Goal: Task Accomplishment & Management: Use online tool/utility

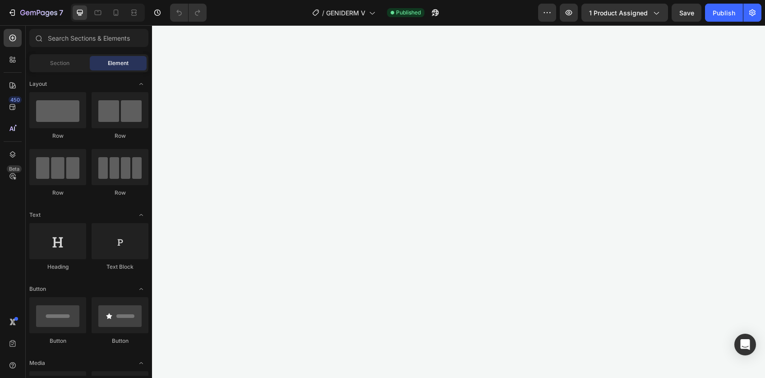
scroll to position [2402, 0]
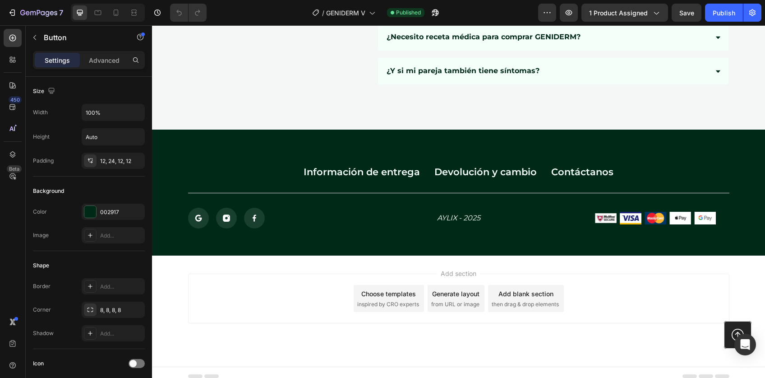
scroll to position [5016, 0]
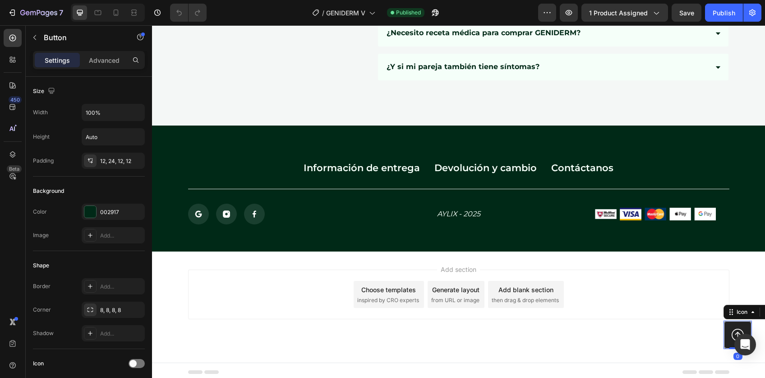
click at [729, 331] on icon at bounding box center [738, 335] width 28 height 28
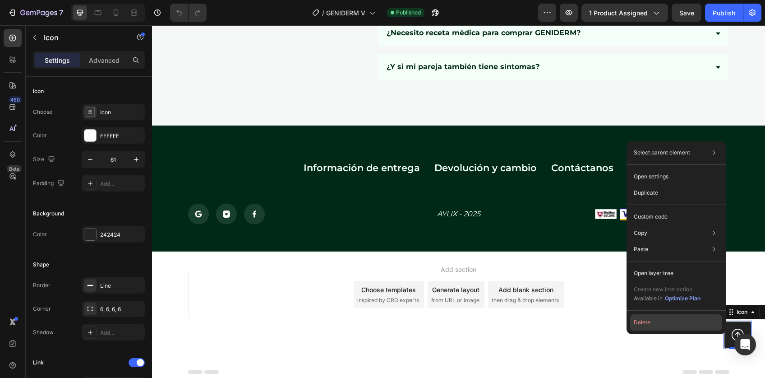
click at [684, 321] on button "Delete" at bounding box center [676, 322] width 92 height 16
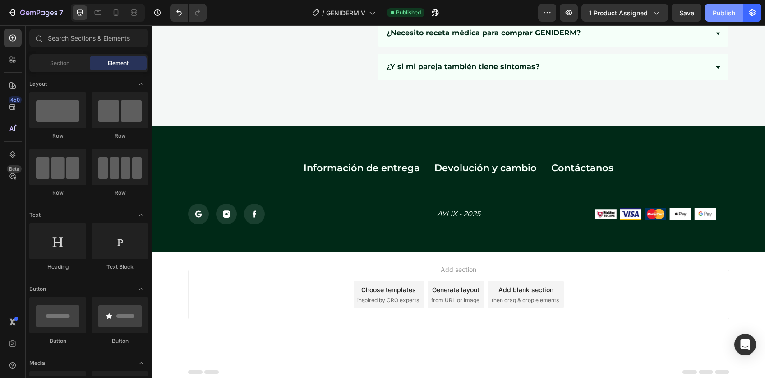
click at [726, 14] on div "Publish" at bounding box center [724, 12] width 23 height 9
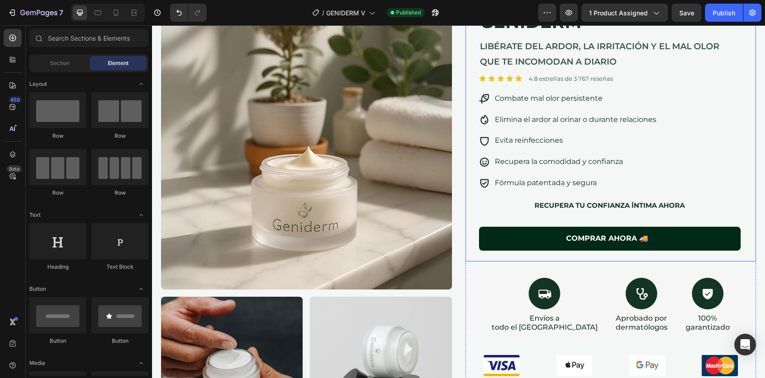
scroll to position [0, 0]
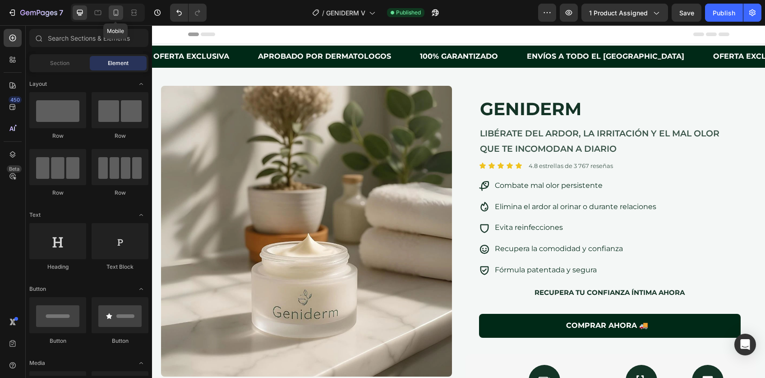
click at [114, 13] on icon at bounding box center [115, 12] width 9 height 9
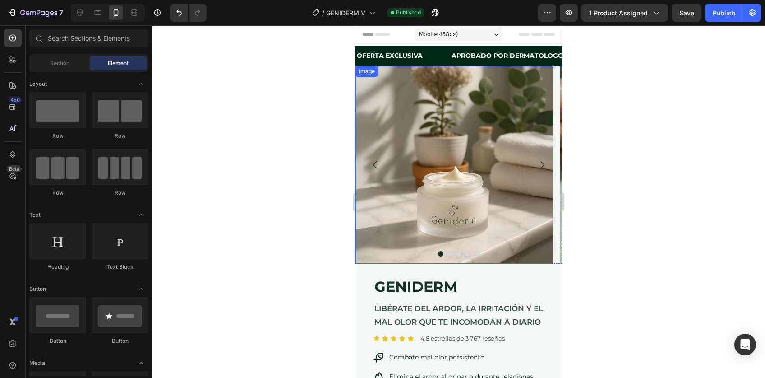
click at [472, 156] on img at bounding box center [454, 165] width 198 height 198
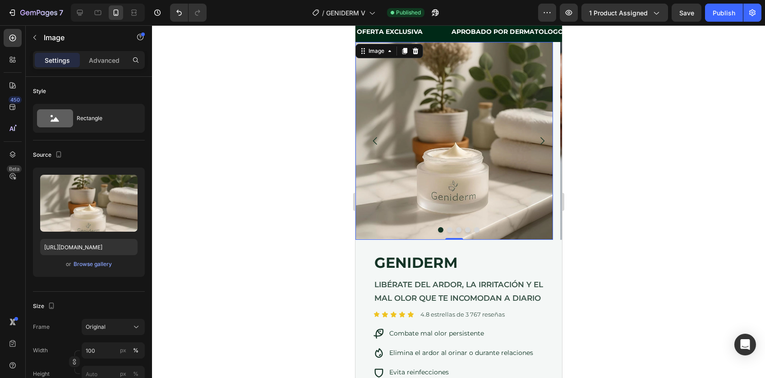
scroll to position [30, 0]
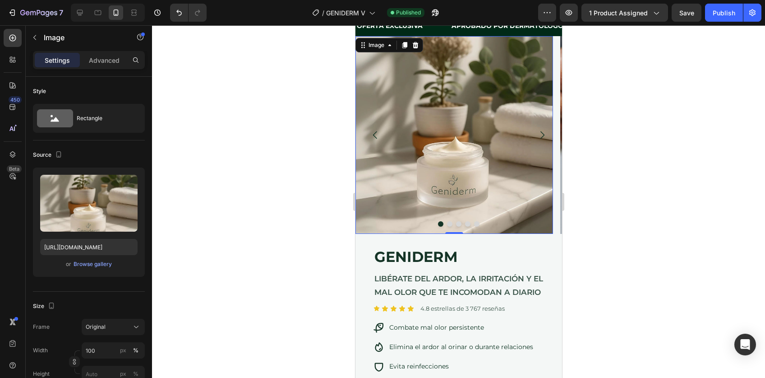
click at [690, 247] on div at bounding box center [458, 201] width 613 height 352
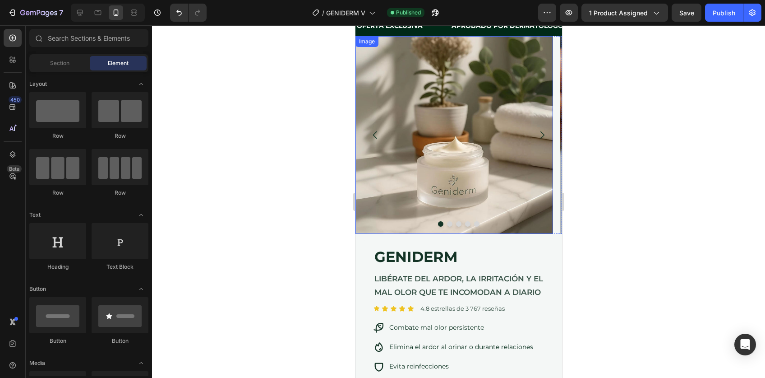
click at [478, 150] on img at bounding box center [454, 135] width 198 height 198
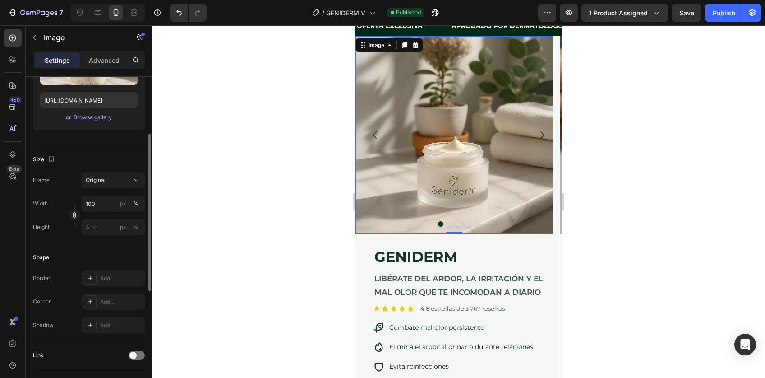
scroll to position [156, 0]
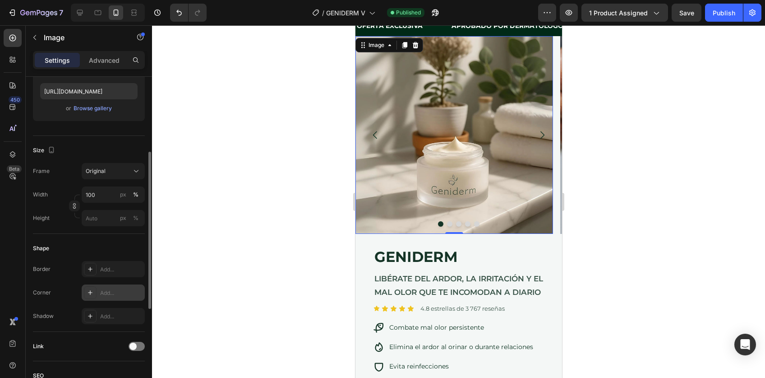
click at [102, 291] on div "Add..." at bounding box center [121, 293] width 42 height 8
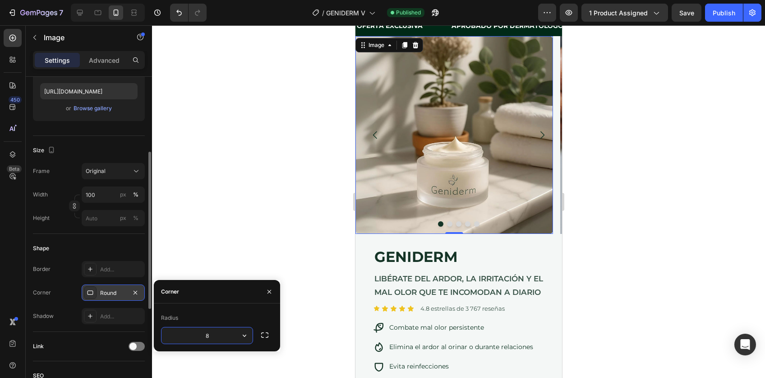
click at [626, 253] on div at bounding box center [458, 201] width 613 height 352
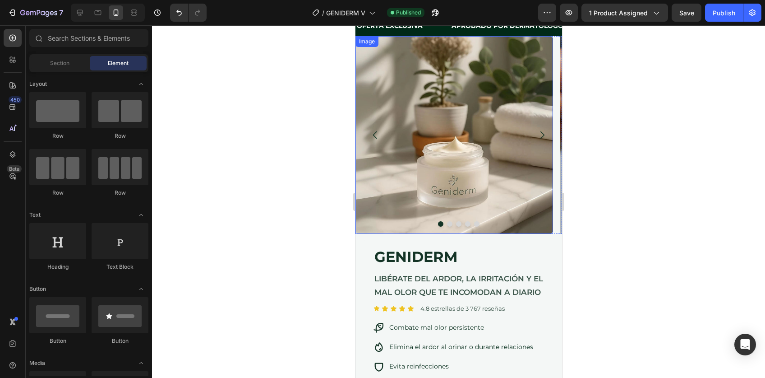
click at [405, 199] on img at bounding box center [454, 135] width 198 height 198
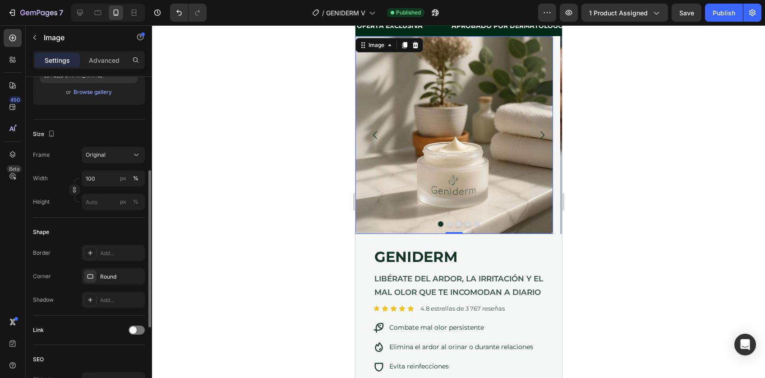
scroll to position [179, 0]
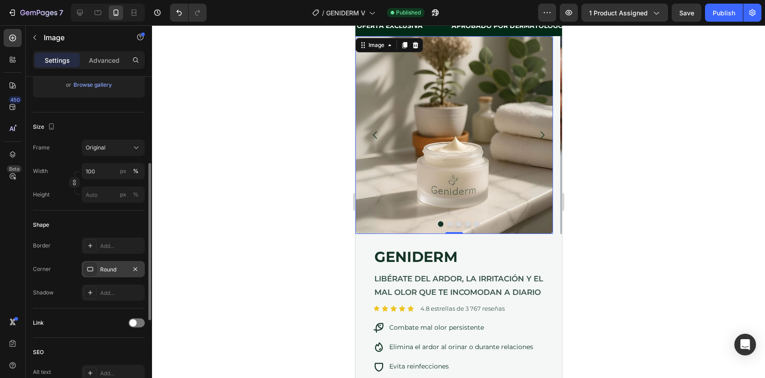
click at [109, 272] on div "Round" at bounding box center [113, 269] width 63 height 16
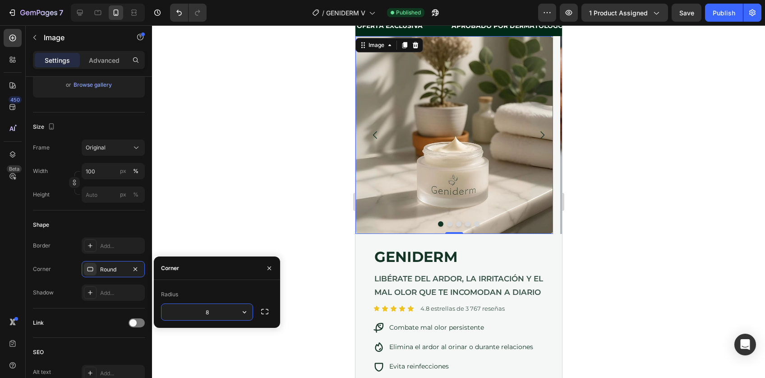
click at [212, 309] on input "8" at bounding box center [207, 312] width 91 height 16
type input "16"
click at [663, 223] on div at bounding box center [458, 201] width 613 height 352
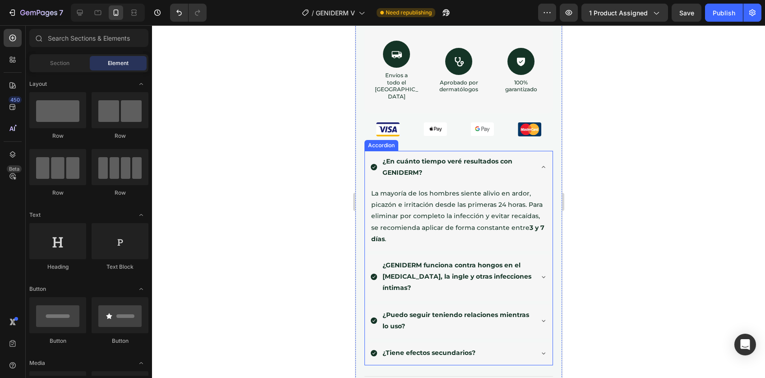
scroll to position [493, 0]
click at [527, 163] on div "¿En cuánto tiempo veré resultados con GENIDERM?" at bounding box center [459, 167] width 188 height 34
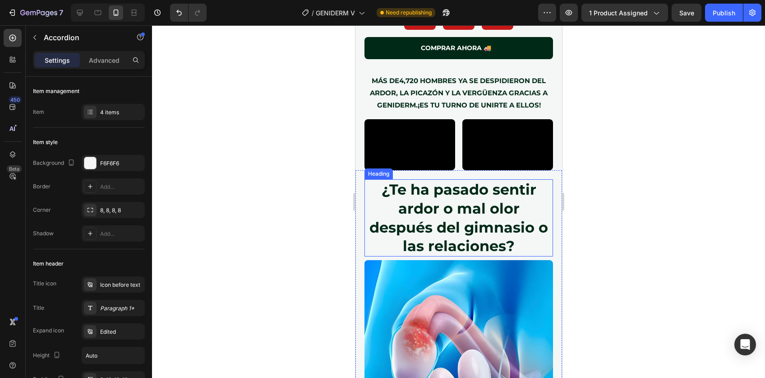
scroll to position [943, 0]
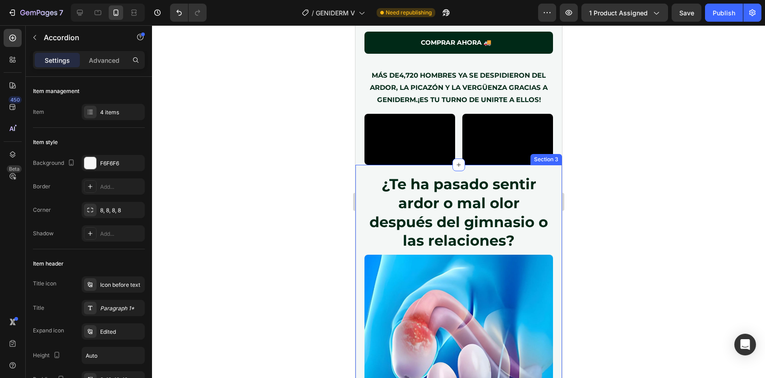
click at [399, 175] on div "¿Te ha pasado sentir ardor o mal olor después del gimnasio o las relaciones? He…" at bounding box center [458, 384] width 207 height 439
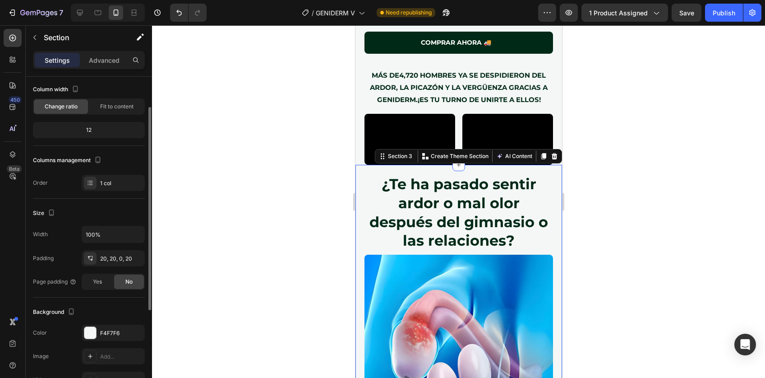
scroll to position [118, 0]
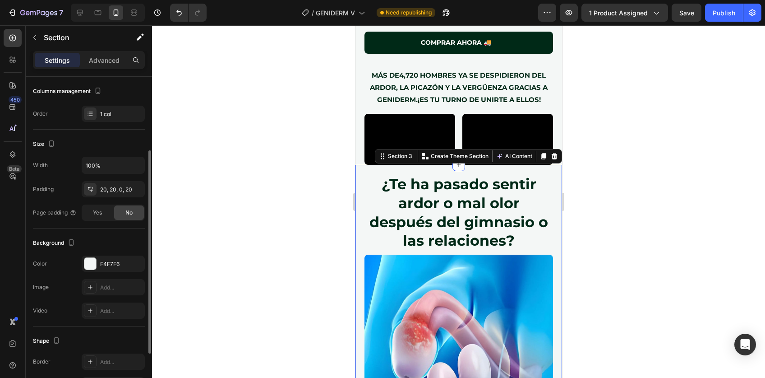
click at [99, 69] on div "Settings Advanced" at bounding box center [89, 64] width 126 height 26
click at [99, 65] on div "Advanced" at bounding box center [104, 60] width 45 height 14
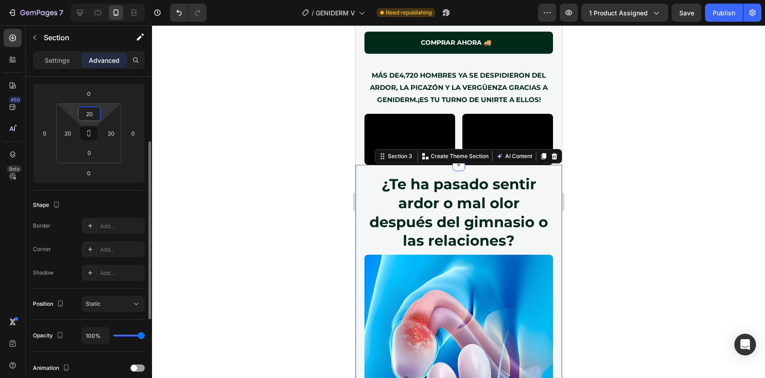
click at [91, 116] on input "20" at bounding box center [89, 114] width 18 height 14
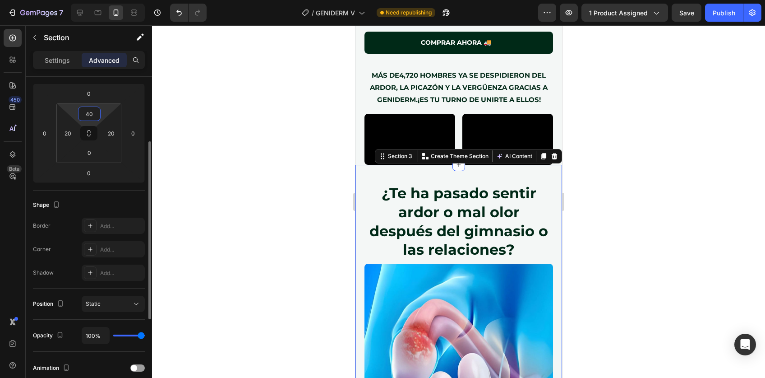
type input "4"
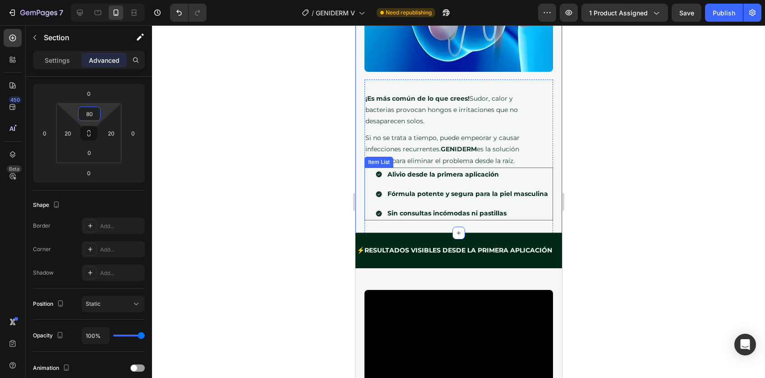
scroll to position [1314, 0]
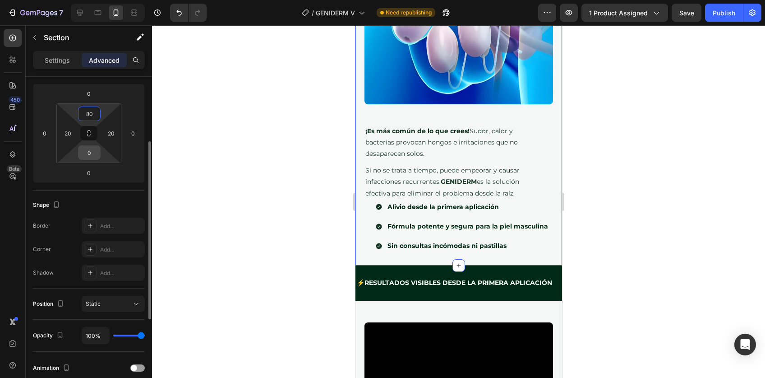
type input "80"
click at [91, 150] on input "0" at bounding box center [89, 153] width 18 height 14
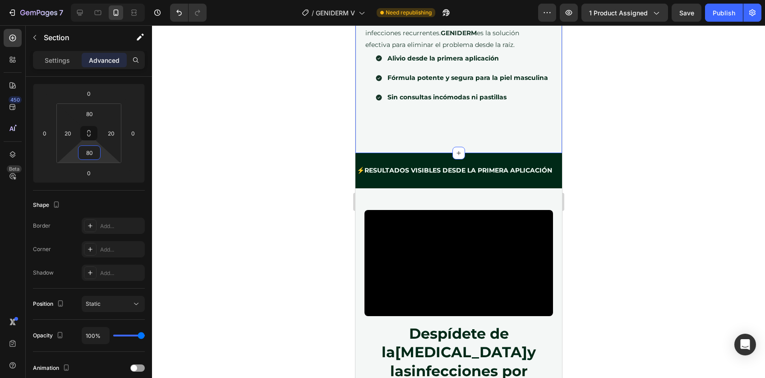
scroll to position [1481, 0]
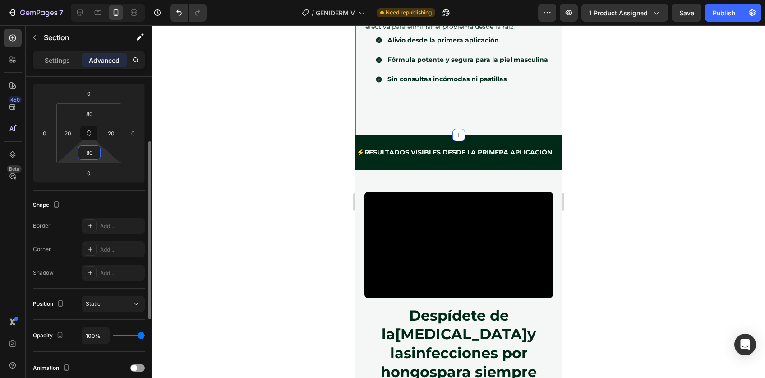
click at [93, 154] on input "80" at bounding box center [89, 153] width 18 height 14
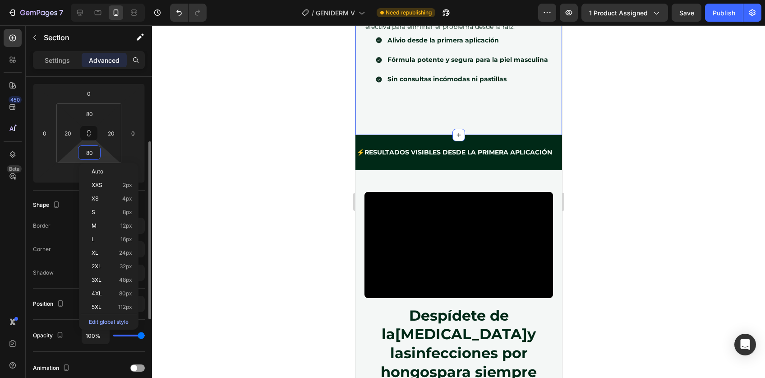
click at [93, 154] on input "80" at bounding box center [89, 153] width 18 height 14
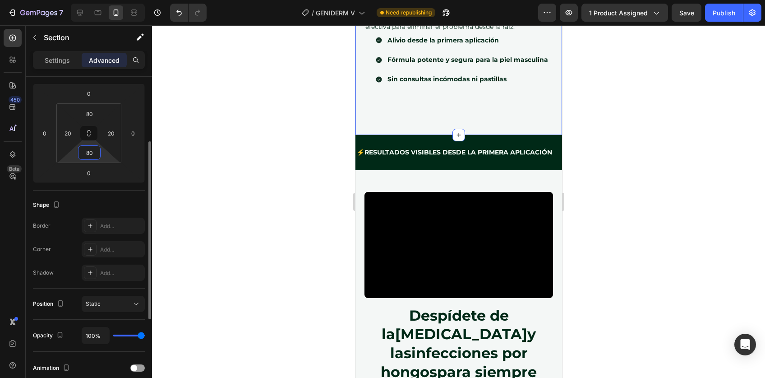
click at [93, 154] on input "80" at bounding box center [89, 153] width 18 height 14
type input "40"
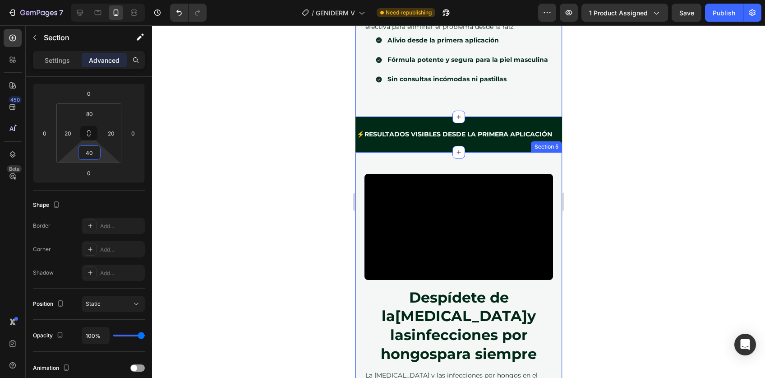
click at [397, 158] on div "Despídete de la [MEDICAL_DATA] y las infecciones por hongos para siempre Headin…" at bounding box center [458, 377] width 207 height 450
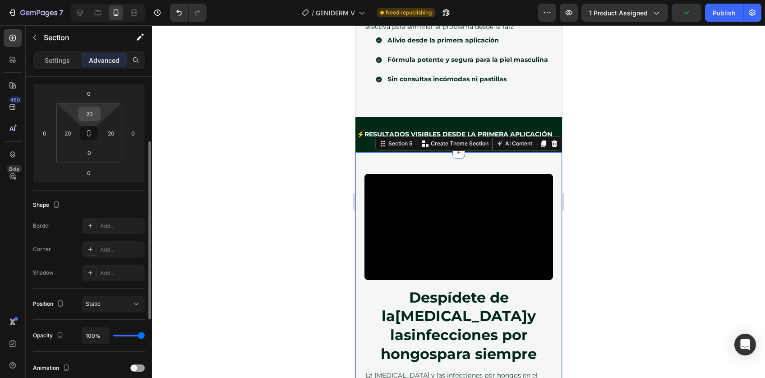
click at [91, 112] on input "20" at bounding box center [89, 114] width 18 height 14
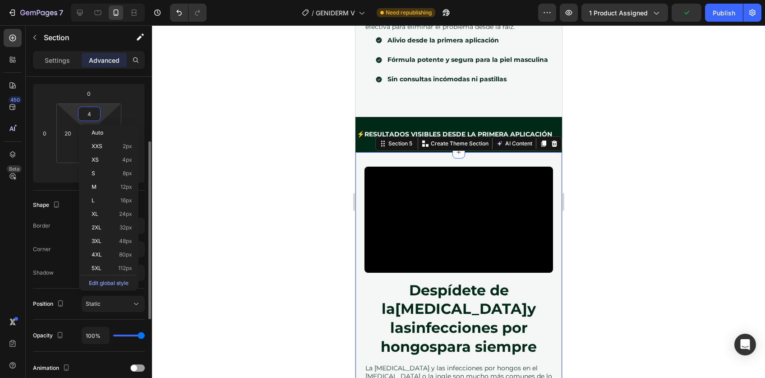
type input "40"
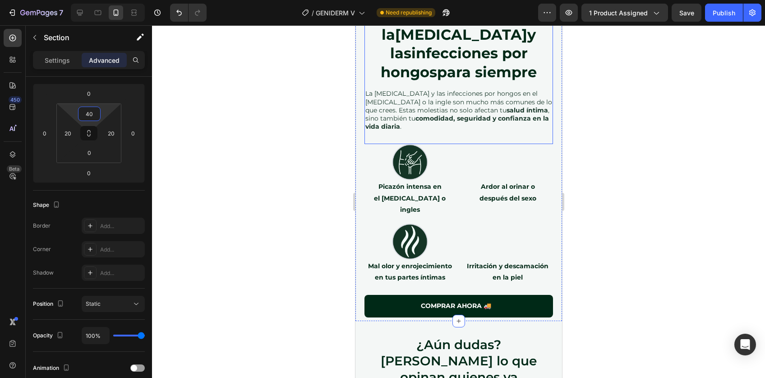
scroll to position [1733, 0]
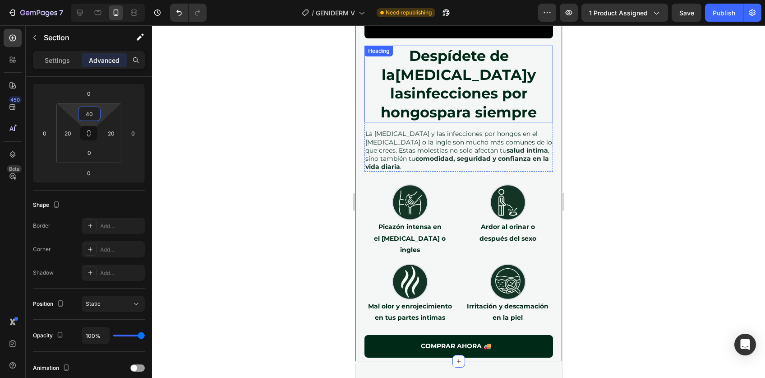
click at [459, 89] on strong "infecciones por hongos" at bounding box center [453, 102] width 147 height 37
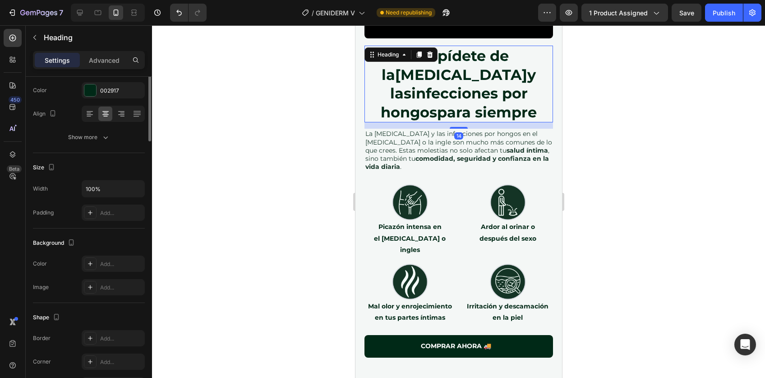
scroll to position [0, 0]
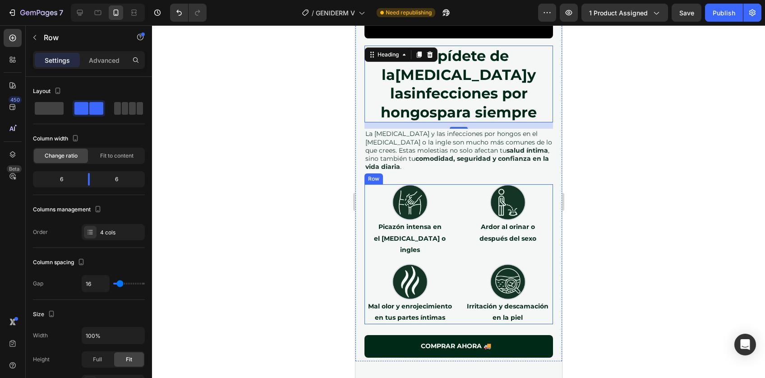
click at [453, 184] on div "Image Picazón intensa en el [MEDICAL_DATA] o ingles Text Block Image Ardor al o…" at bounding box center [458, 254] width 189 height 140
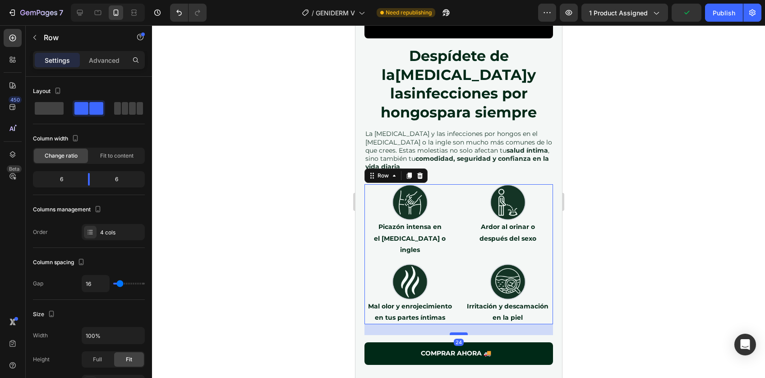
drag, startPoint x: 452, startPoint y: 313, endPoint x: 452, endPoint y: 320, distance: 7.2
click at [452, 332] on div at bounding box center [458, 333] width 18 height 3
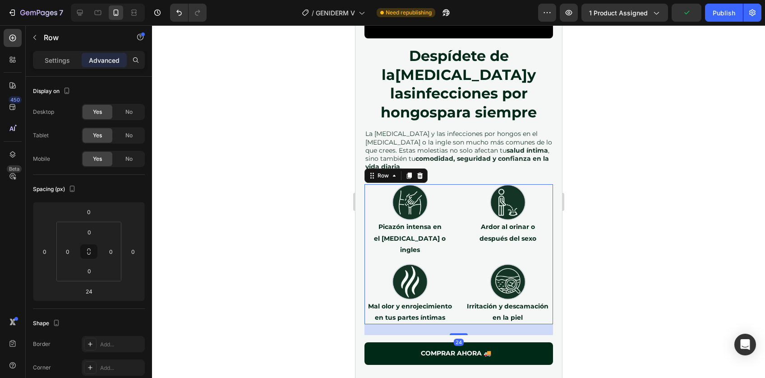
click at [601, 303] on div at bounding box center [458, 201] width 613 height 352
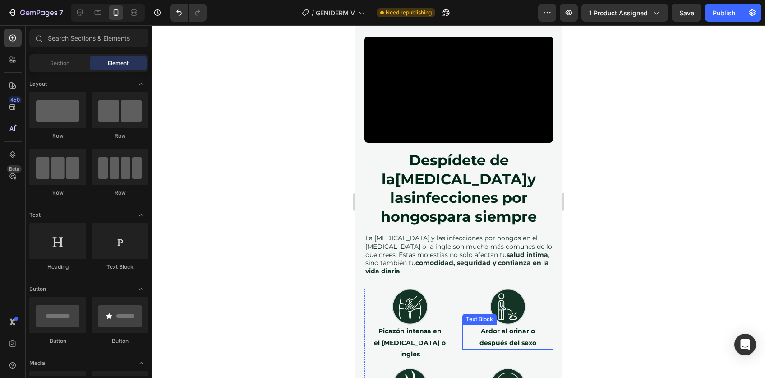
scroll to position [1630, 0]
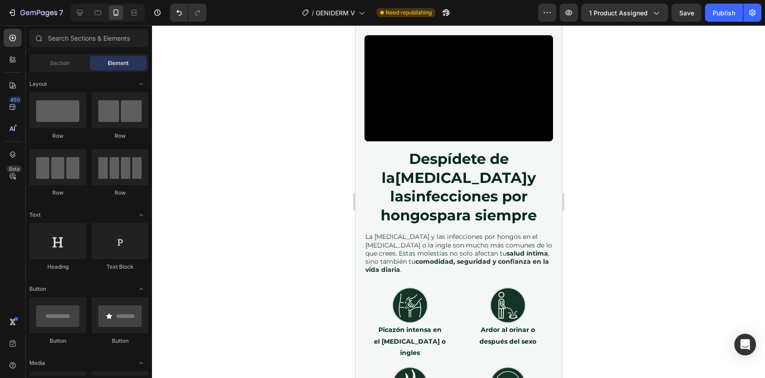
click at [622, 210] on div at bounding box center [458, 201] width 613 height 352
click at [465, 181] on h2 "Despídete de la [MEDICAL_DATA] y las infecciones por hongos para siempre" at bounding box center [458, 186] width 189 height 77
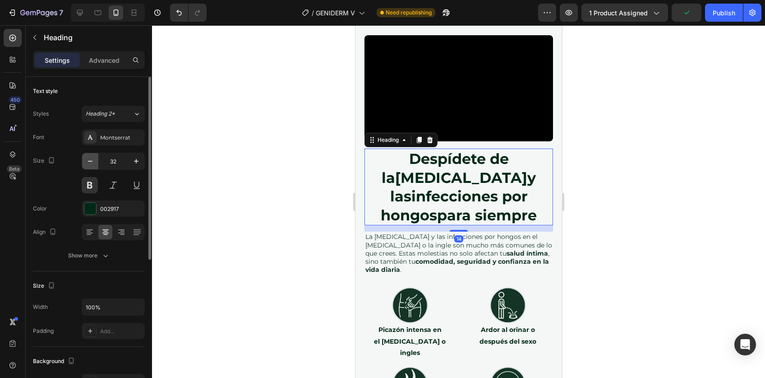
click at [94, 163] on icon "button" at bounding box center [90, 161] width 9 height 9
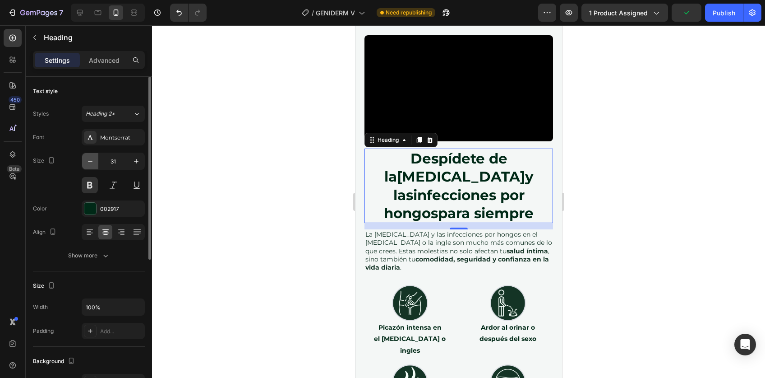
click at [94, 163] on icon "button" at bounding box center [90, 161] width 9 height 9
type input "30"
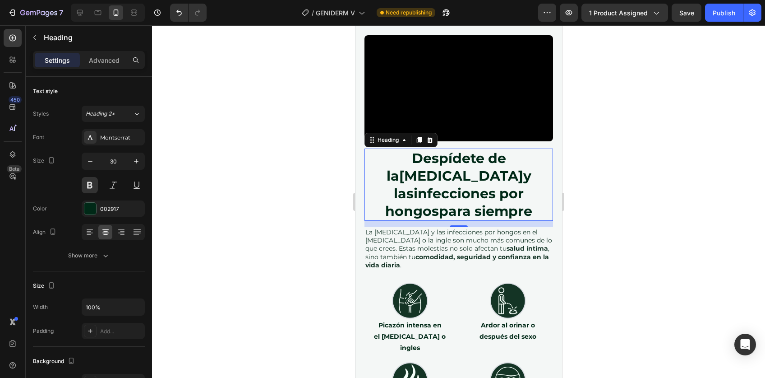
click at [609, 219] on div at bounding box center [458, 201] width 613 height 352
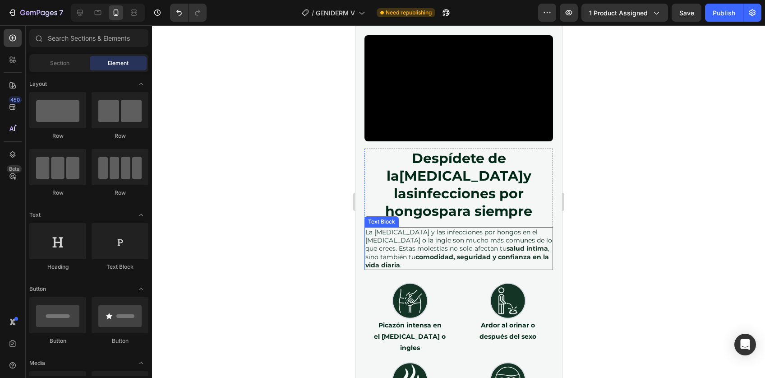
click at [476, 228] on p "La [MEDICAL_DATA] y las infecciones por hongos en el [MEDICAL_DATA] o la ingle …" at bounding box center [458, 248] width 187 height 41
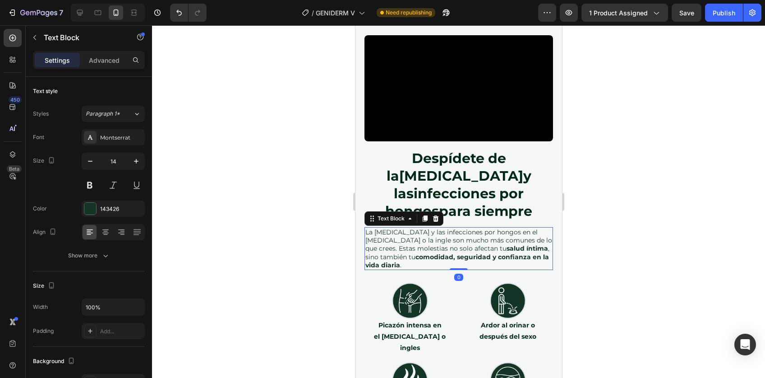
click at [634, 232] on div at bounding box center [458, 201] width 613 height 352
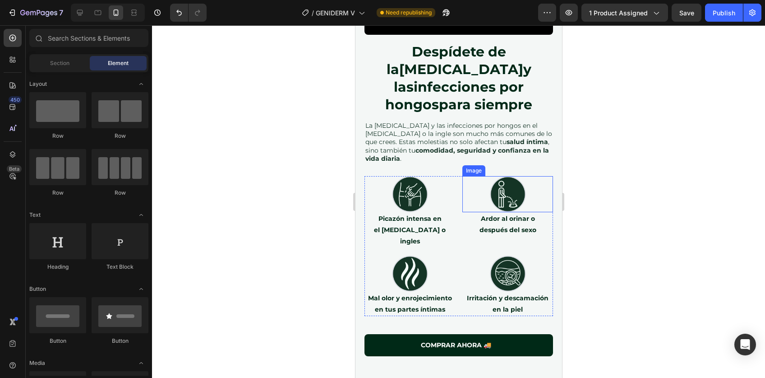
scroll to position [1739, 0]
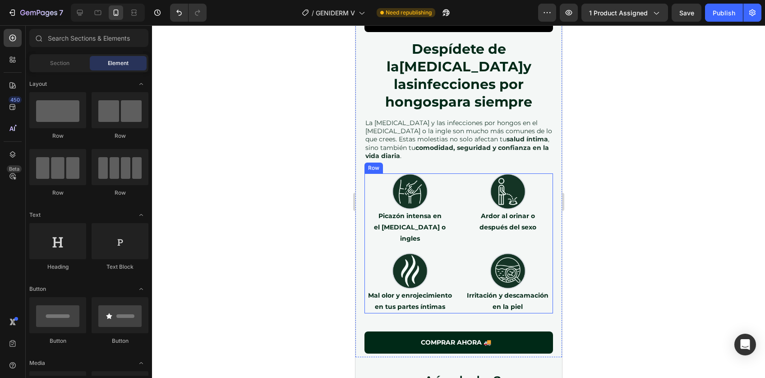
click at [455, 173] on div "Image Picazón intensa en el [MEDICAL_DATA] o ingles Text Block Image Ardor al o…" at bounding box center [458, 243] width 189 height 140
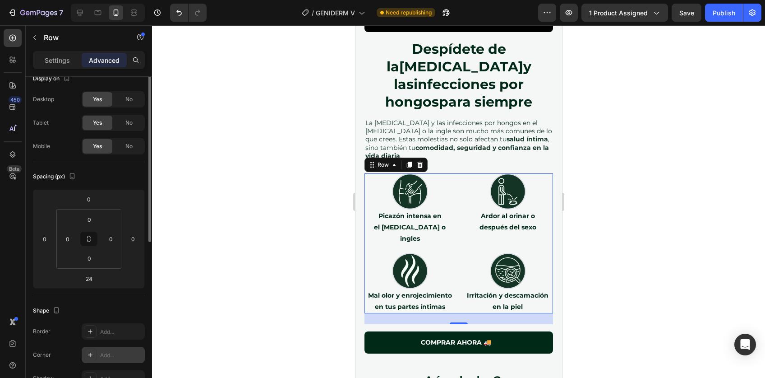
scroll to position [0, 0]
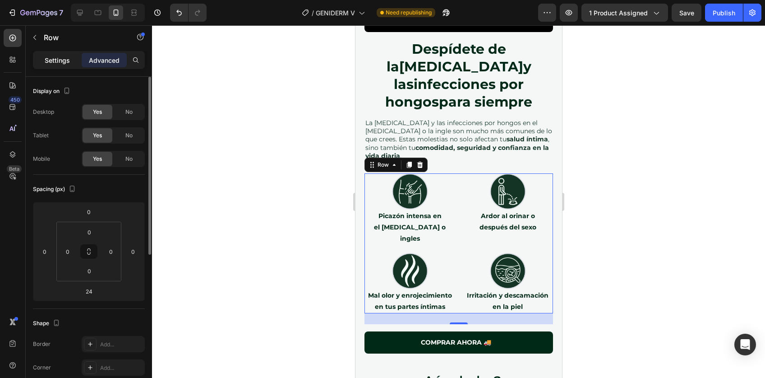
click at [52, 59] on p "Settings" at bounding box center [57, 59] width 25 height 9
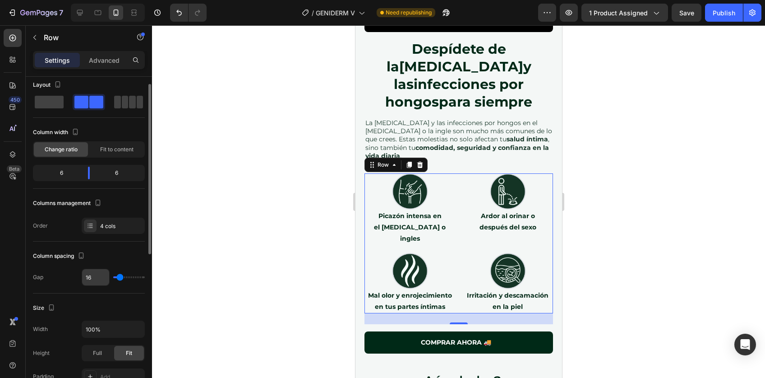
scroll to position [9, 0]
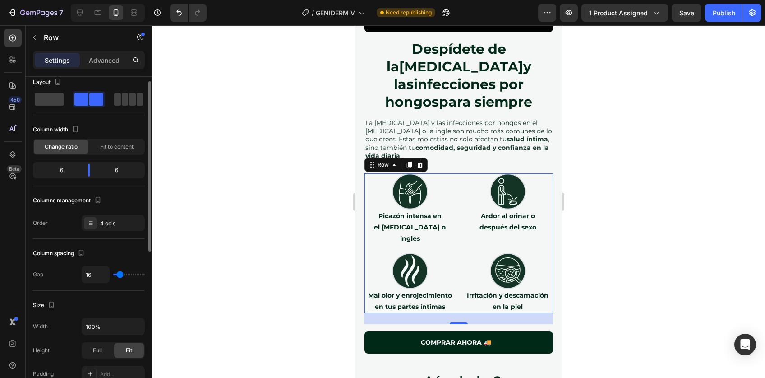
type input "26"
type input "27"
type input "29"
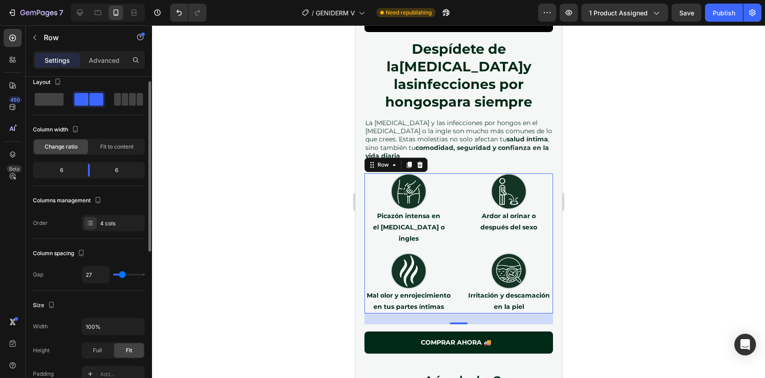
type input "29"
type input "31"
type input "33"
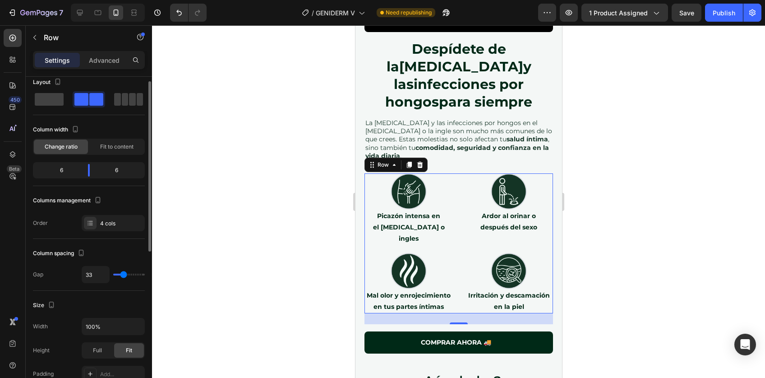
type input "37"
type input "41"
type input "43"
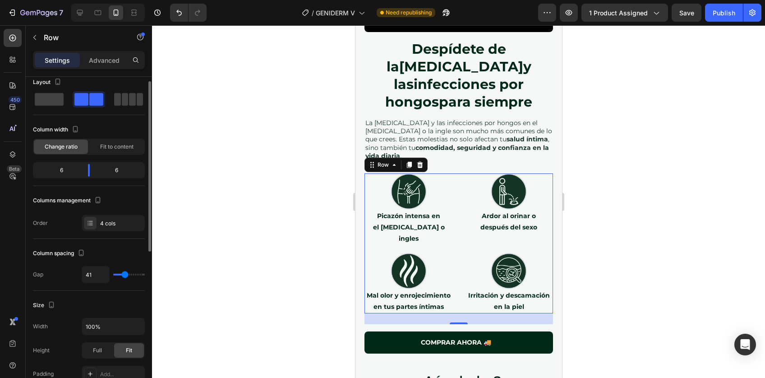
type input "43"
type input "45"
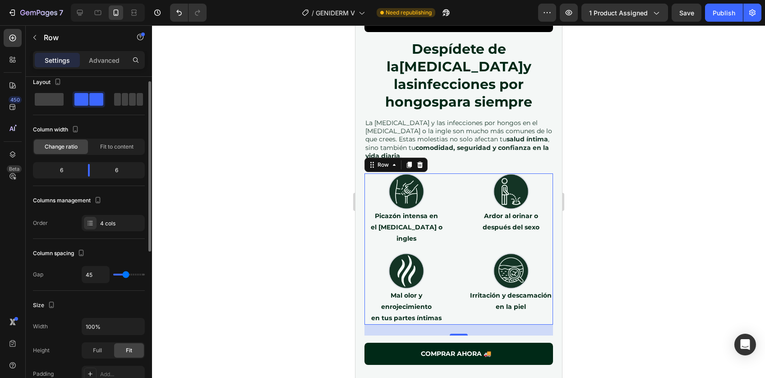
type input "43"
type input "42"
type input "41"
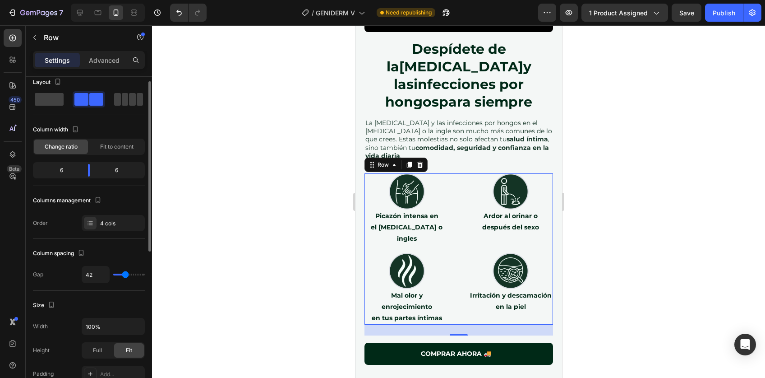
type input "41"
type input "40"
type input "38"
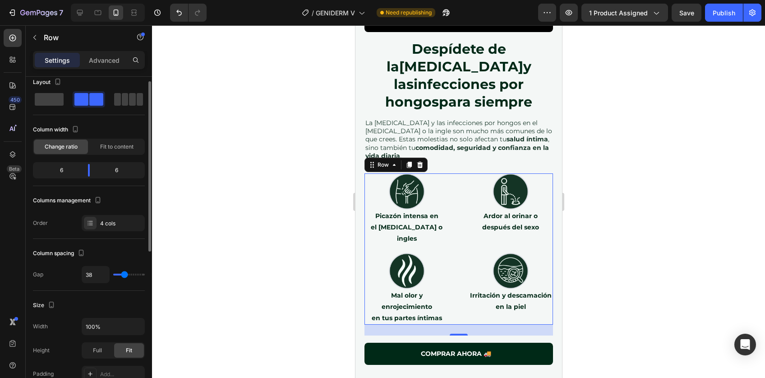
type input "37"
type input "36"
type input "35"
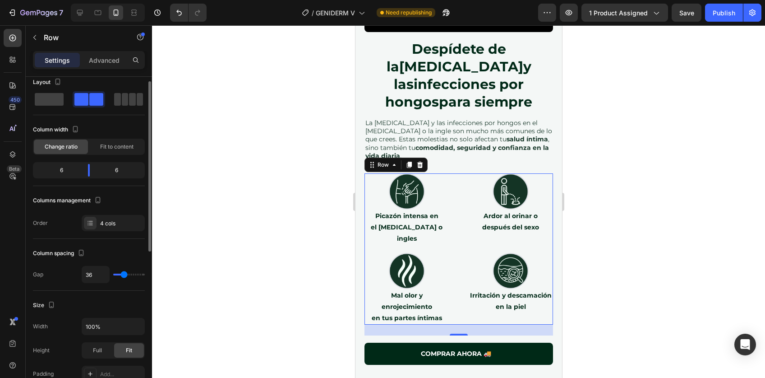
type input "35"
type input "34"
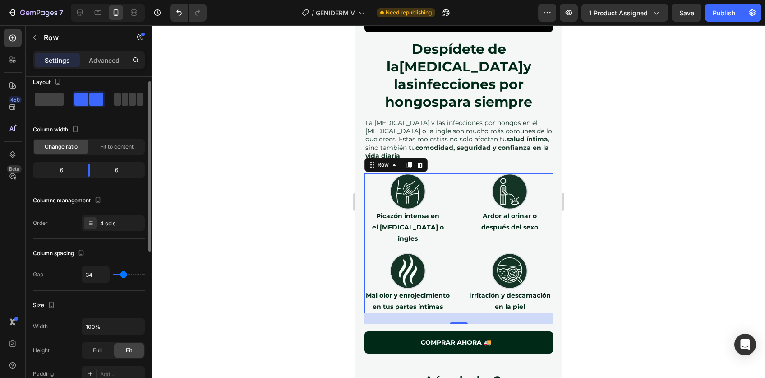
type input "33"
click at [124, 273] on input "range" at bounding box center [129, 274] width 32 height 2
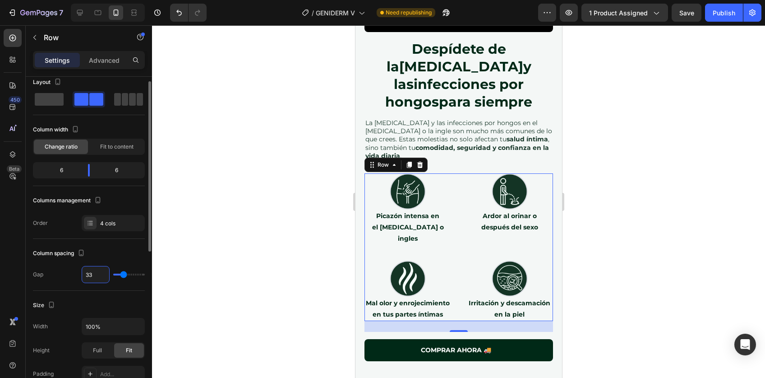
click at [95, 274] on input "33" at bounding box center [95, 274] width 27 height 16
type input "2"
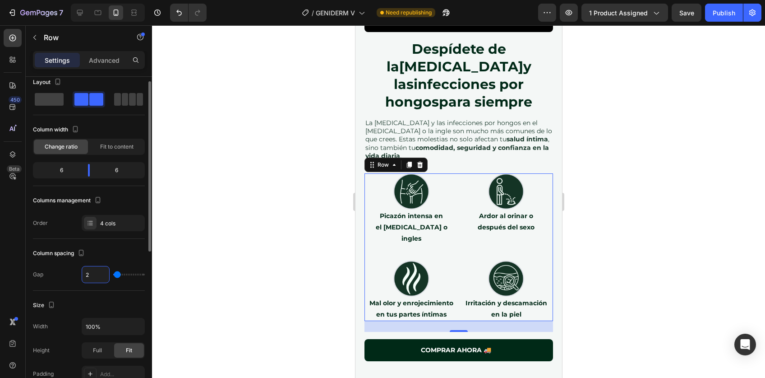
type input "24"
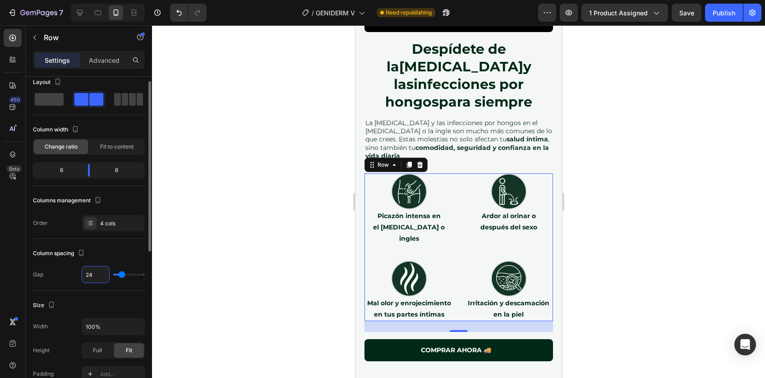
type input "24"
click at [116, 305] on div "Size" at bounding box center [89, 305] width 112 height 14
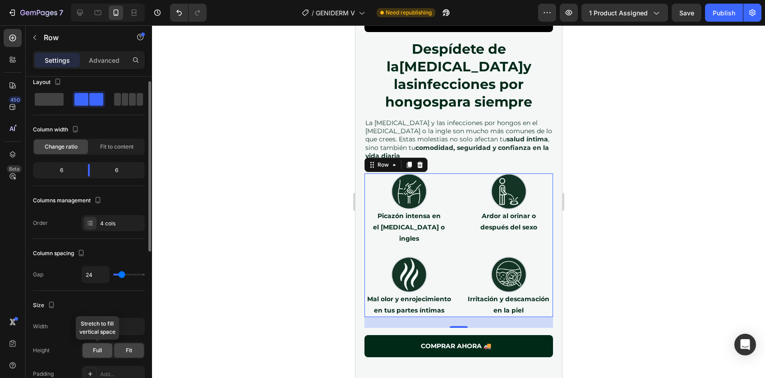
click at [97, 348] on span "Full" at bounding box center [97, 350] width 9 height 8
click at [125, 344] on div "Fit" at bounding box center [129, 350] width 30 height 14
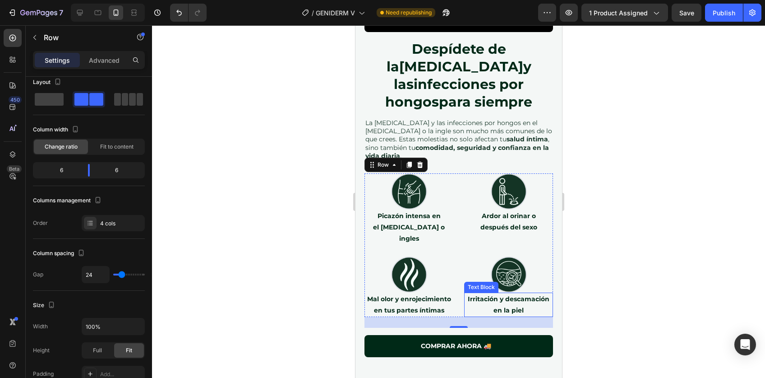
scroll to position [1767, 0]
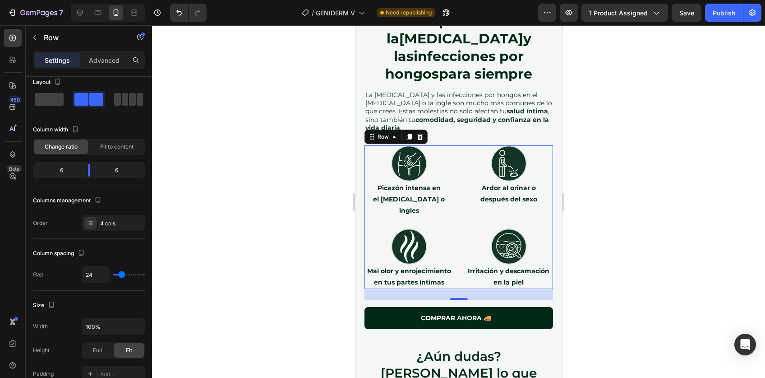
click at [644, 247] on div at bounding box center [458, 201] width 613 height 352
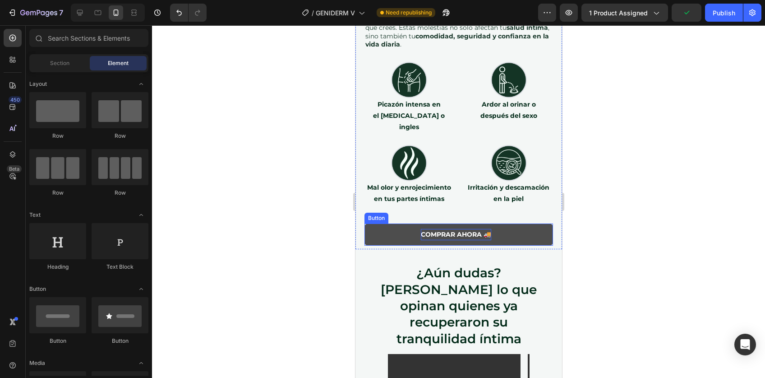
scroll to position [1856, 0]
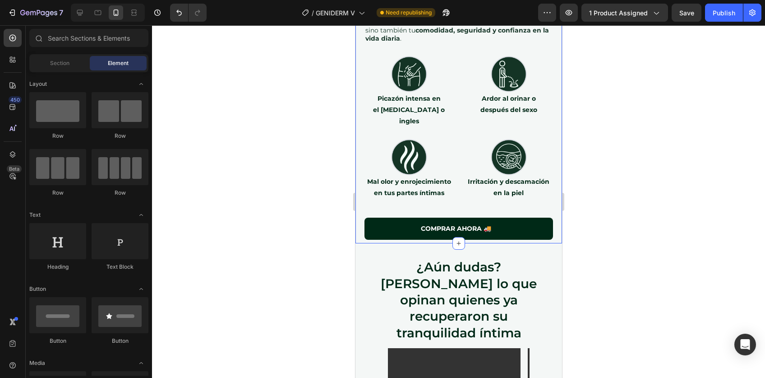
click at [358, 196] on div "Despídete de la [MEDICAL_DATA] y las infecciones por hongos para siempre Headin…" at bounding box center [458, 10] width 207 height 465
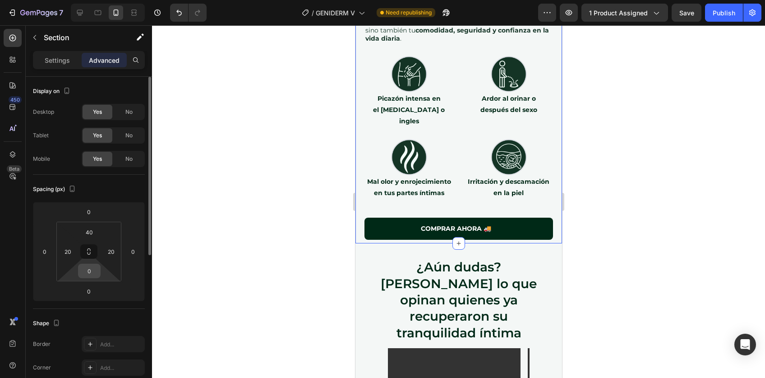
click at [90, 274] on input "0" at bounding box center [89, 271] width 18 height 14
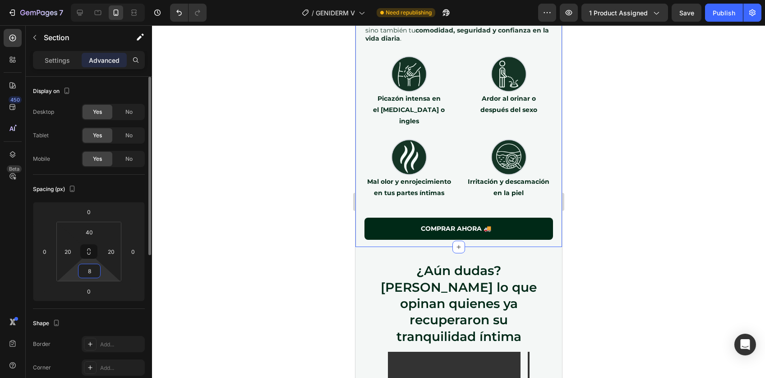
type input "80"
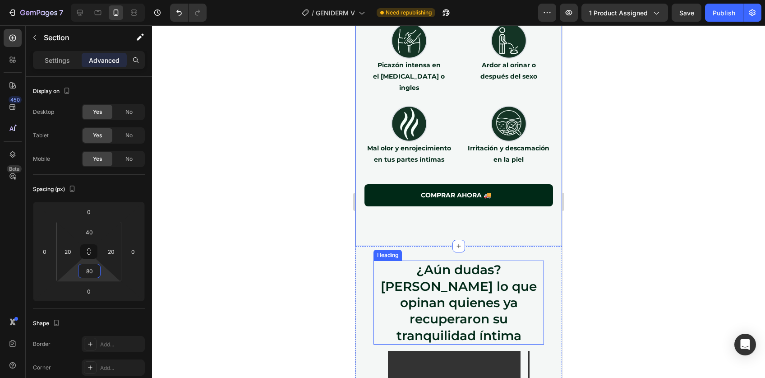
scroll to position [1910, 0]
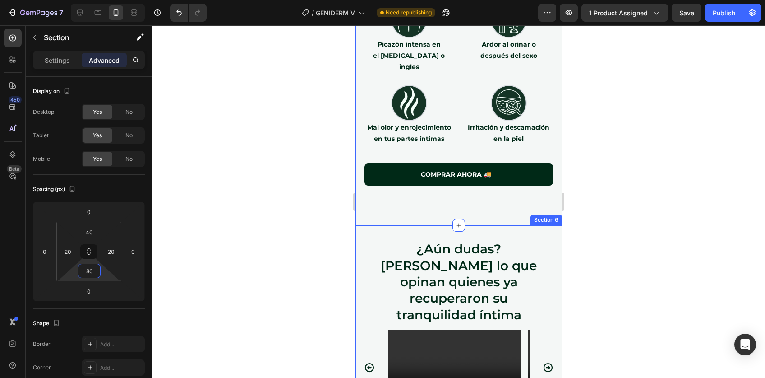
click at [363, 225] on div "¿Aún dudas? [PERSON_NAME] lo que opinan quienes ya recuperaron su tranquilidad …" at bounding box center [458, 328] width 207 height 206
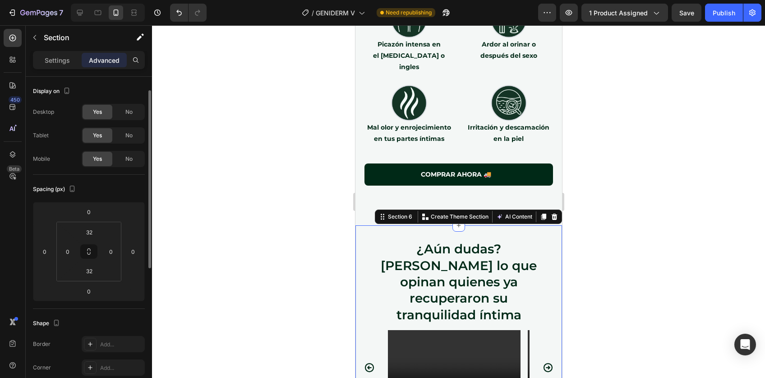
scroll to position [9, 0]
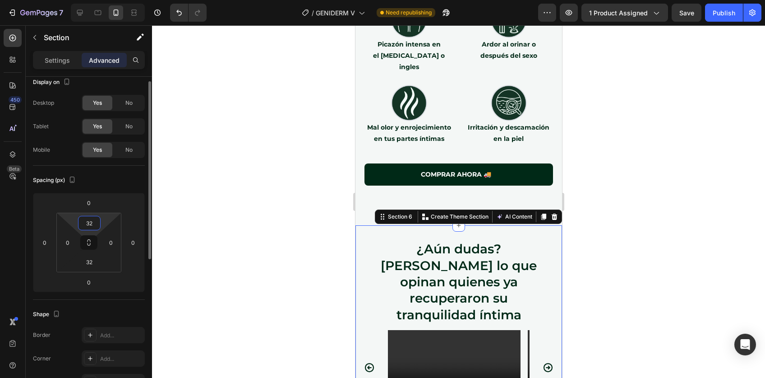
click at [92, 224] on input "32" at bounding box center [89, 223] width 18 height 14
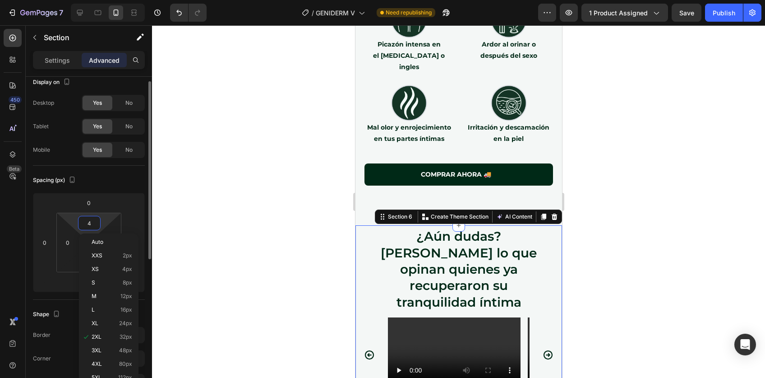
type input "40"
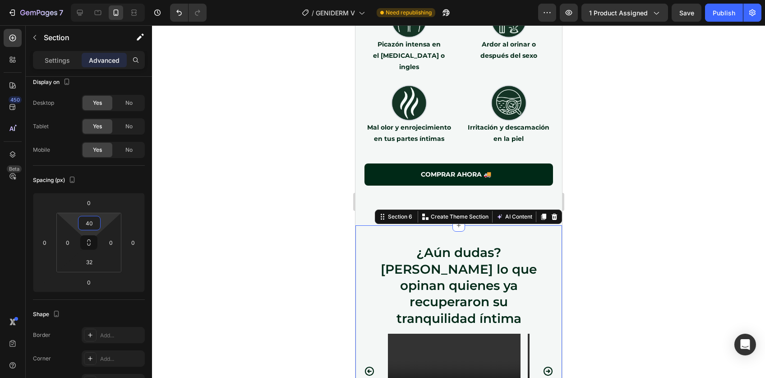
click at [618, 154] on div at bounding box center [458, 201] width 613 height 352
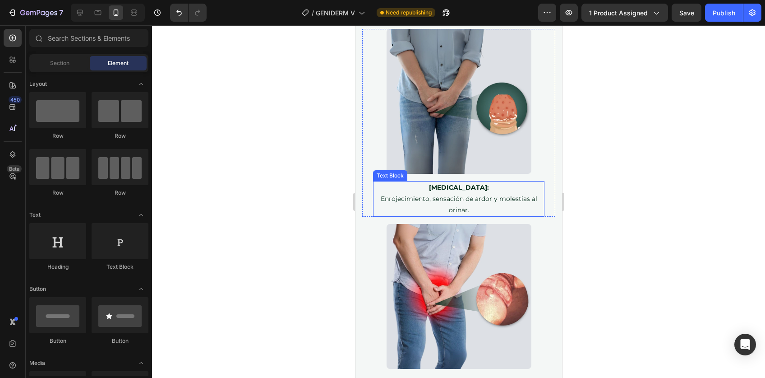
scroll to position [2507, 0]
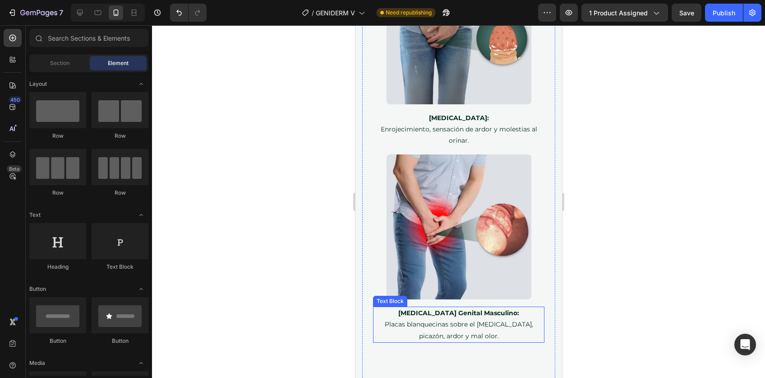
click at [445, 309] on strong "[MEDICAL_DATA] Genital Masculino:" at bounding box center [458, 313] width 121 height 8
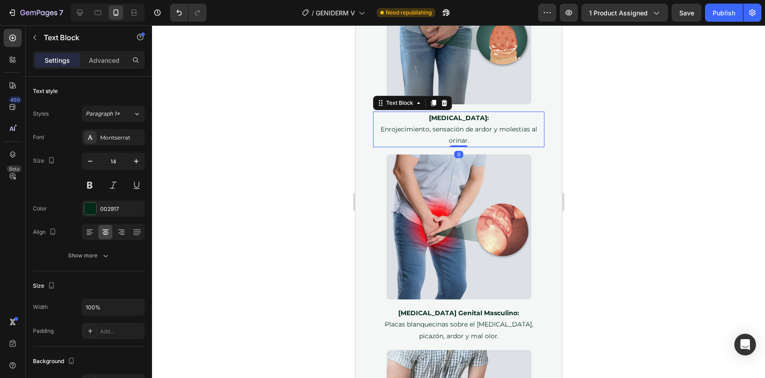
click at [453, 114] on strong "[MEDICAL_DATA]:" at bounding box center [459, 118] width 60 height 8
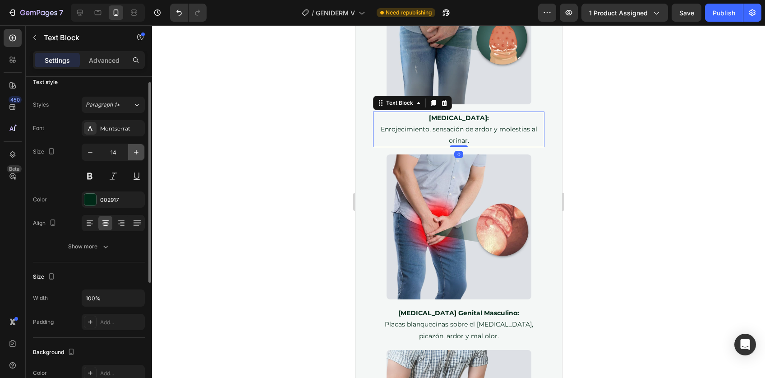
click at [135, 148] on icon "button" at bounding box center [136, 152] width 9 height 9
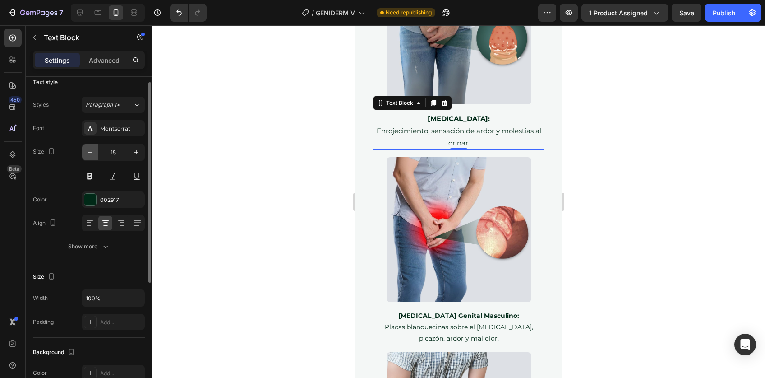
click at [83, 157] on button "button" at bounding box center [90, 152] width 16 height 16
type input "14"
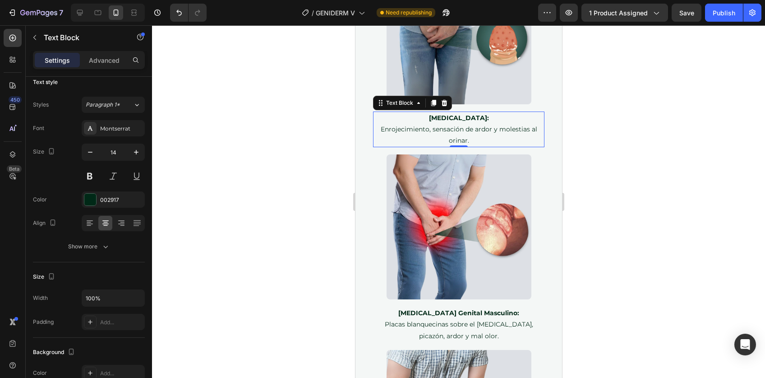
click at [457, 114] on strong "[MEDICAL_DATA]:" at bounding box center [459, 118] width 60 height 8
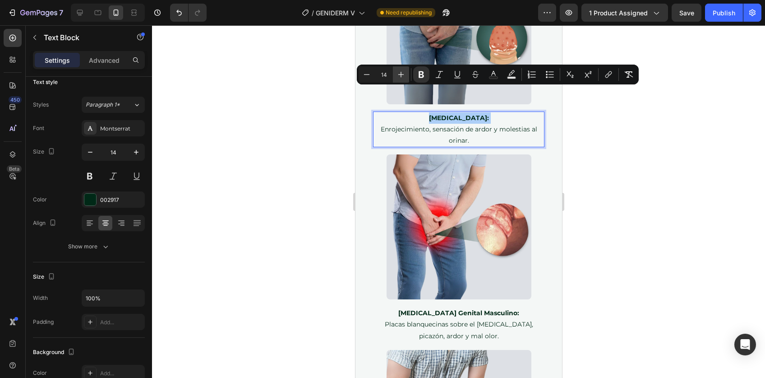
click at [405, 76] on icon "Editor contextual toolbar" at bounding box center [401, 74] width 9 height 9
type input "16"
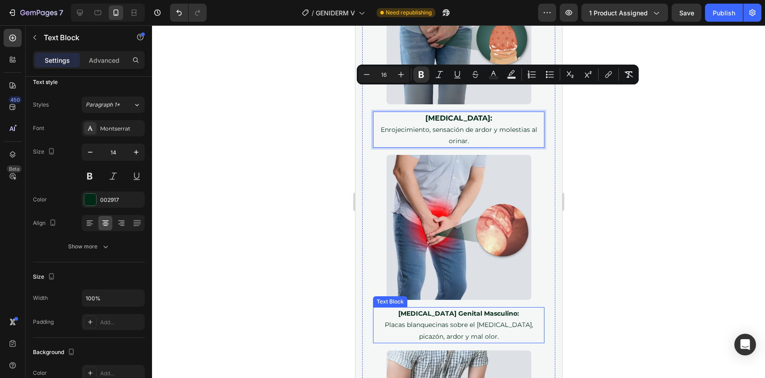
click at [455, 309] on strong "[MEDICAL_DATA] Genital Masculino:" at bounding box center [458, 313] width 121 height 8
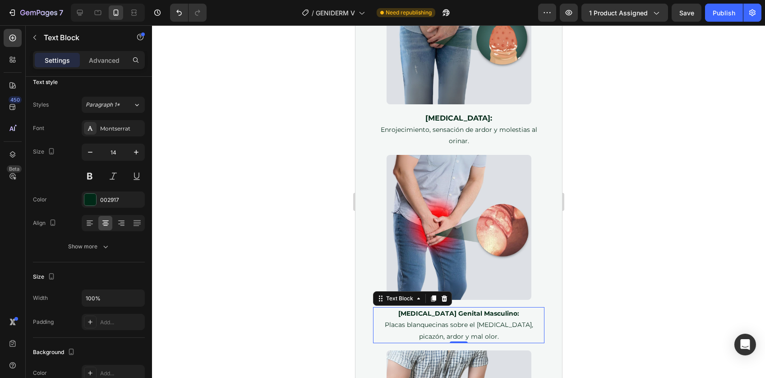
click at [455, 309] on strong "[MEDICAL_DATA] Genital Masculino:" at bounding box center [458, 313] width 121 height 8
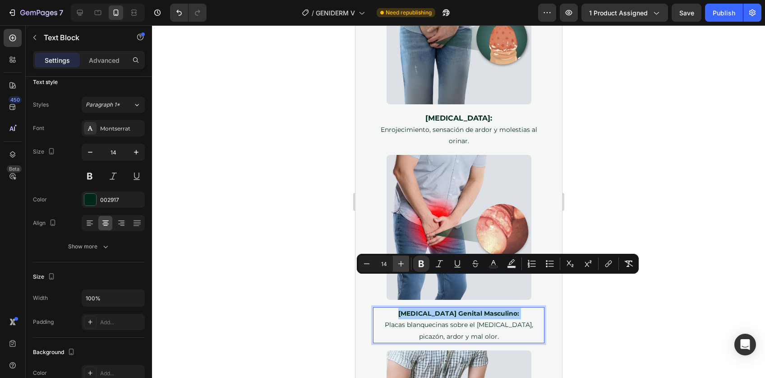
click at [402, 263] on icon "Editor contextual toolbar" at bounding box center [401, 263] width 9 height 9
type input "16"
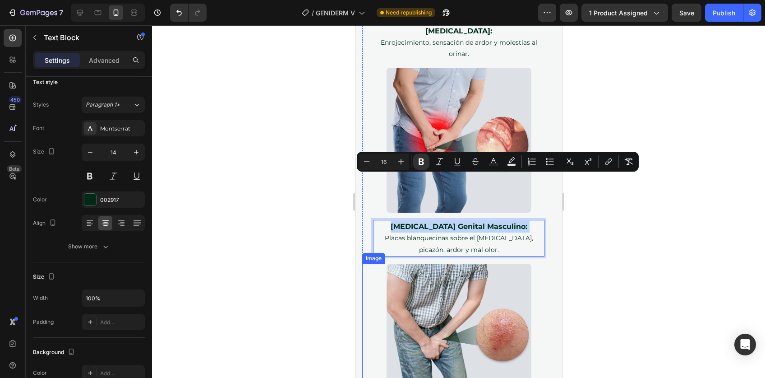
scroll to position [2733, 0]
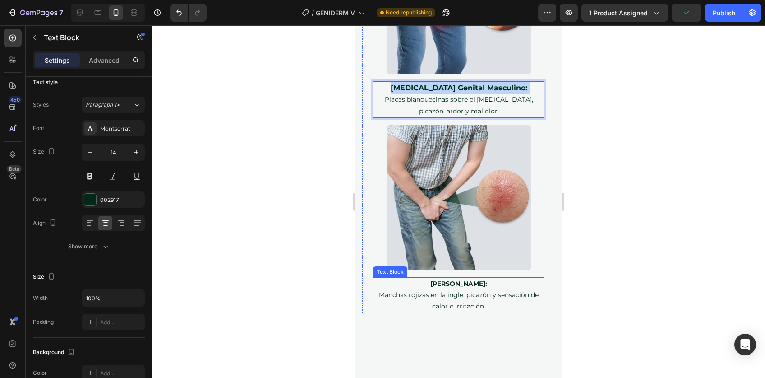
click at [445, 279] on strong "[PERSON_NAME]:" at bounding box center [458, 283] width 57 height 8
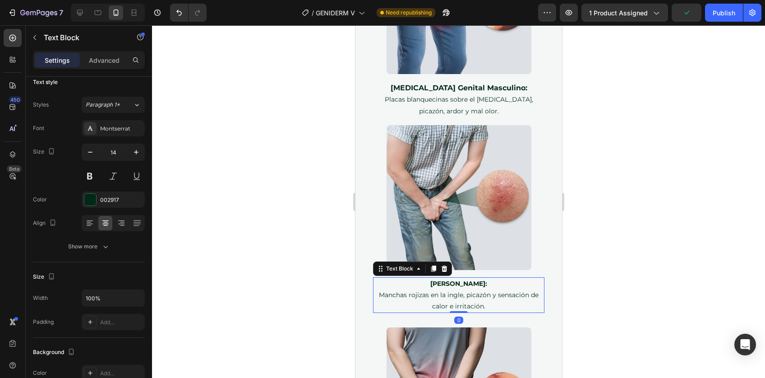
click at [445, 279] on strong "[PERSON_NAME]:" at bounding box center [458, 283] width 57 height 8
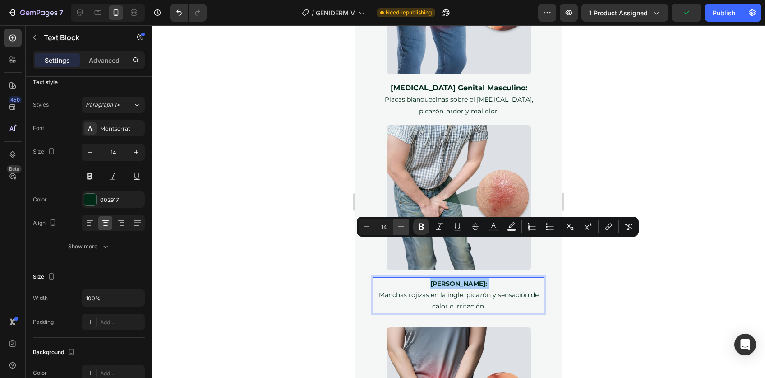
click at [403, 228] on icon "Editor contextual toolbar" at bounding box center [401, 226] width 9 height 9
type input "16"
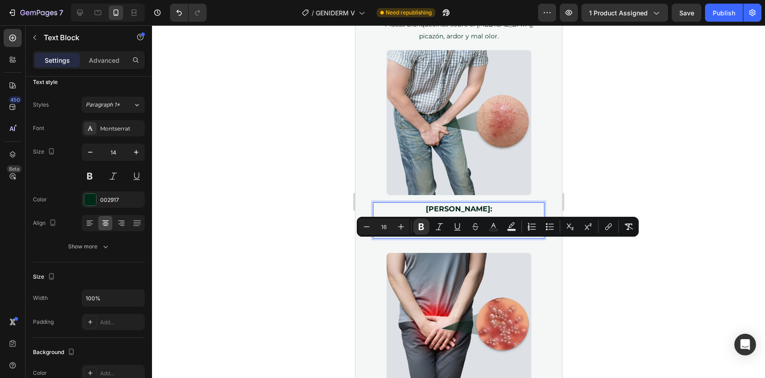
scroll to position [2900, 0]
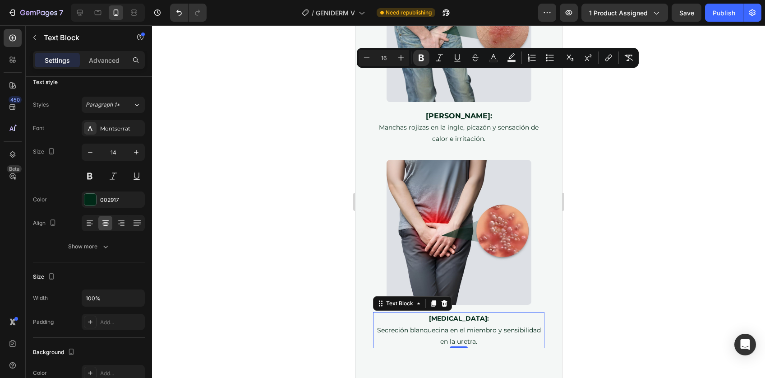
click at [442, 314] on strong "[MEDICAL_DATA]:" at bounding box center [459, 318] width 60 height 8
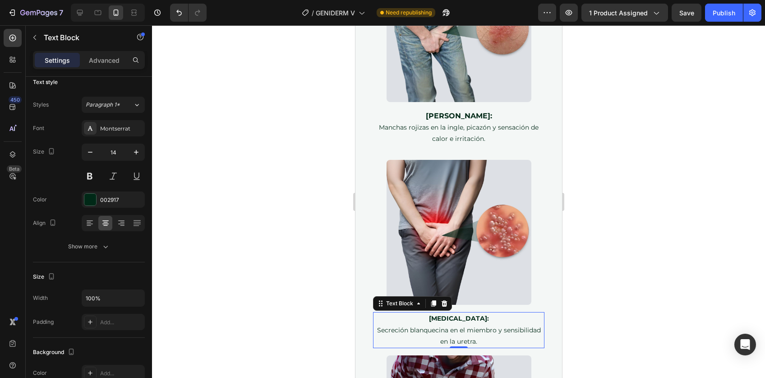
click at [442, 314] on strong "[MEDICAL_DATA]:" at bounding box center [459, 318] width 60 height 8
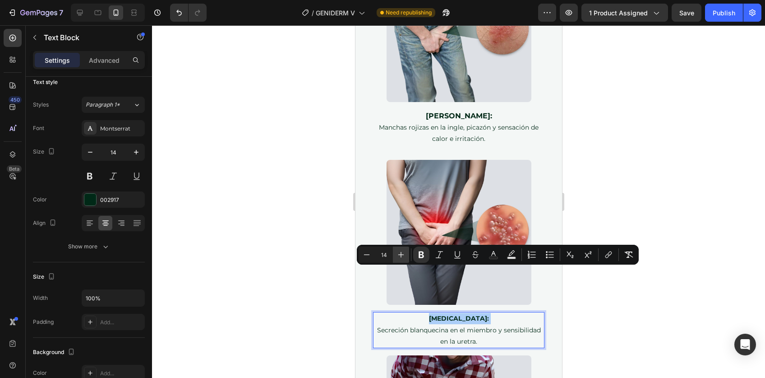
click at [402, 257] on icon "Editor contextual toolbar" at bounding box center [401, 254] width 9 height 9
type input "16"
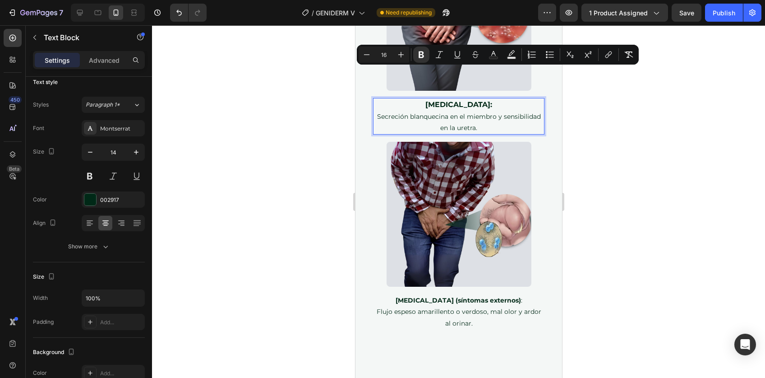
scroll to position [3120, 0]
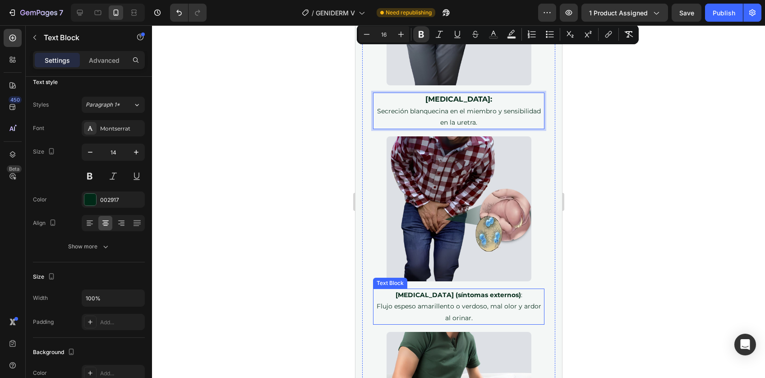
click at [445, 291] on strong "[MEDICAL_DATA] (síntomas externos)" at bounding box center [457, 295] width 125 height 8
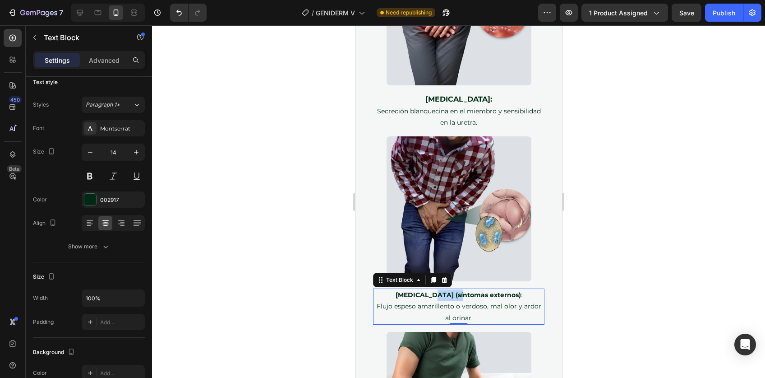
click at [445, 291] on strong "[MEDICAL_DATA] (síntomas externos)" at bounding box center [457, 295] width 125 height 8
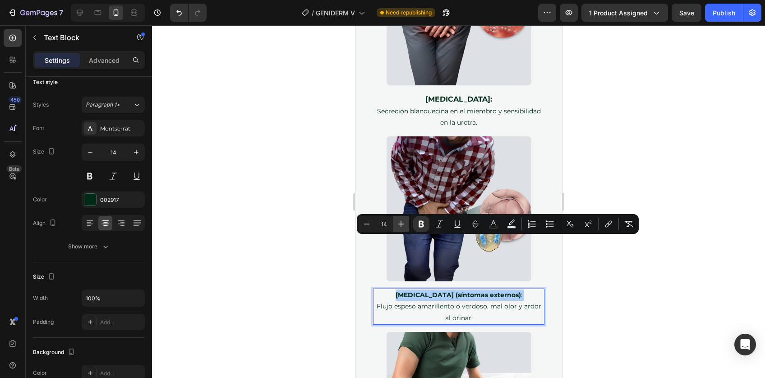
click at [407, 225] on button "Plus" at bounding box center [401, 224] width 16 height 16
type input "16"
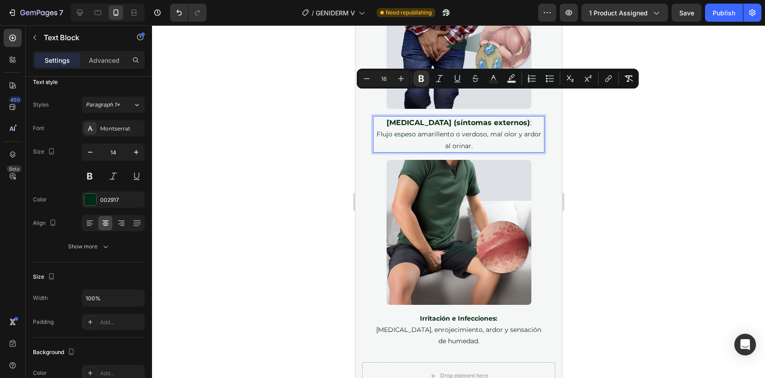
scroll to position [3307, 0]
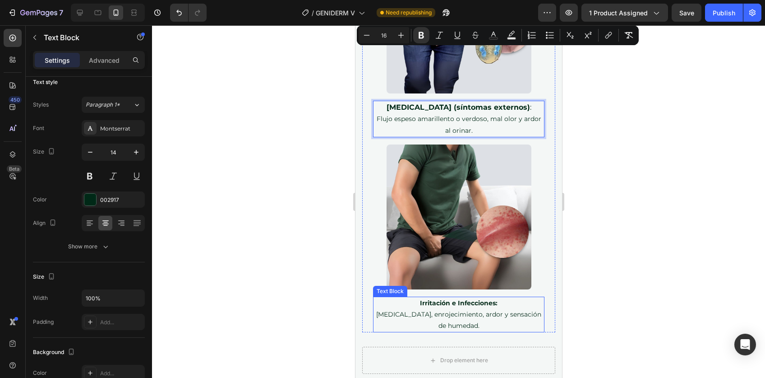
click at [448, 299] on strong "Irritación e Infecciones:" at bounding box center [459, 303] width 78 height 8
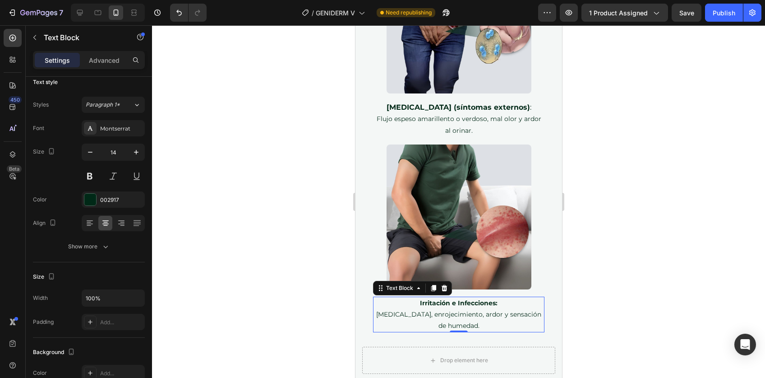
click at [448, 299] on strong "Irritación e Infecciones:" at bounding box center [459, 303] width 78 height 8
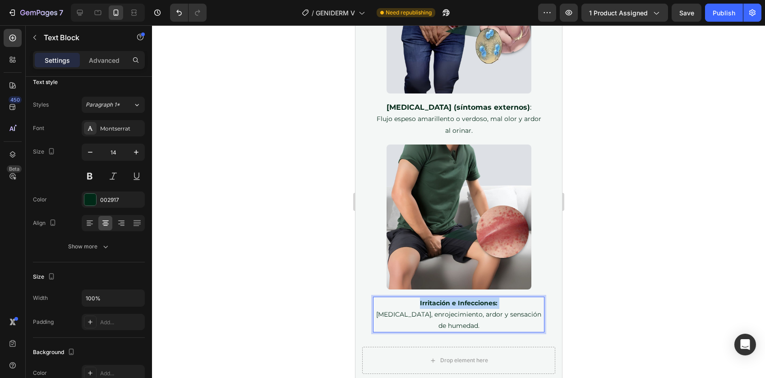
click at [448, 299] on strong "Irritación e Infecciones:" at bounding box center [459, 303] width 78 height 8
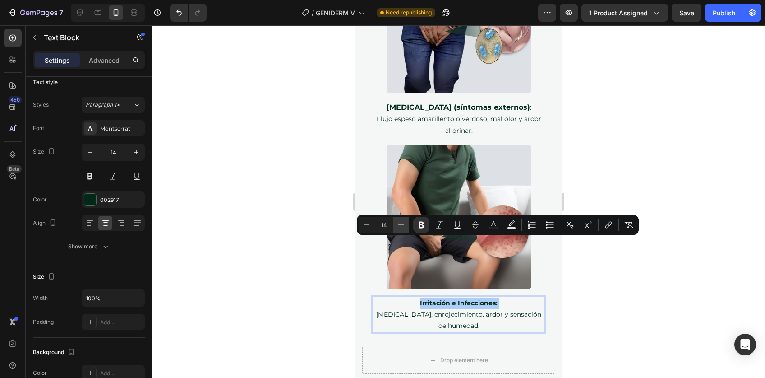
click at [399, 222] on icon "Editor contextual toolbar" at bounding box center [401, 224] width 9 height 9
type input "16"
click at [629, 213] on div at bounding box center [458, 201] width 613 height 352
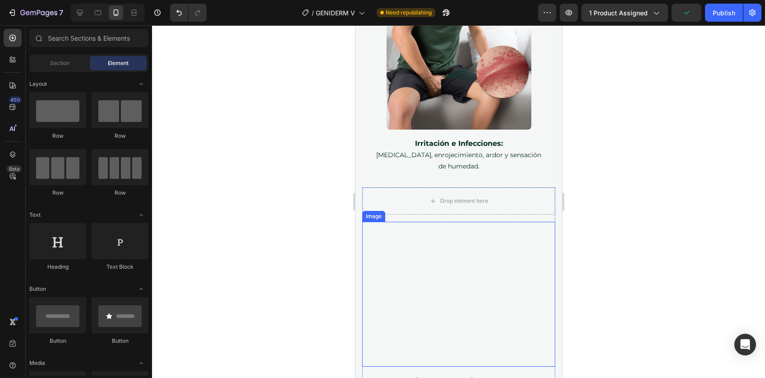
scroll to position [3458, 0]
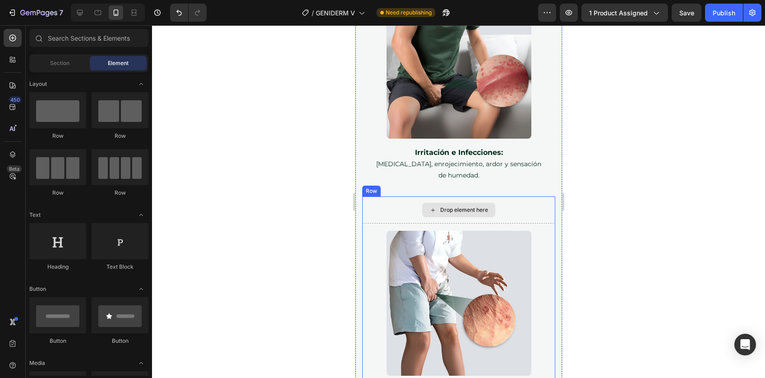
click at [513, 196] on div "Drop element here" at bounding box center [458, 209] width 193 height 27
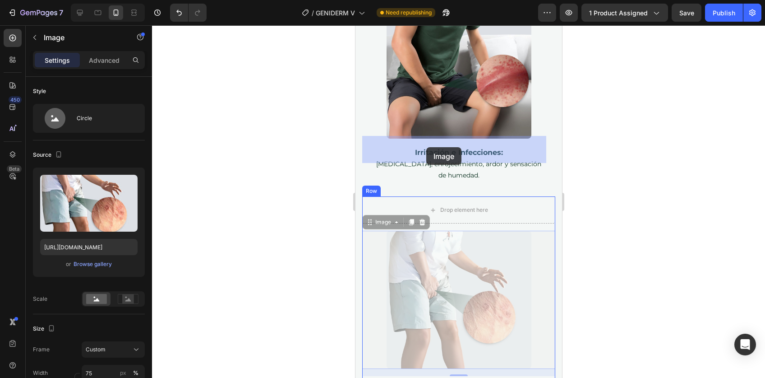
drag, startPoint x: 421, startPoint y: 192, endPoint x: 424, endPoint y: 153, distance: 38.5
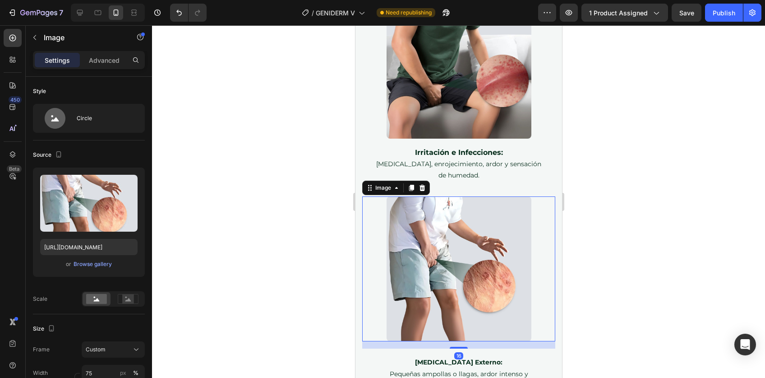
click at [648, 244] on div at bounding box center [458, 201] width 613 height 352
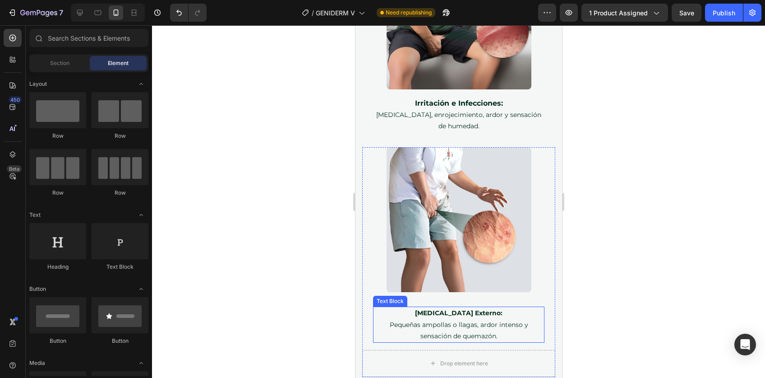
scroll to position [3536, 0]
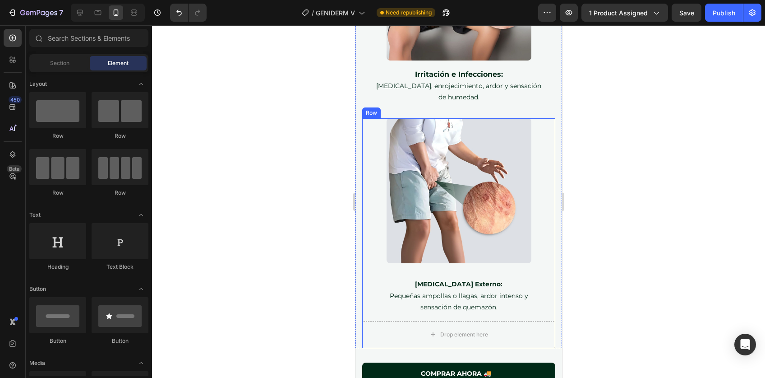
click at [368, 277] on div "[MEDICAL_DATA] Externo: Pequeñas ampollas o llagas, ardor intenso y sensación d…" at bounding box center [458, 295] width 193 height 36
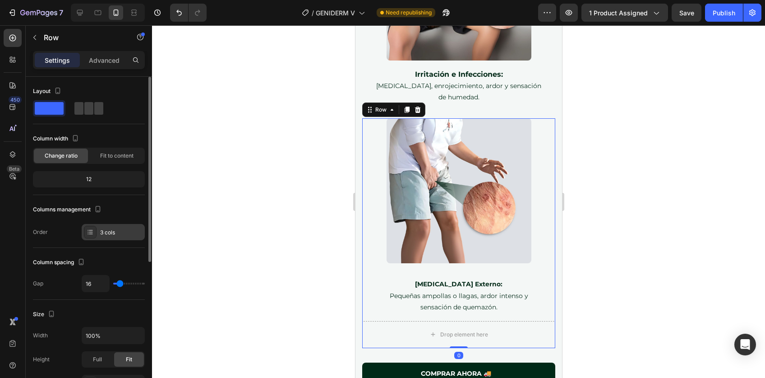
click at [106, 236] on div "3 cols" at bounding box center [113, 232] width 63 height 16
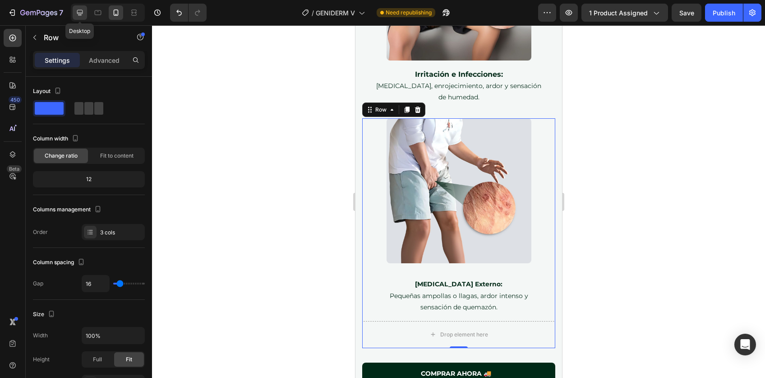
click at [78, 13] on icon at bounding box center [79, 12] width 9 height 9
type input "1200"
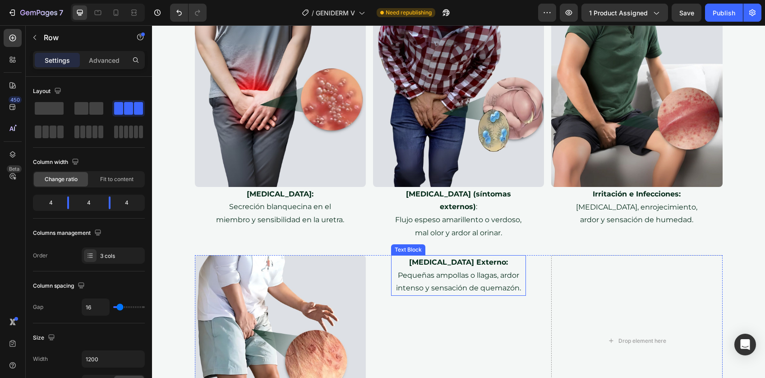
scroll to position [2631, 0]
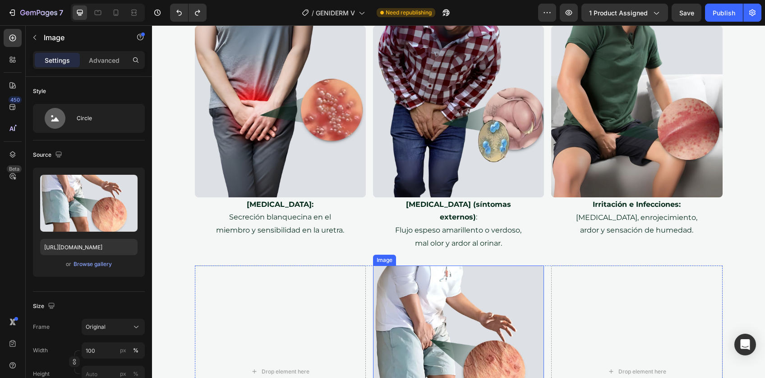
click at [449, 265] on img at bounding box center [458, 350] width 171 height 171
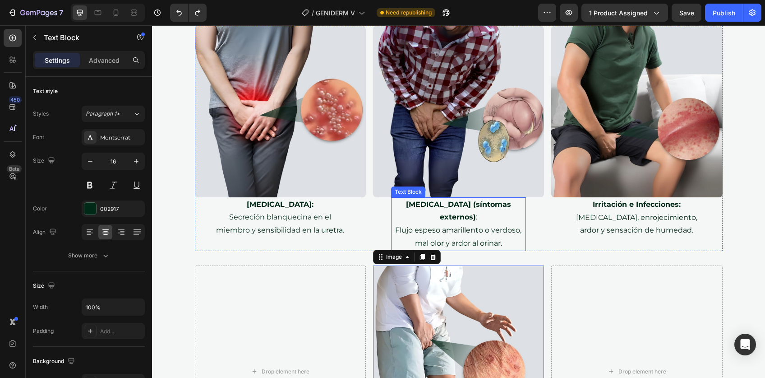
click at [441, 224] on p "Flujo espeso amarillento o verdoso, mal olor y ardor al orinar." at bounding box center [458, 237] width 133 height 26
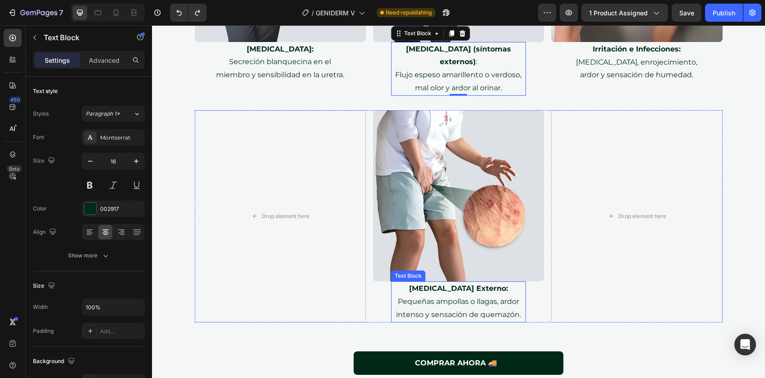
scroll to position [2785, 0]
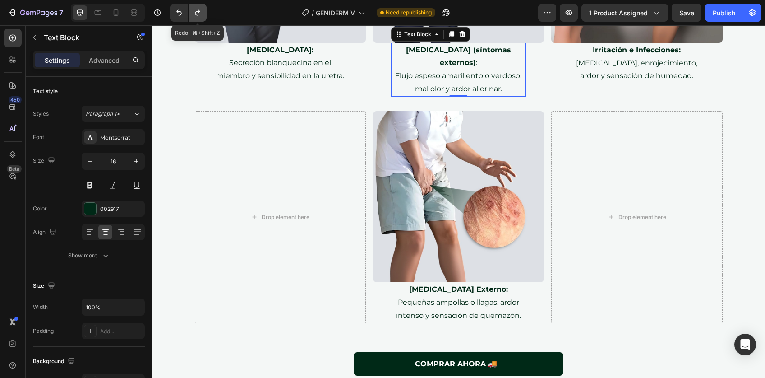
click at [199, 15] on icon "Undo/Redo" at bounding box center [197, 12] width 9 height 9
click at [102, 14] on icon at bounding box center [97, 12] width 9 height 9
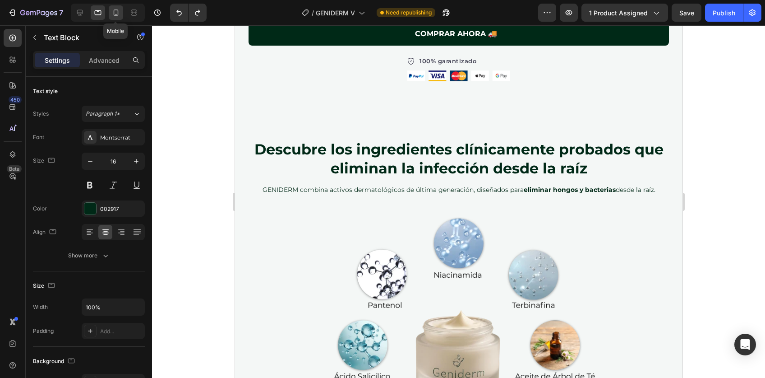
click at [116, 14] on icon at bounding box center [115, 12] width 9 height 9
type input "14"
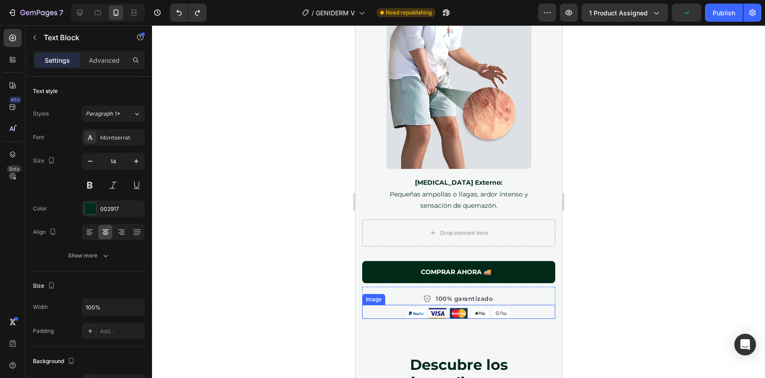
scroll to position [3672, 0]
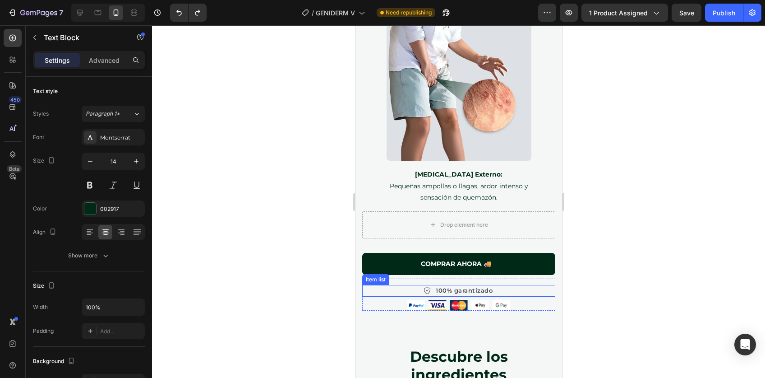
click at [405, 285] on div "100% garantizado" at bounding box center [458, 291] width 193 height 12
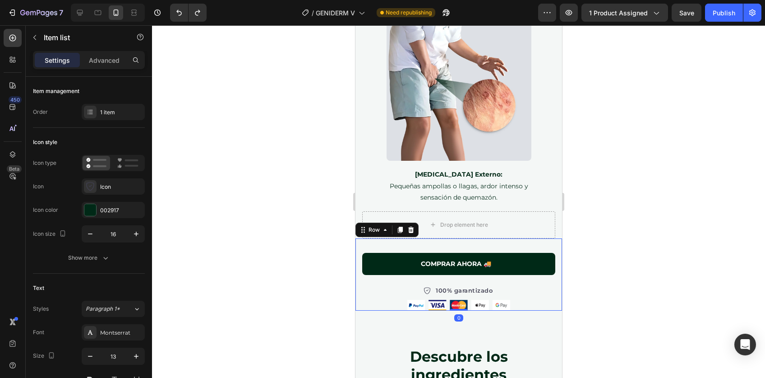
click at [459, 245] on div "COMPRAR AHORA 🚚 Button" at bounding box center [458, 261] width 193 height 33
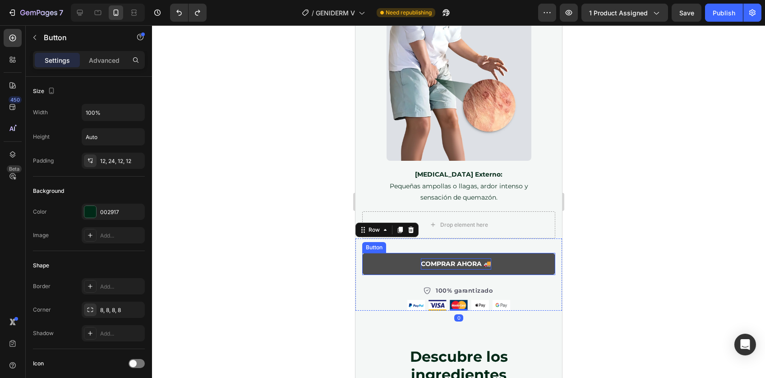
click at [454, 258] on p "COMPRAR AHORA 🚚" at bounding box center [456, 263] width 70 height 11
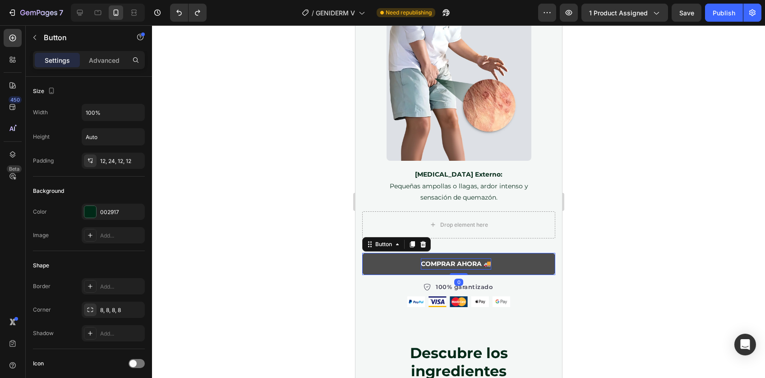
drag, startPoint x: 454, startPoint y: 209, endPoint x: 454, endPoint y: 201, distance: 8.6
click at [454, 253] on div "COMPRAR AHORA 🚚 Button 0" at bounding box center [458, 264] width 193 height 22
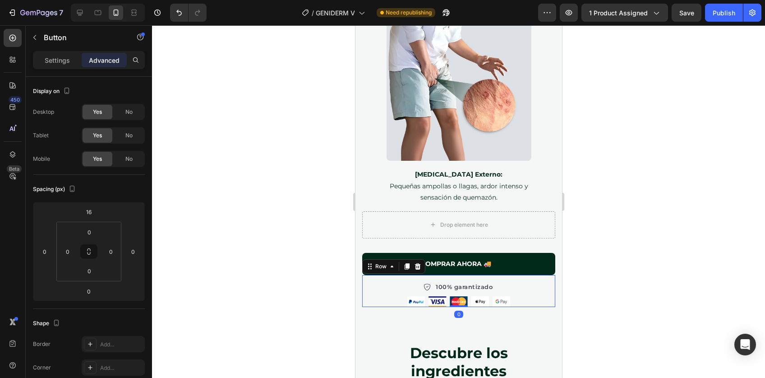
click at [391, 275] on div "100% garantizado Item list Image Row 0" at bounding box center [458, 291] width 193 height 32
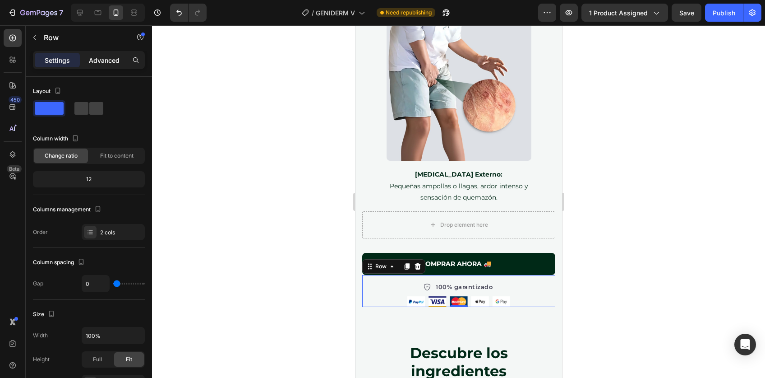
click at [89, 60] on p "Advanced" at bounding box center [104, 59] width 31 height 9
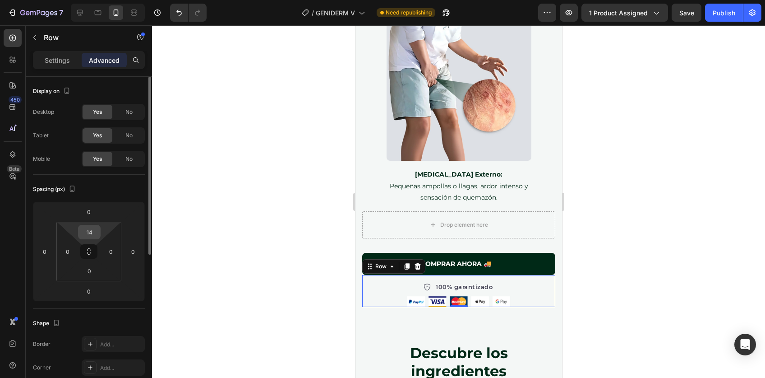
click at [92, 231] on input "14" at bounding box center [89, 232] width 18 height 14
type input "0"
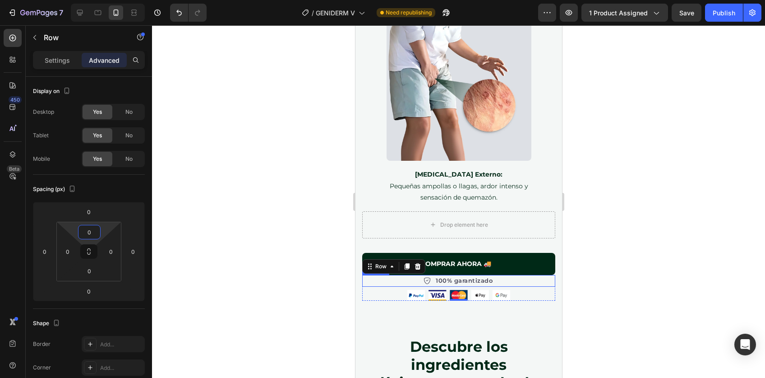
click at [470, 276] on p "100% garantizado" at bounding box center [463, 280] width 57 height 9
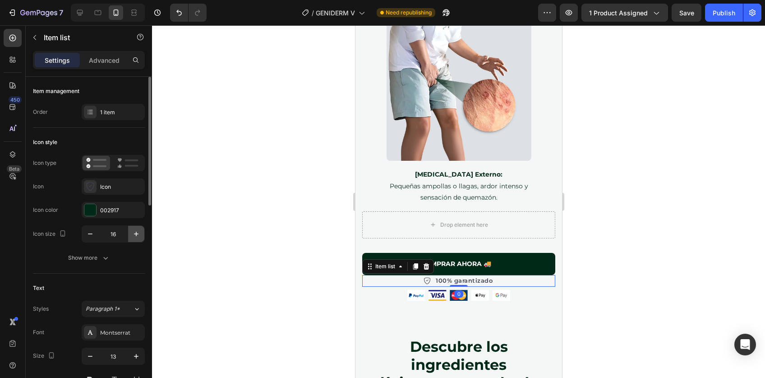
click at [134, 233] on icon "button" at bounding box center [136, 233] width 9 height 9
click at [92, 233] on icon "button" at bounding box center [90, 233] width 9 height 9
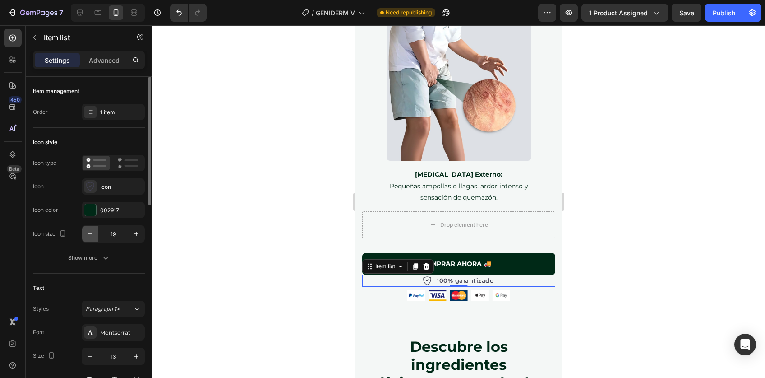
click at [92, 233] on icon "button" at bounding box center [90, 233] width 9 height 9
type input "18"
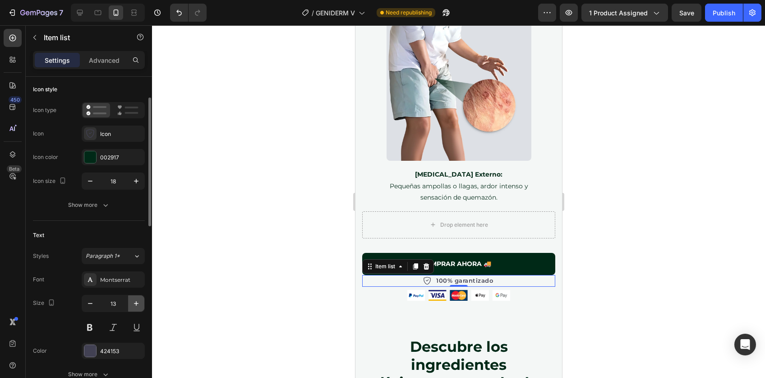
click at [139, 304] on icon "button" at bounding box center [136, 303] width 9 height 9
type input "16"
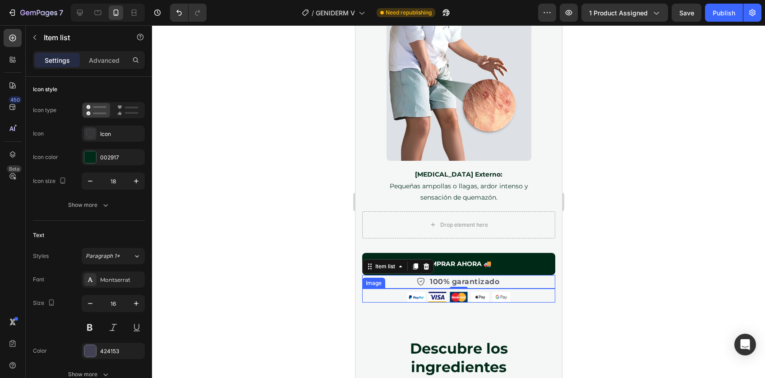
click at [596, 244] on div at bounding box center [458, 201] width 613 height 352
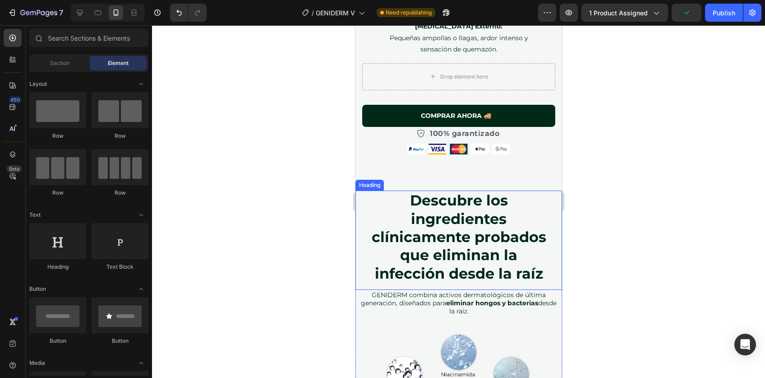
scroll to position [3845, 0]
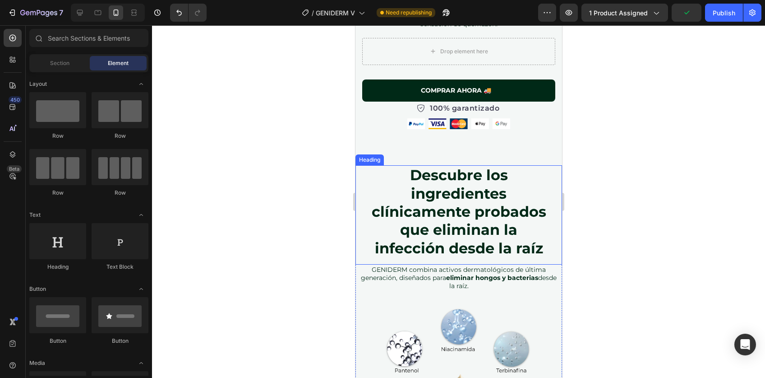
click at [463, 166] on strong "Descubre los ingredientes clínicamente probados que eliminan la infección desde…" at bounding box center [458, 211] width 175 height 90
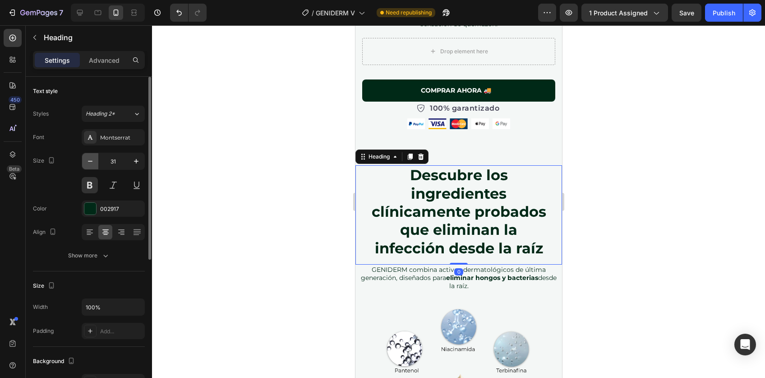
click at [87, 158] on icon "button" at bounding box center [90, 161] width 9 height 9
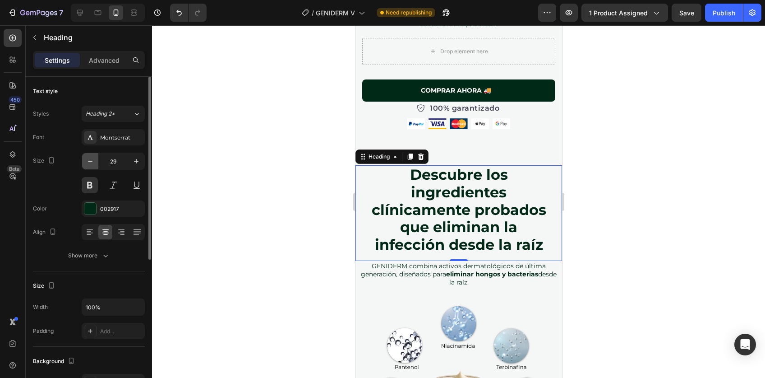
click at [87, 158] on icon "button" at bounding box center [90, 161] width 9 height 9
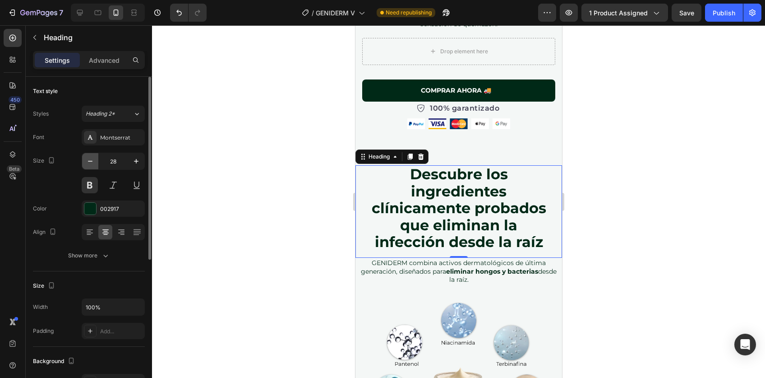
click at [88, 159] on icon "button" at bounding box center [90, 161] width 9 height 9
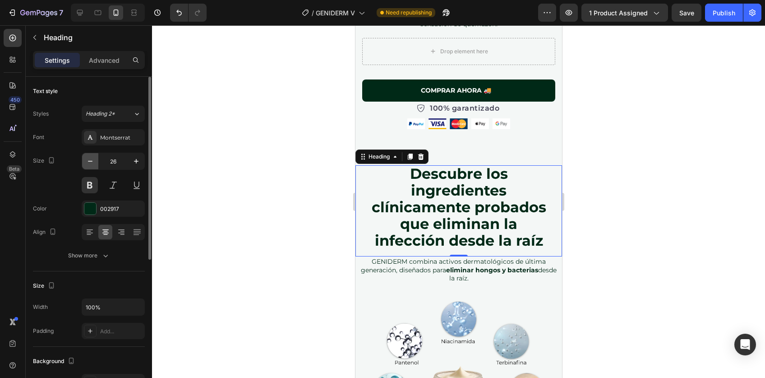
click at [88, 159] on icon "button" at bounding box center [90, 161] width 9 height 9
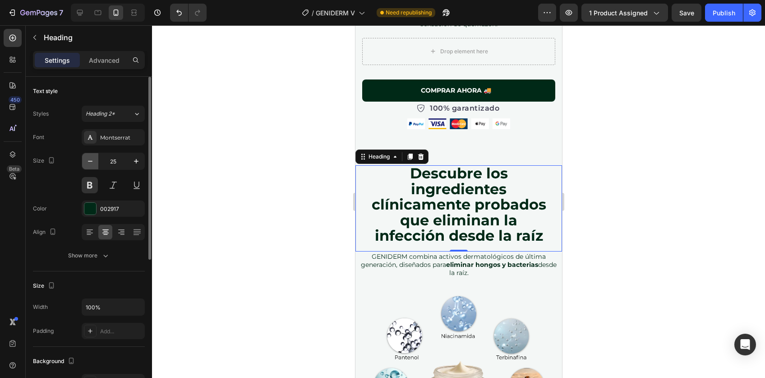
click at [91, 160] on icon "button" at bounding box center [90, 161] width 9 height 9
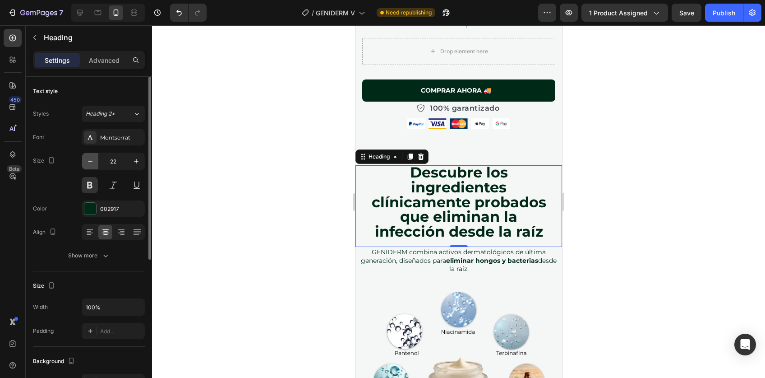
click at [91, 160] on icon "button" at bounding box center [90, 161] width 9 height 9
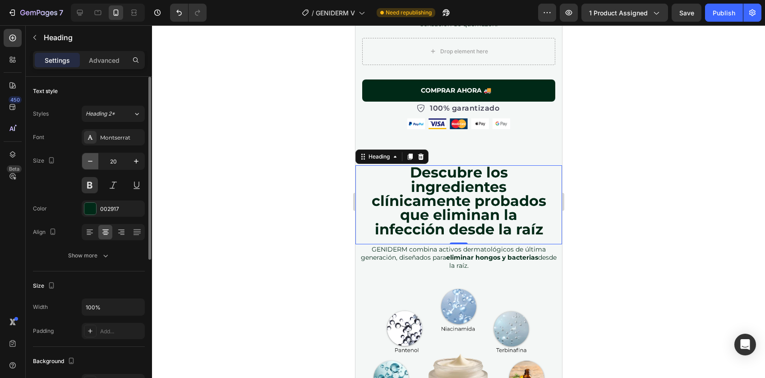
click at [91, 160] on icon "button" at bounding box center [90, 161] width 9 height 9
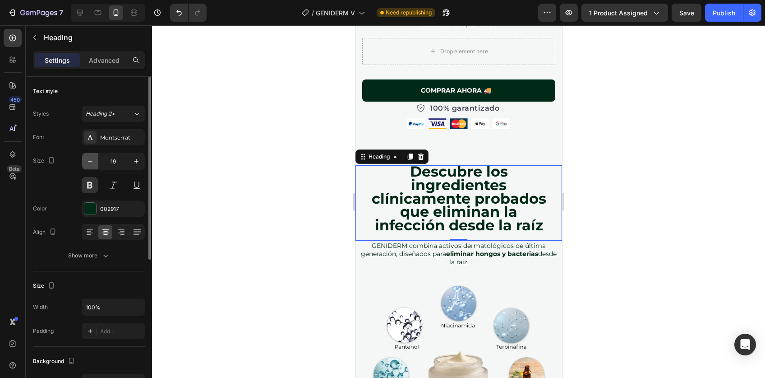
click at [91, 160] on icon "button" at bounding box center [90, 161] width 9 height 9
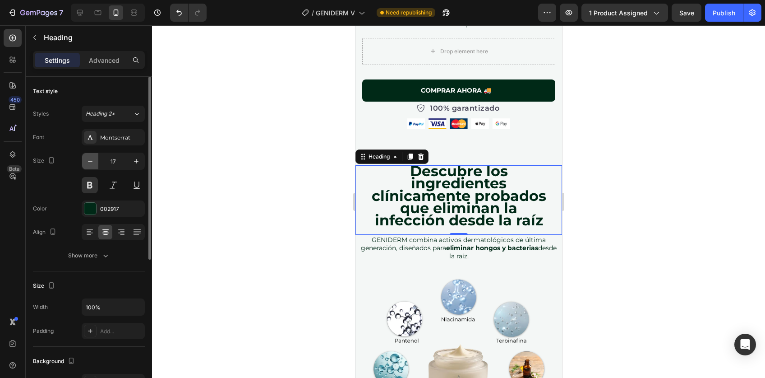
click at [91, 160] on icon "button" at bounding box center [90, 161] width 9 height 9
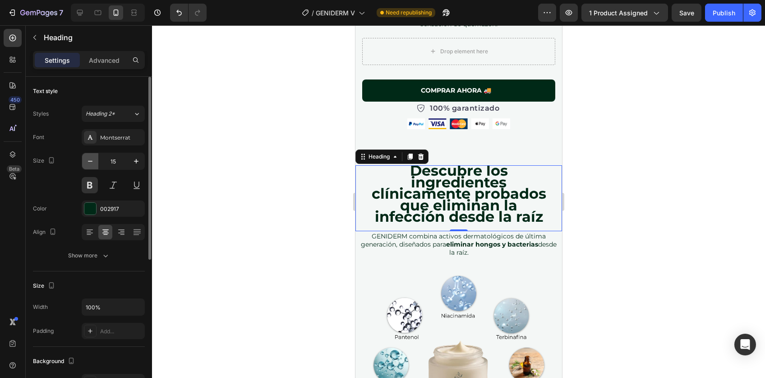
click at [91, 160] on icon "button" at bounding box center [90, 161] width 9 height 9
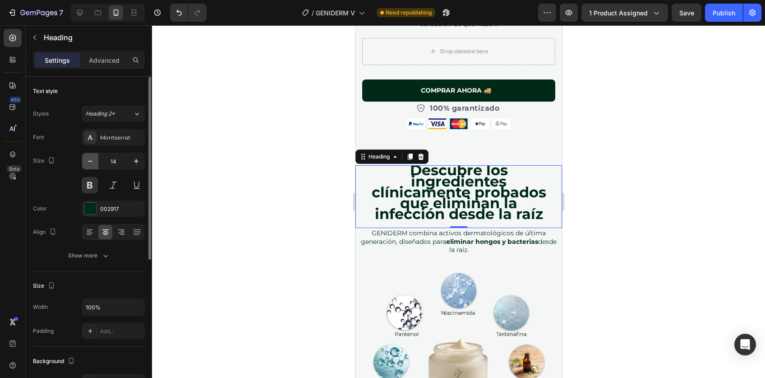
click at [91, 160] on icon "button" at bounding box center [90, 161] width 9 height 9
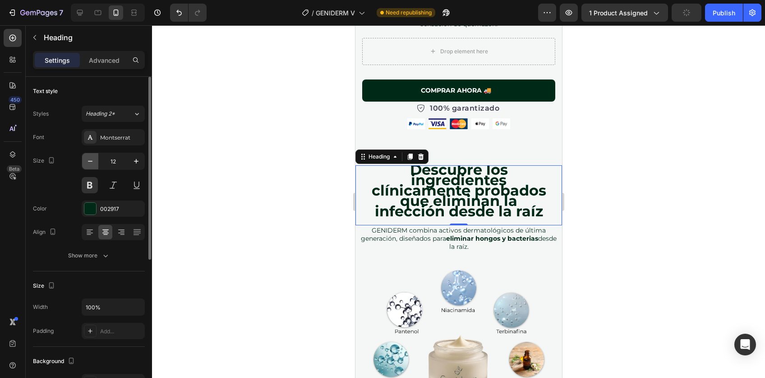
click at [91, 160] on icon "button" at bounding box center [90, 161] width 9 height 9
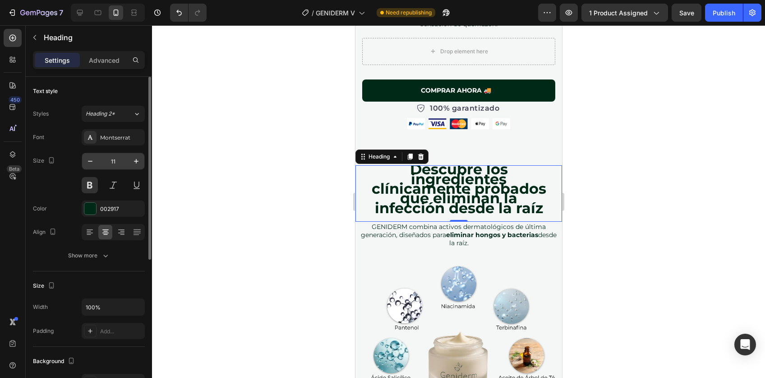
click at [110, 159] on input "11" at bounding box center [113, 161] width 30 height 16
type input "12"
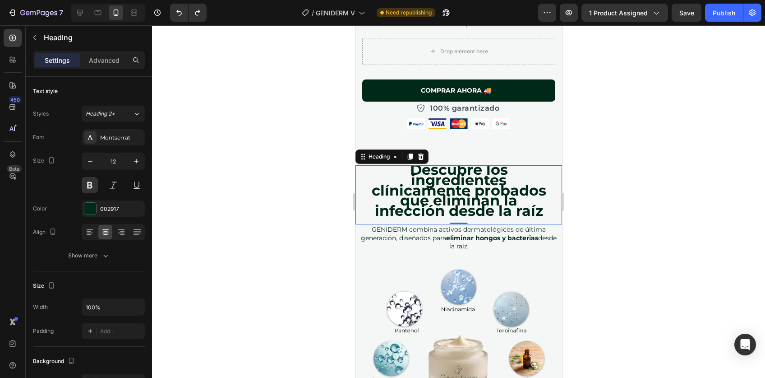
click at [615, 237] on div at bounding box center [458, 201] width 613 height 352
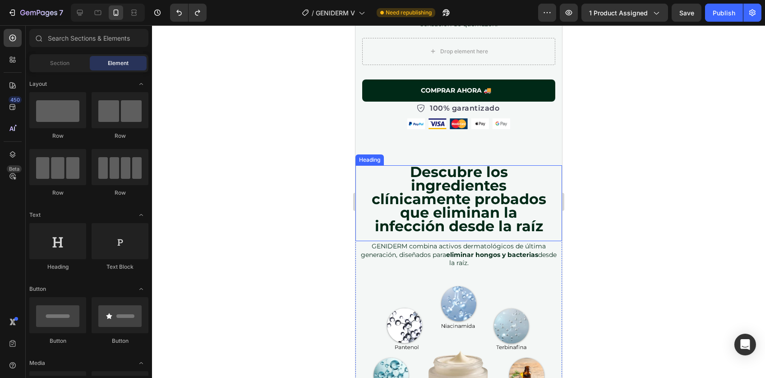
click at [454, 163] on strong "Descubre los ingredientes clínicamente probados que eliminan la infección desde…" at bounding box center [458, 199] width 175 height 72
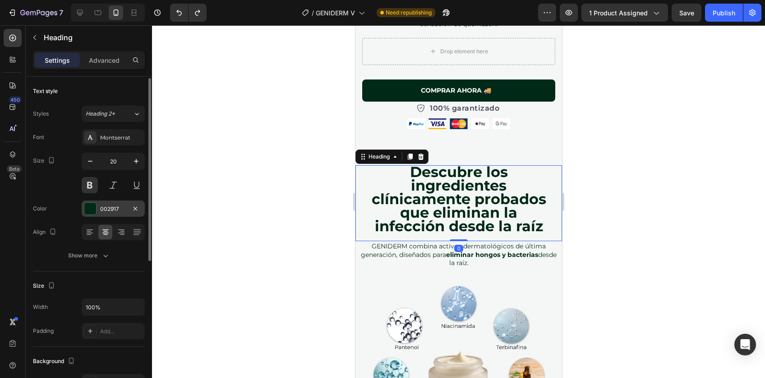
scroll to position [12, 0]
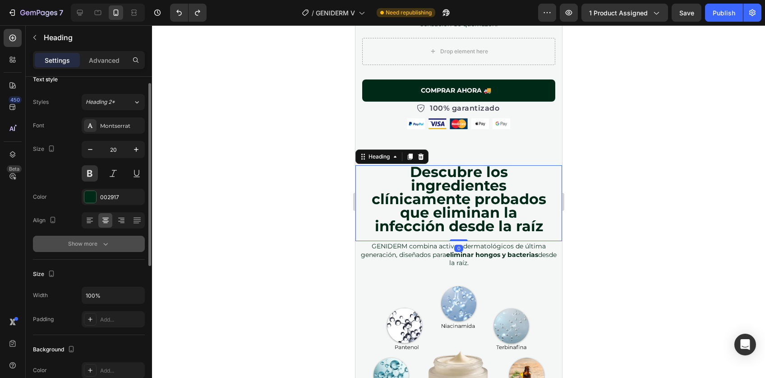
click at [99, 243] on div "Show more" at bounding box center [89, 243] width 42 height 9
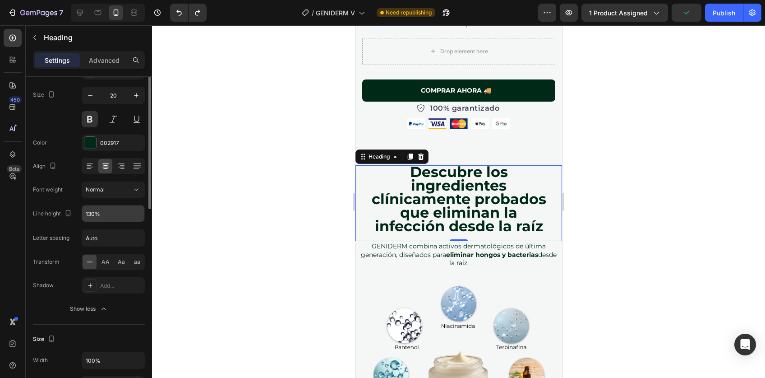
scroll to position [32, 0]
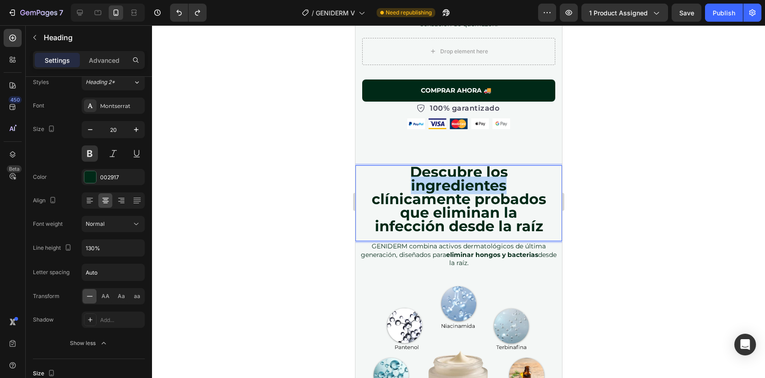
click at [432, 163] on strong "Descubre los ingredientes clínicamente probados que eliminan la infección desde…" at bounding box center [458, 199] width 175 height 72
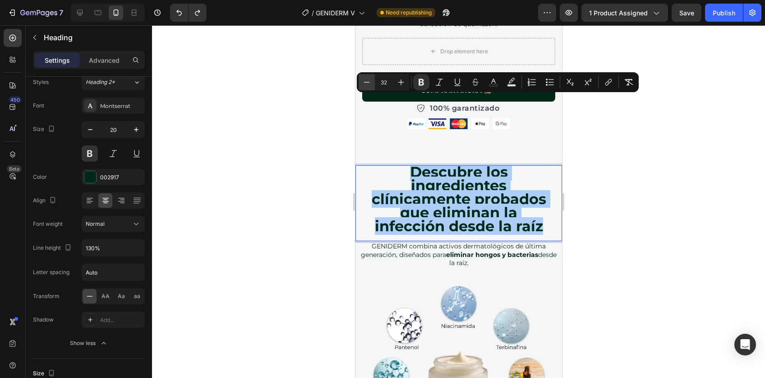
click at [369, 83] on icon "Editor contextual toolbar" at bounding box center [366, 82] width 9 height 9
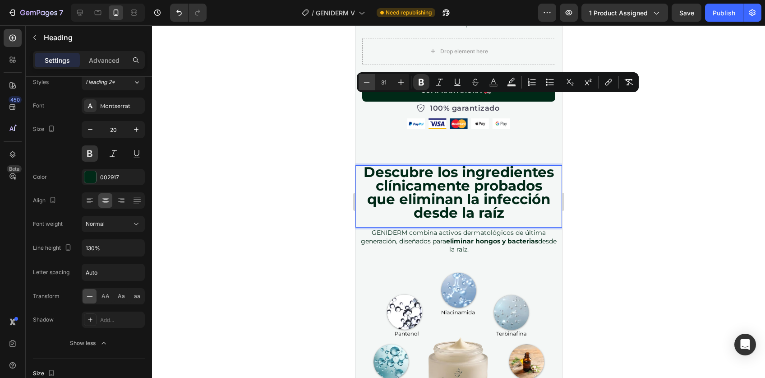
click at [369, 83] on icon "Editor contextual toolbar" at bounding box center [366, 82] width 9 height 9
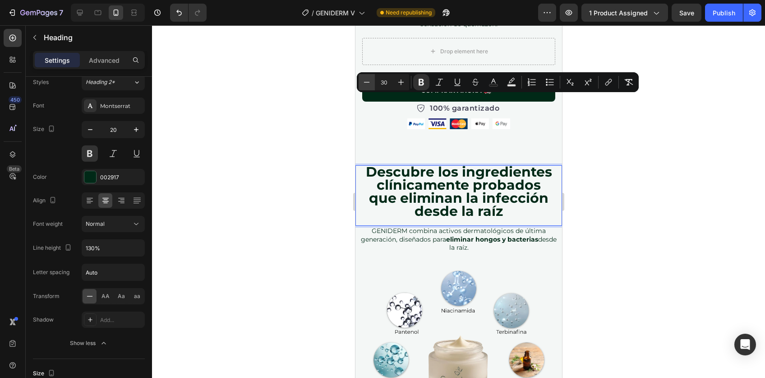
click at [368, 83] on icon "Editor contextual toolbar" at bounding box center [366, 82] width 9 height 9
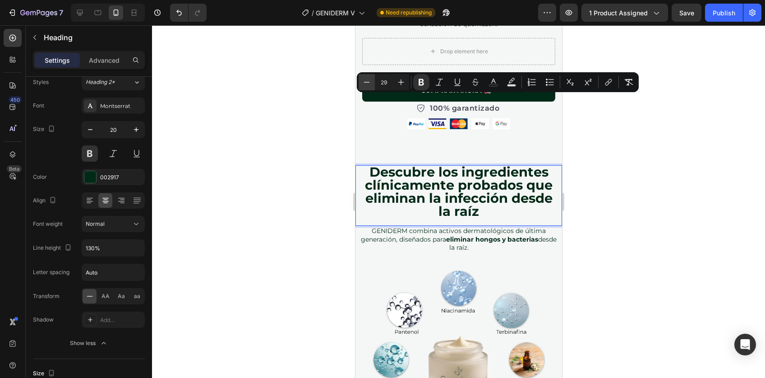
click at [368, 83] on icon "Editor contextual toolbar" at bounding box center [366, 82] width 9 height 9
type input "28"
click at [653, 183] on div at bounding box center [458, 201] width 613 height 352
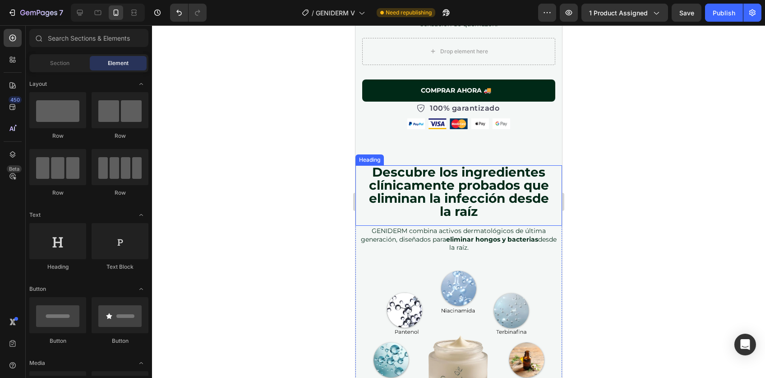
click at [445, 164] on strong "Descubre los ingredientes clínicamente probados que eliminan la infección desde…" at bounding box center [459, 191] width 180 height 55
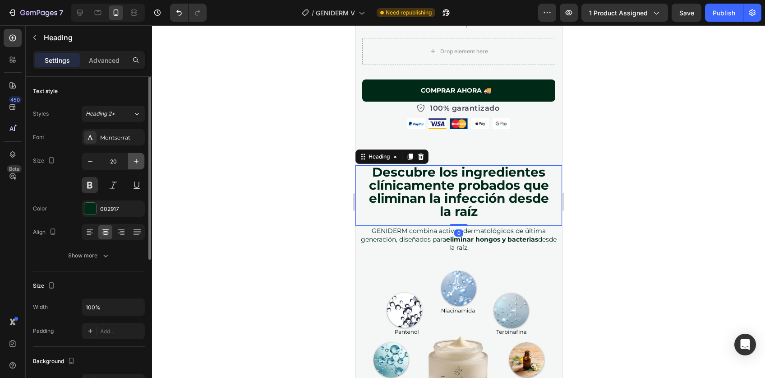
click at [136, 158] on icon "button" at bounding box center [136, 161] width 9 height 9
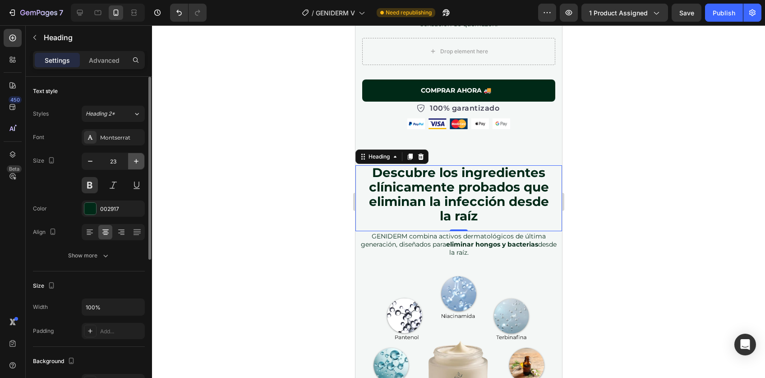
click at [136, 158] on icon "button" at bounding box center [136, 161] width 9 height 9
type input "24"
click at [628, 187] on div at bounding box center [458, 201] width 613 height 352
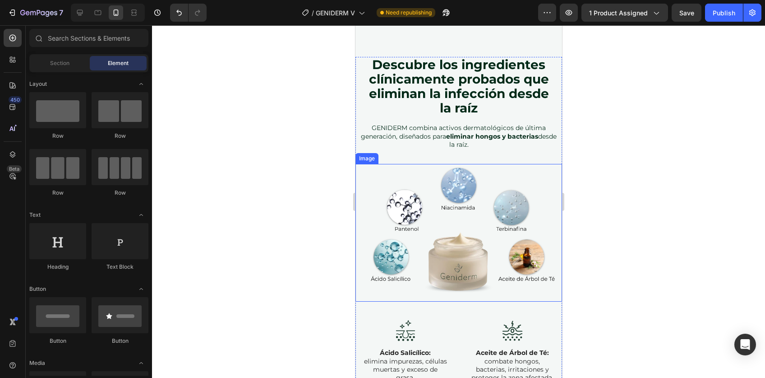
scroll to position [3911, 0]
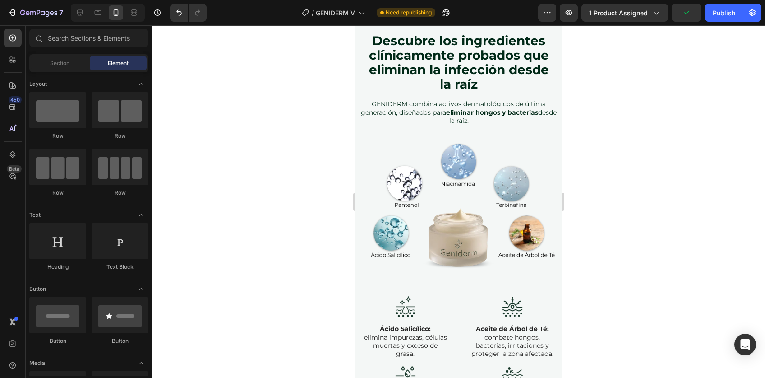
click at [647, 250] on div at bounding box center [458, 201] width 613 height 352
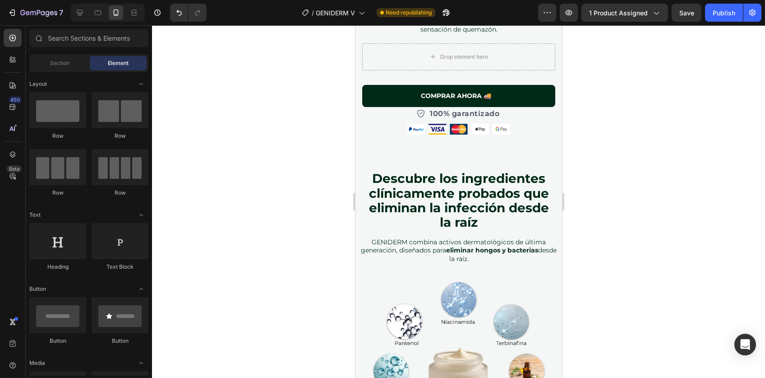
scroll to position [3826, 0]
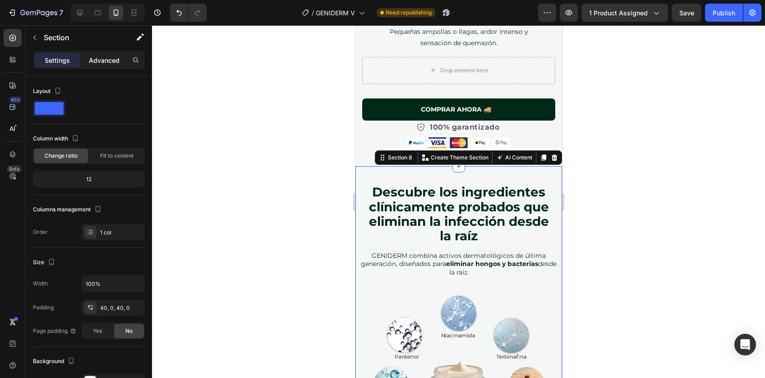
click at [114, 55] on p "Advanced" at bounding box center [104, 59] width 31 height 9
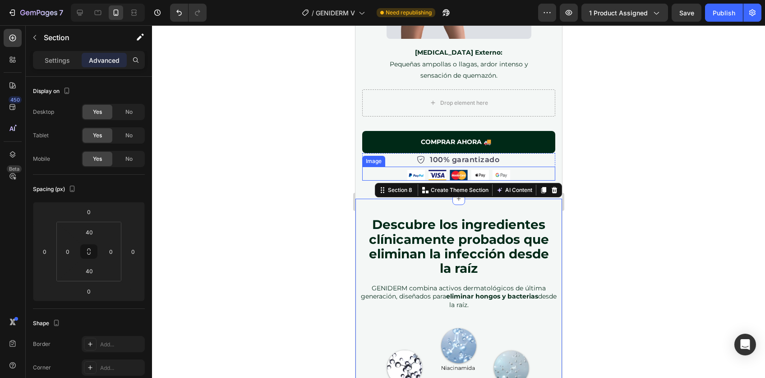
scroll to position [3792, 0]
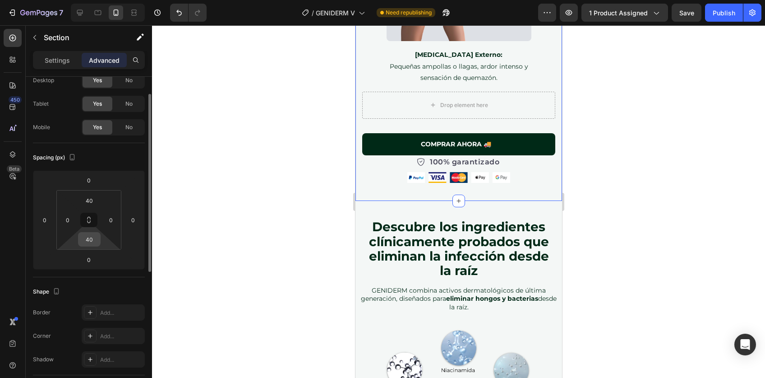
click at [95, 238] on input "40" at bounding box center [89, 239] width 18 height 14
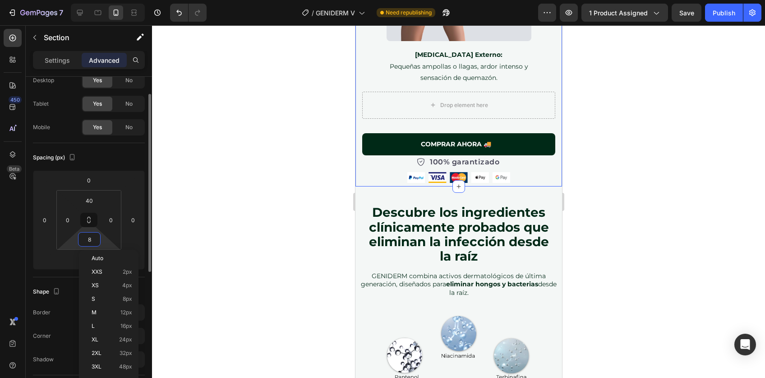
type input "80"
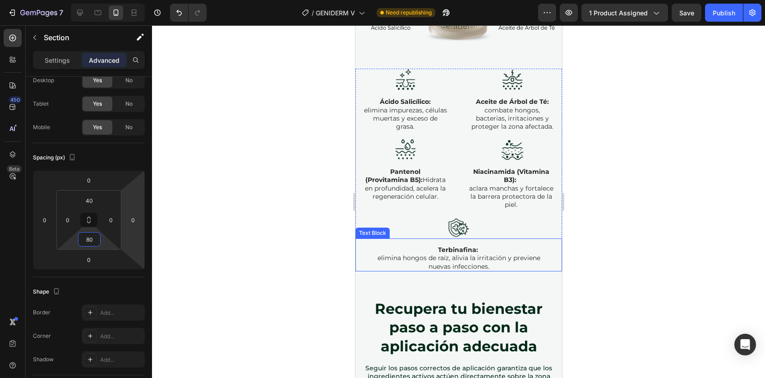
scroll to position [4171, 0]
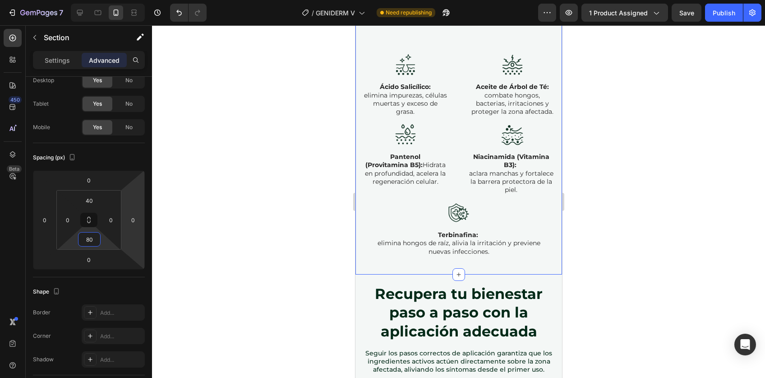
click at [386, 271] on div "⁠⁠⁠⁠⁠⁠⁠ Descubre los ingredientes clínicamente probados que eliminan la infecci…" at bounding box center [458, 23] width 207 height 501
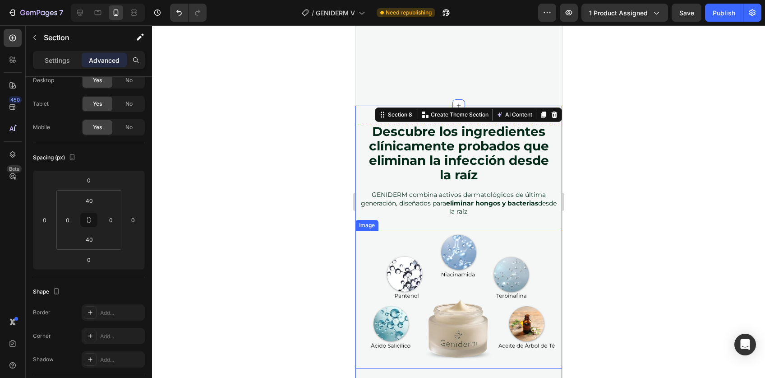
scroll to position [3792, 0]
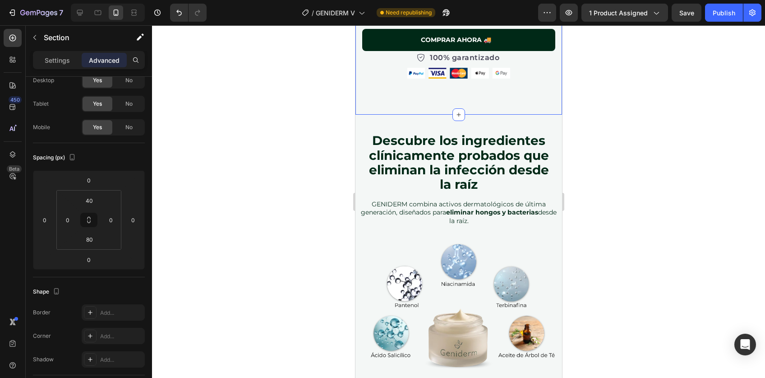
scroll to position [3902, 0]
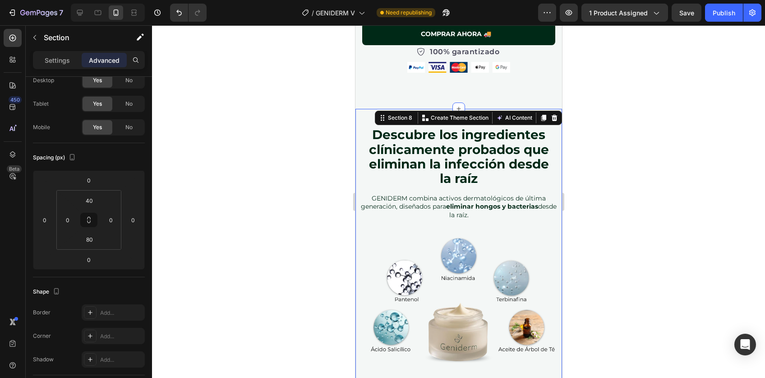
click at [371, 109] on div "⁠⁠⁠⁠⁠⁠⁠ Descubre los ingredientes clínicamente probados que eliminan la infecci…" at bounding box center [458, 359] width 207 height 501
click at [94, 238] on input "40" at bounding box center [89, 239] width 18 height 14
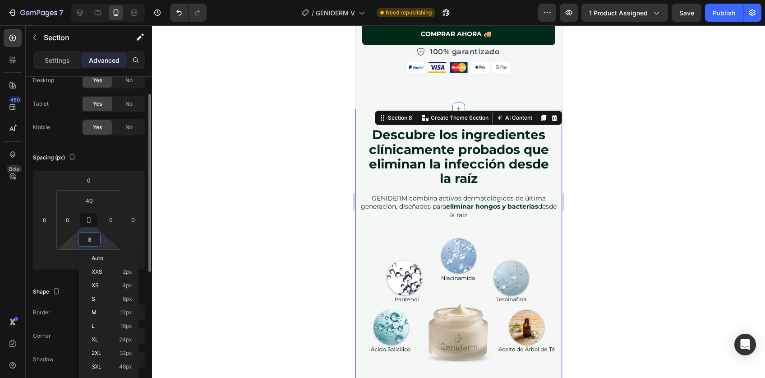
type input "80"
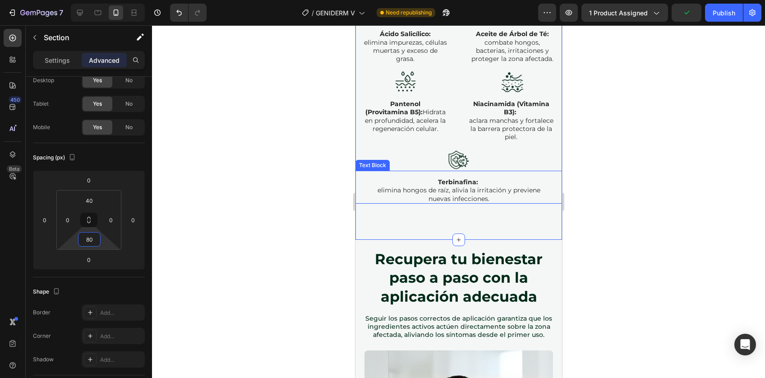
scroll to position [4250, 0]
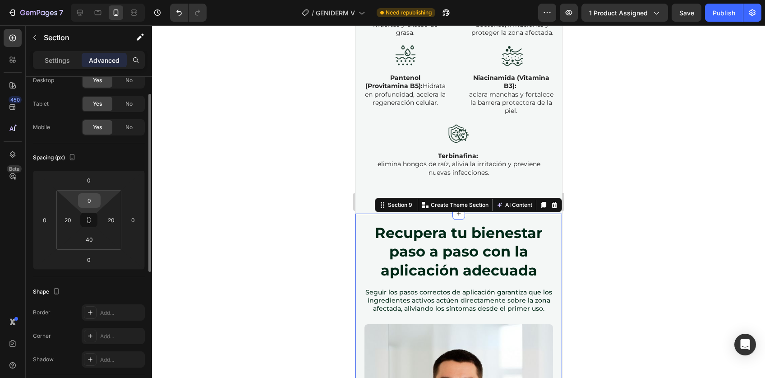
click at [91, 205] on input "0" at bounding box center [89, 201] width 18 height 14
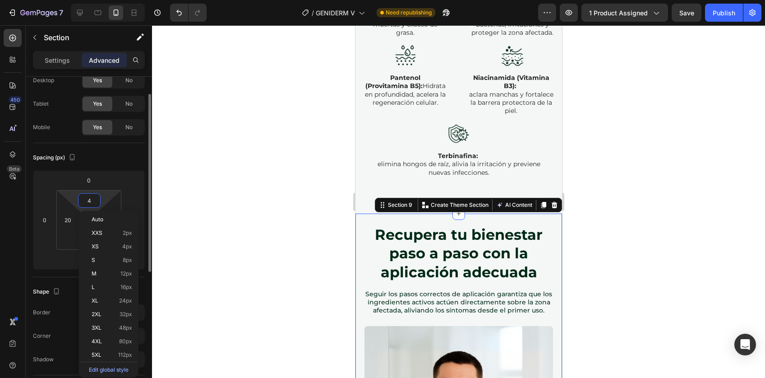
type input "40"
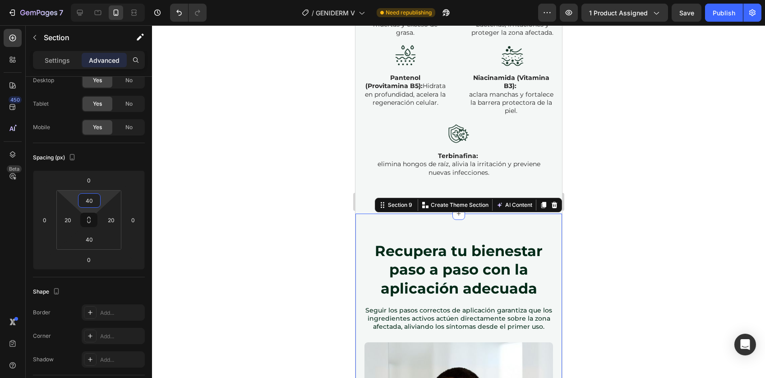
click at [589, 148] on div at bounding box center [458, 201] width 613 height 352
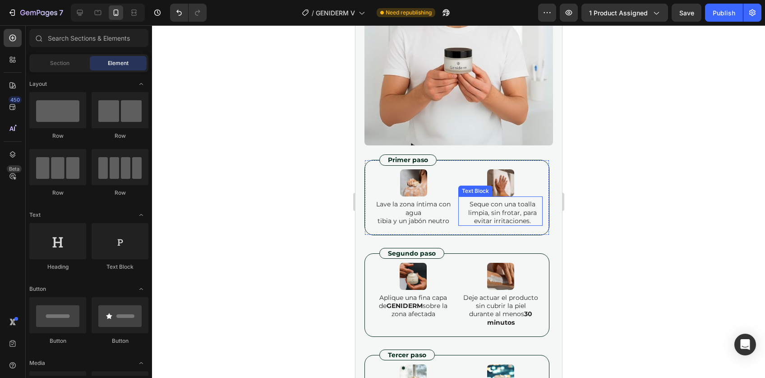
scroll to position [4697, 0]
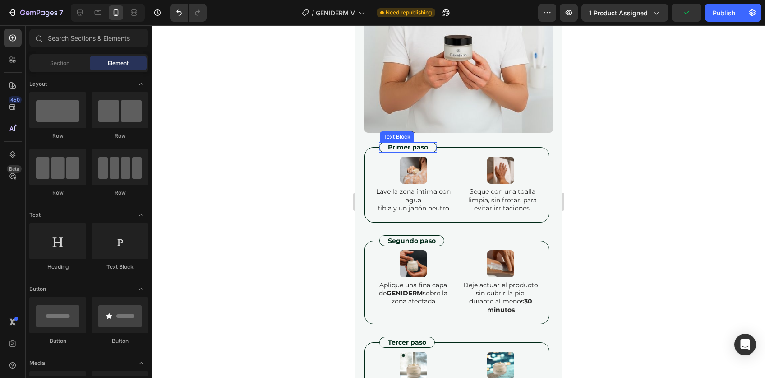
click at [408, 143] on p "Primer paso" at bounding box center [408, 147] width 40 height 8
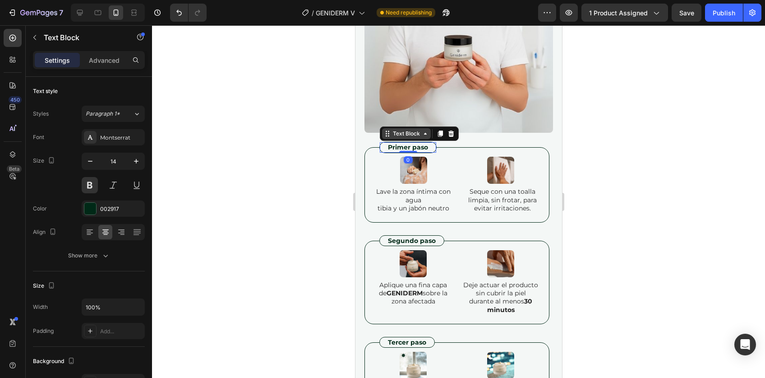
click at [401, 131] on div "Text Block" at bounding box center [406, 133] width 31 height 8
click at [398, 120] on div "Row 1 col" at bounding box center [397, 118] width 35 height 14
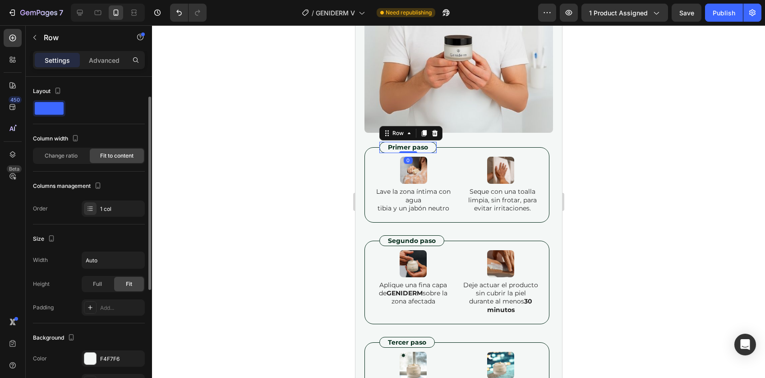
scroll to position [73, 0]
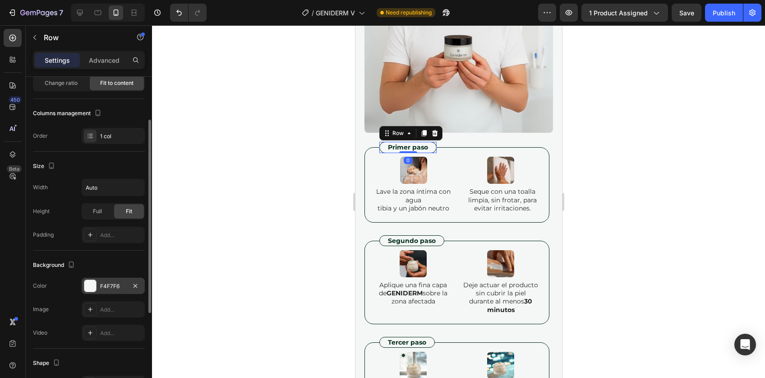
click at [93, 288] on div at bounding box center [90, 286] width 12 height 12
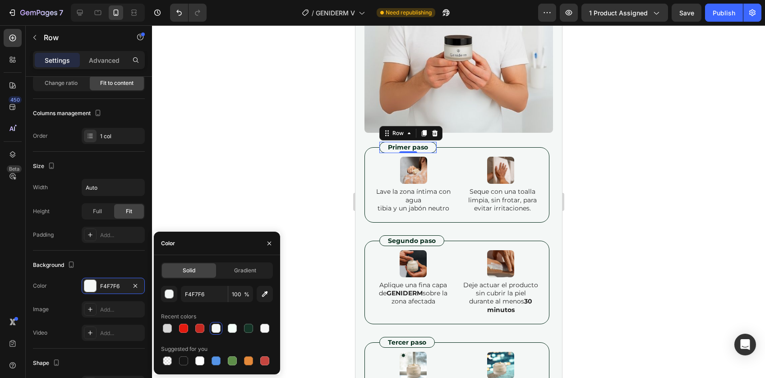
click at [240, 327] on div at bounding box center [217, 328] width 112 height 13
click at [245, 327] on div at bounding box center [248, 328] width 9 height 9
type input "143426"
click at [729, 192] on div at bounding box center [458, 201] width 613 height 352
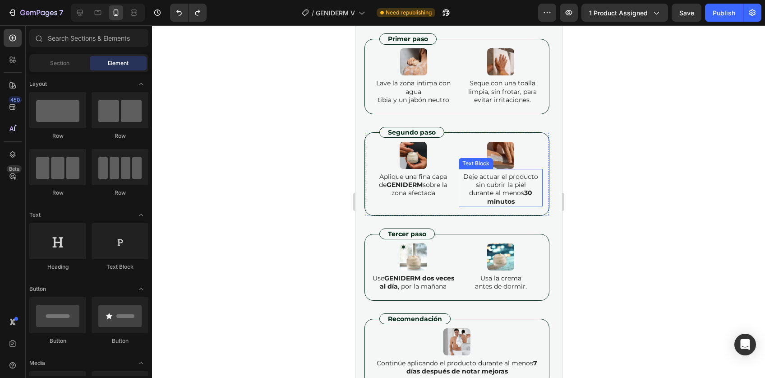
scroll to position [4865, 0]
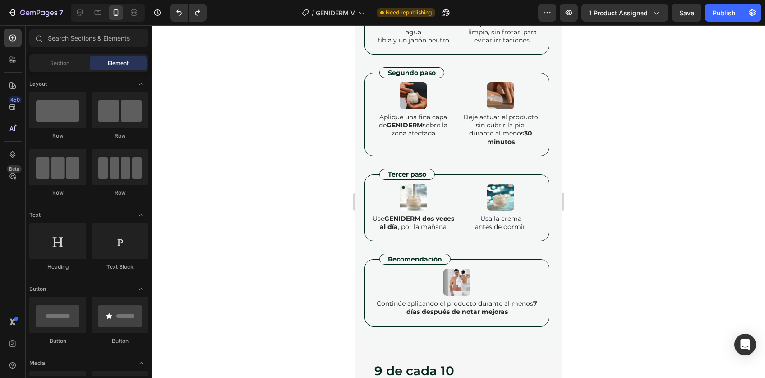
click at [619, 219] on div at bounding box center [458, 201] width 613 height 352
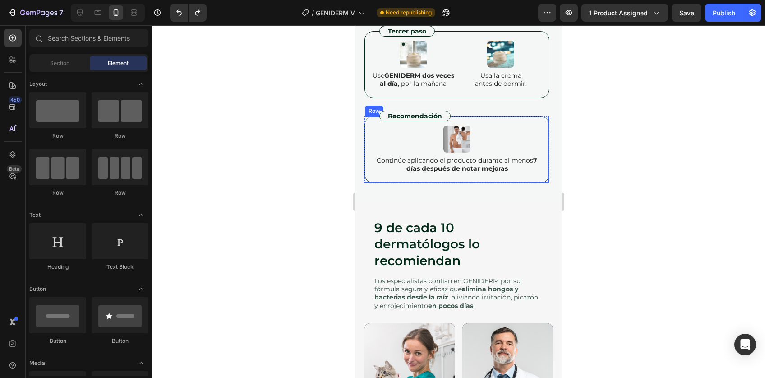
scroll to position [5084, 0]
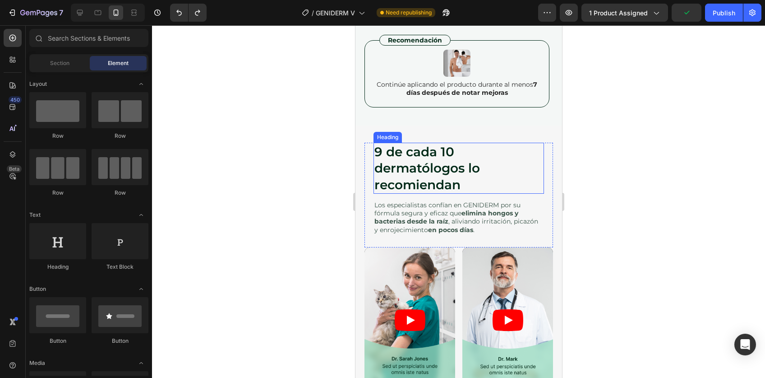
click at [497, 180] on h2 "9 de cada 10 dermatólogos lo recomiendan" at bounding box center [458, 168] width 171 height 51
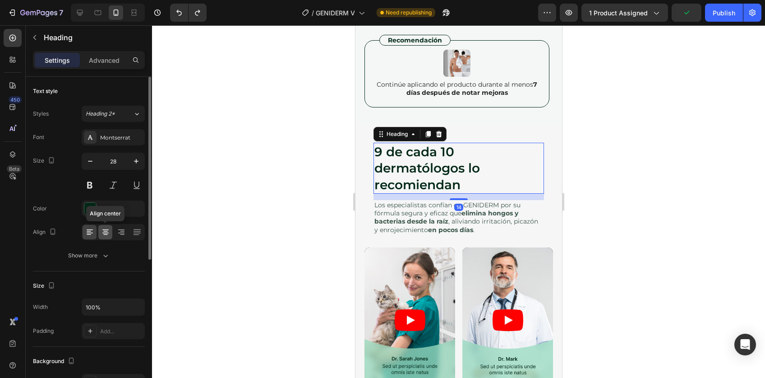
click at [108, 227] on icon at bounding box center [105, 231] width 9 height 9
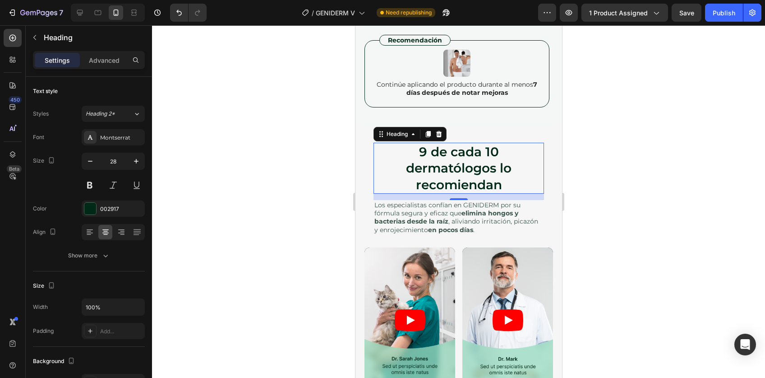
click at [612, 205] on div at bounding box center [458, 201] width 613 height 352
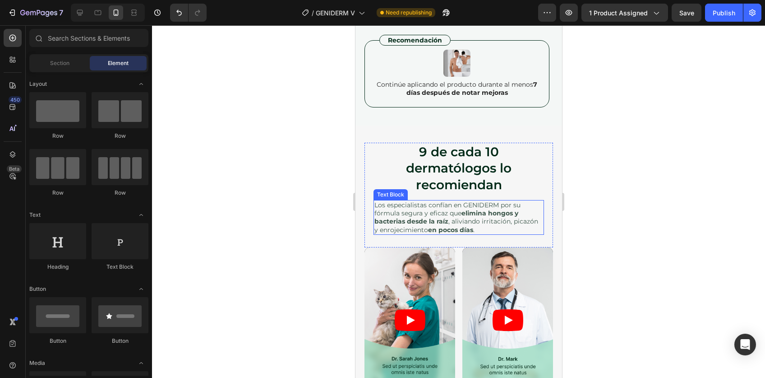
click at [462, 230] on p "Los especialistas confían en GENIDERM por su fórmula segura y eficaz que elimin…" at bounding box center [458, 217] width 169 height 33
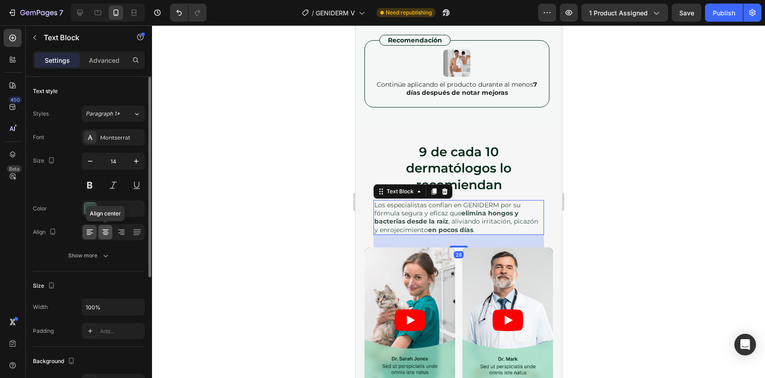
click at [98, 233] on div at bounding box center [105, 232] width 14 height 14
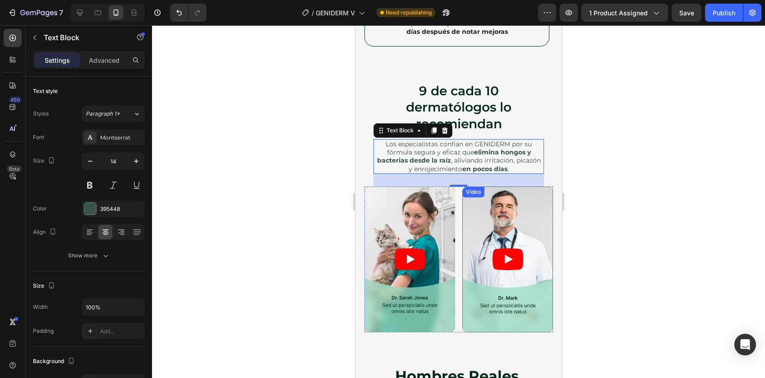
scroll to position [5105, 0]
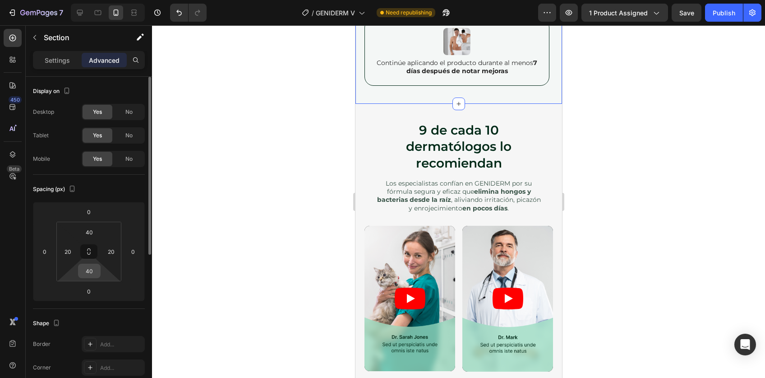
click at [89, 275] on input "40" at bounding box center [89, 271] width 18 height 14
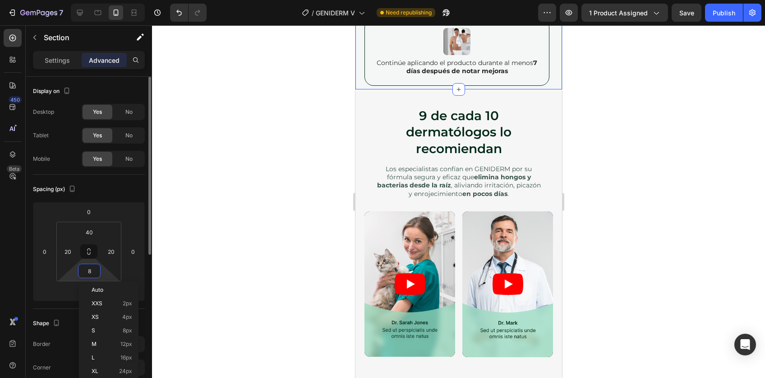
type input "80"
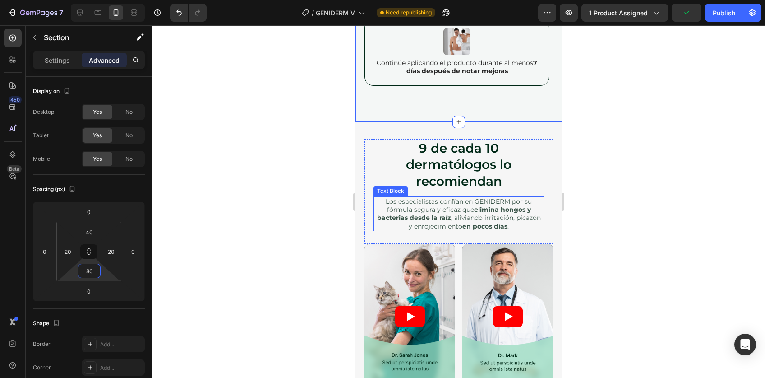
scroll to position [5124, 0]
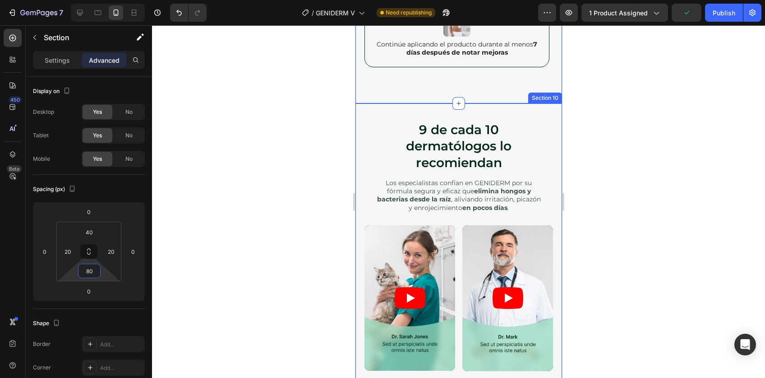
click at [362, 122] on div "Video Video Row 9 de cada 10 dermatólogos lo recomiendan Heading Los especialis…" at bounding box center [458, 245] width 207 height 285
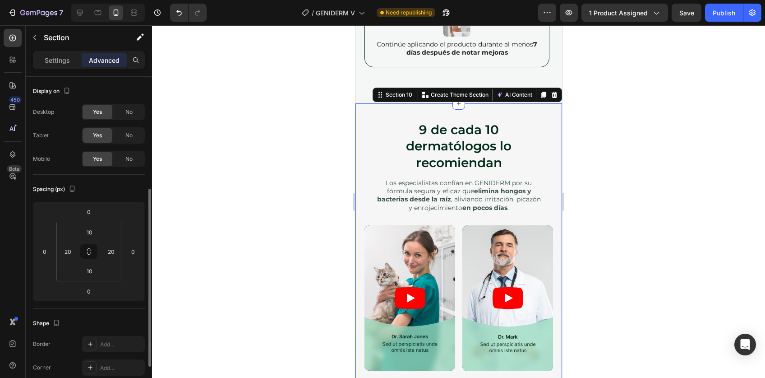
scroll to position [73, 0]
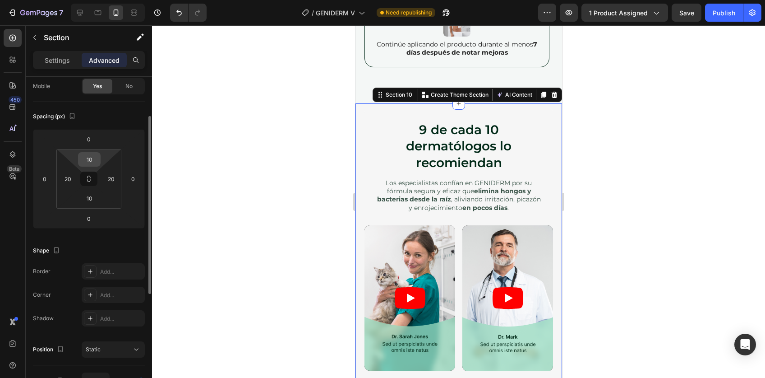
click at [88, 158] on input "10" at bounding box center [89, 160] width 18 height 14
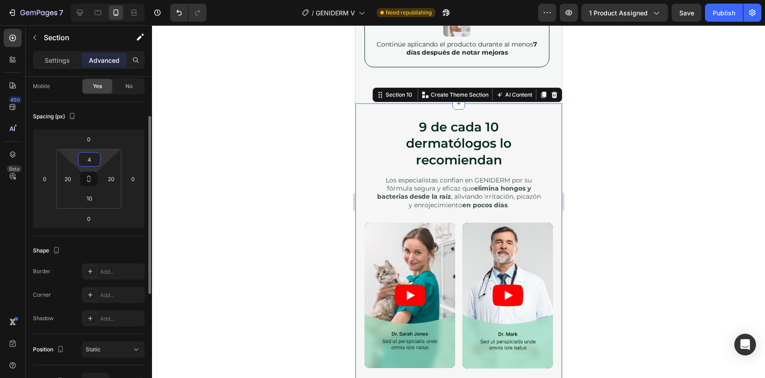
type input "40"
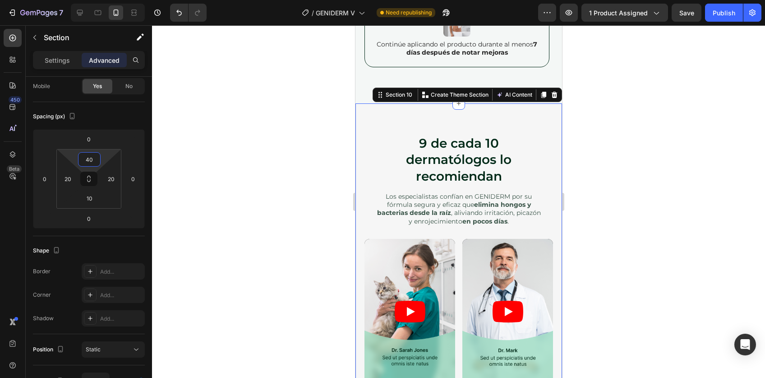
click at [622, 176] on div at bounding box center [458, 201] width 613 height 352
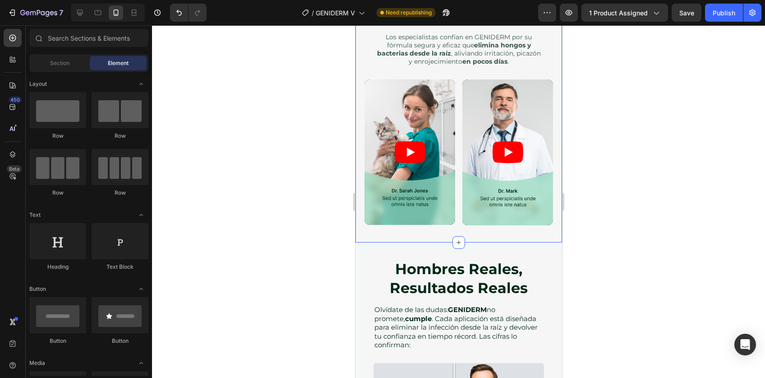
scroll to position [5319, 0]
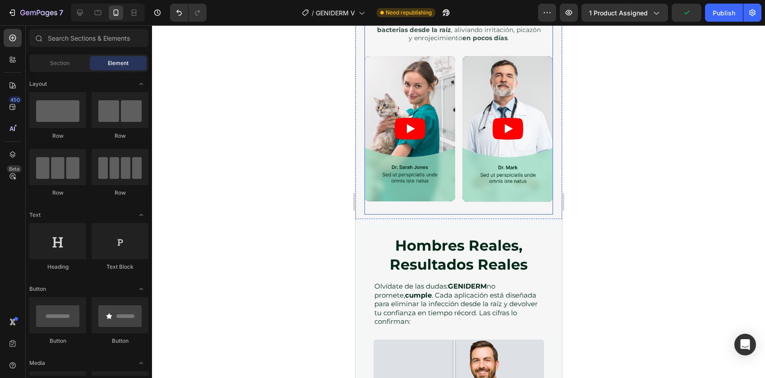
click at [447, 205] on div "Video Video Row 9 de cada 10 dermatólogos lo recomiendan Heading Los especialis…" at bounding box center [458, 77] width 189 height 276
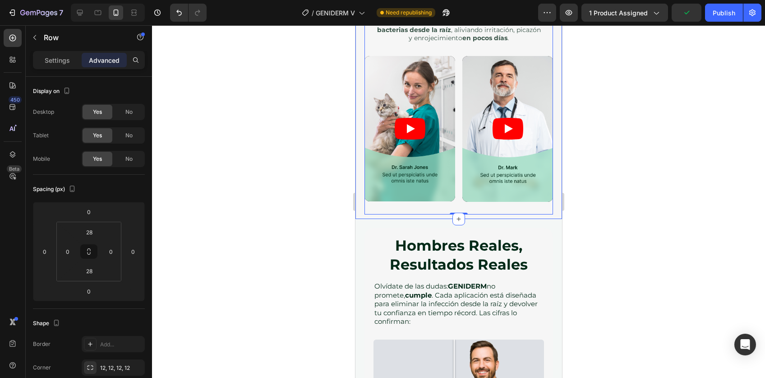
click at [359, 202] on div "Video Video Row 9 de cada 10 dermatólogos lo recomiendan Heading Los especialis…" at bounding box center [458, 70] width 207 height 298
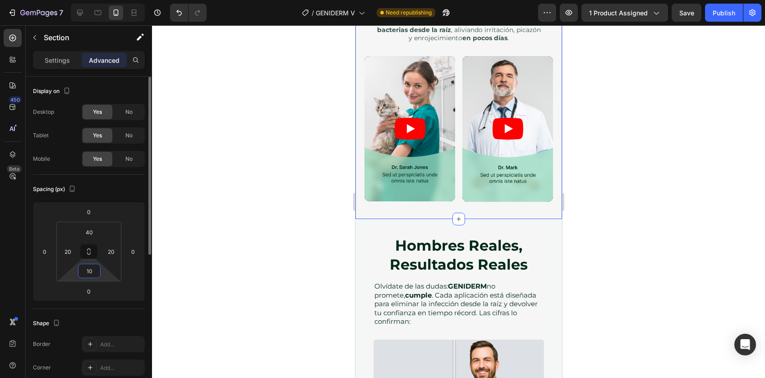
click at [91, 268] on input "10" at bounding box center [89, 271] width 18 height 14
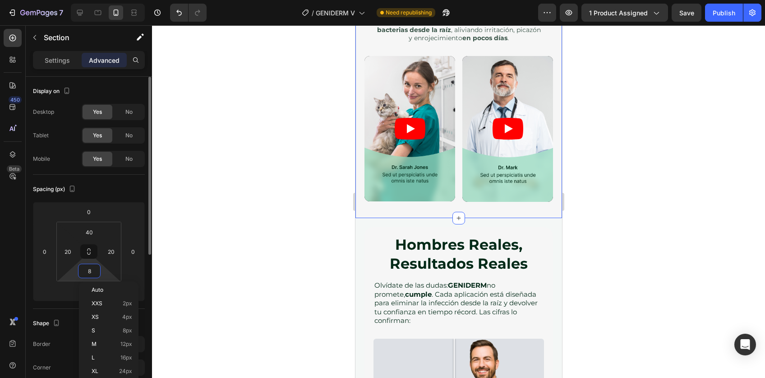
type input "80"
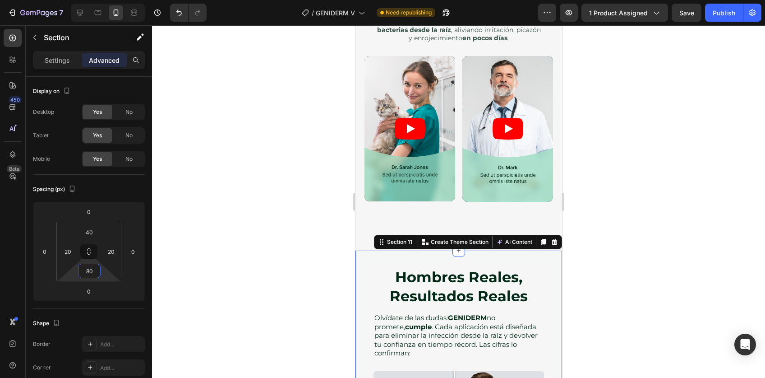
scroll to position [73, 0]
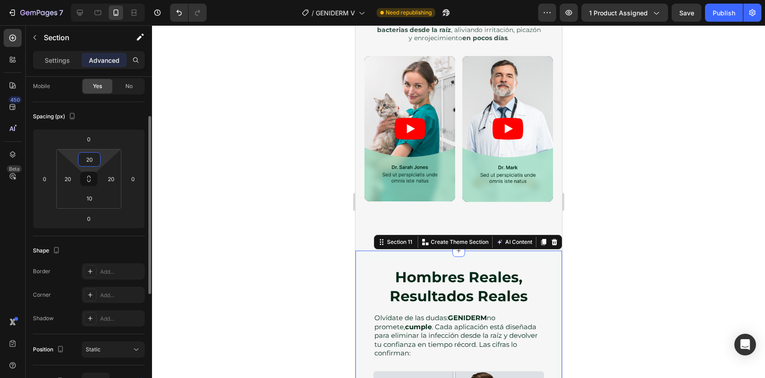
click at [84, 157] on input "20" at bounding box center [89, 160] width 18 height 14
type input "40"
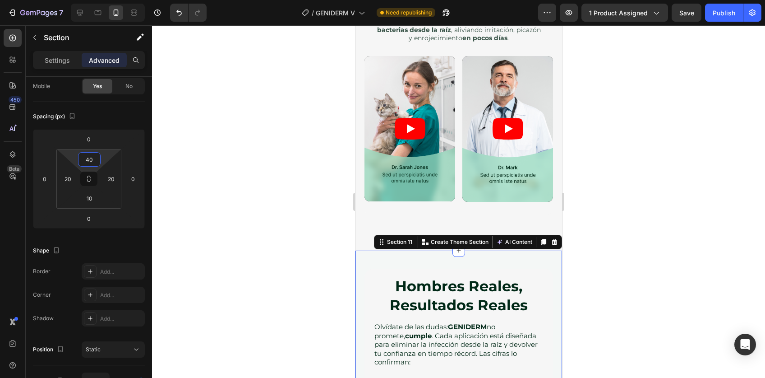
click at [595, 231] on div at bounding box center [458, 201] width 613 height 352
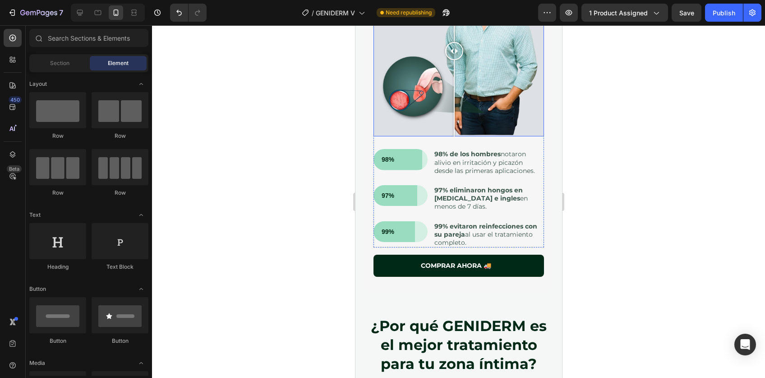
scroll to position [5454, 0]
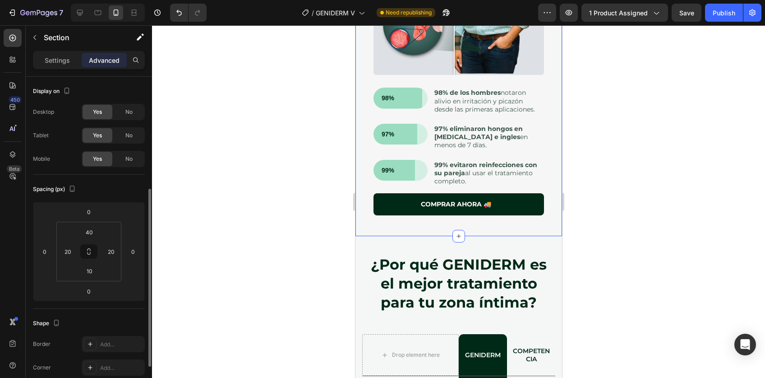
click at [360, 222] on div "Hombres Reales, Resultados Reales Heading Olvídate de las dudas: GENIDERM no pr…" at bounding box center [458, 5] width 207 height 461
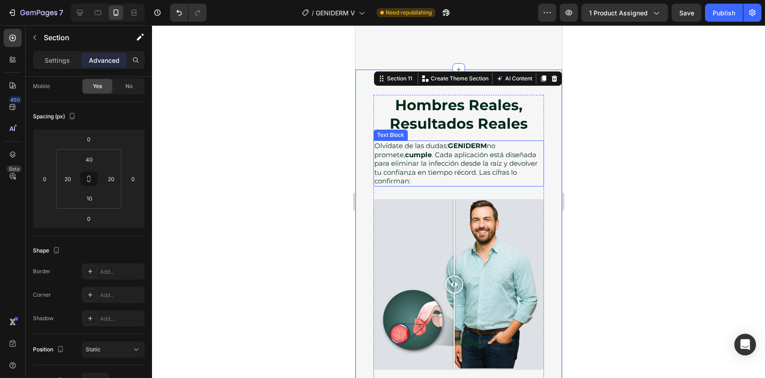
scroll to position [5143, 0]
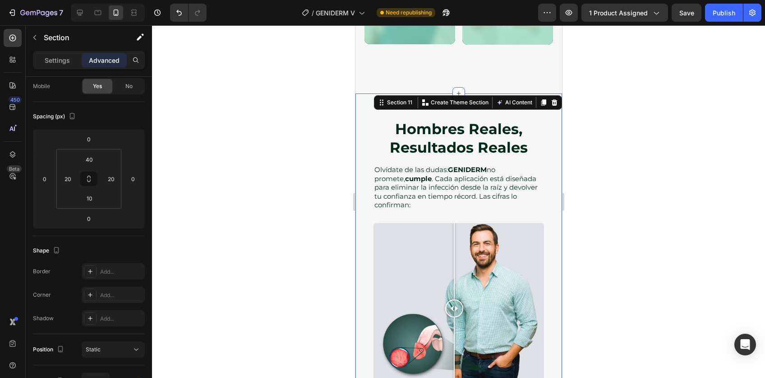
click at [361, 97] on div "Hombres Reales, Resultados Reales Heading Olvídate de las dudas: GENIDERM no pr…" at bounding box center [458, 323] width 207 height 461
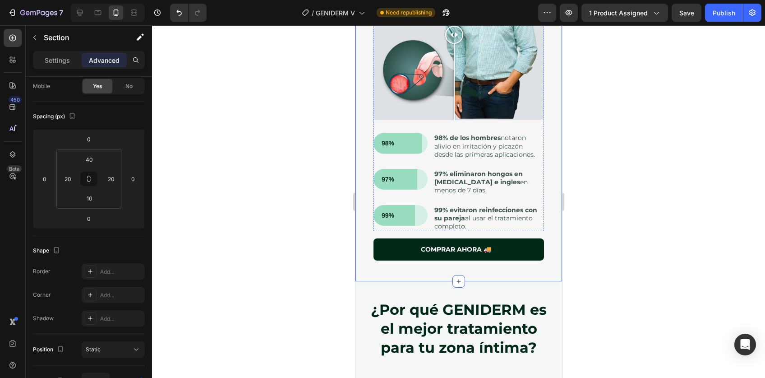
scroll to position [5424, 0]
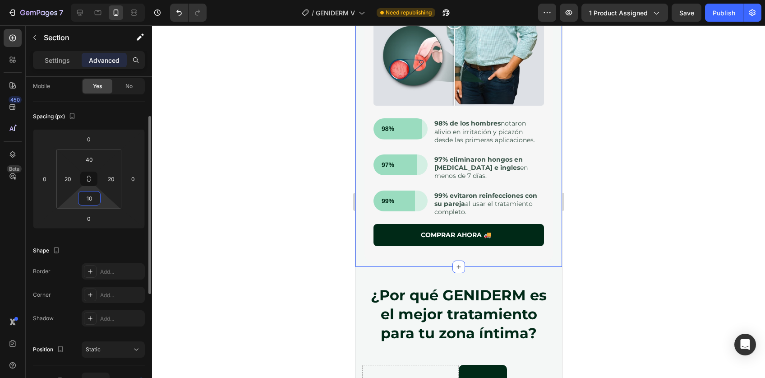
click at [88, 197] on input "10" at bounding box center [89, 198] width 18 height 14
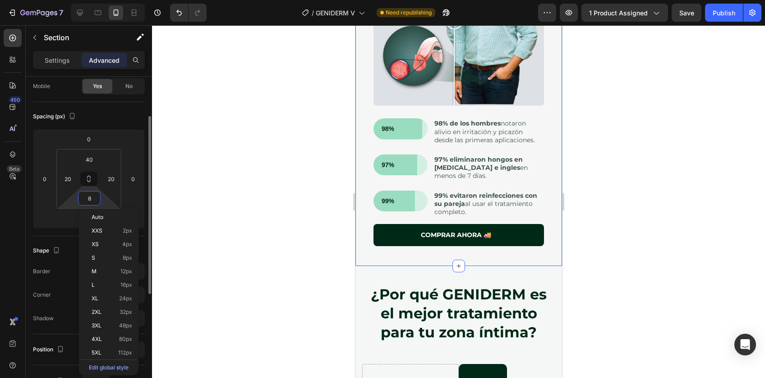
type input "80"
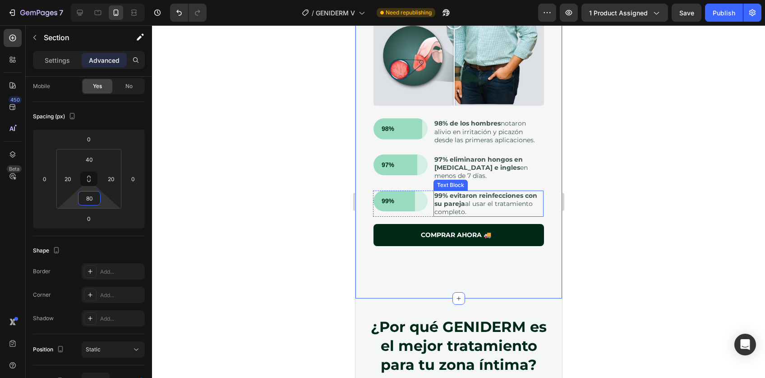
scroll to position [5465, 0]
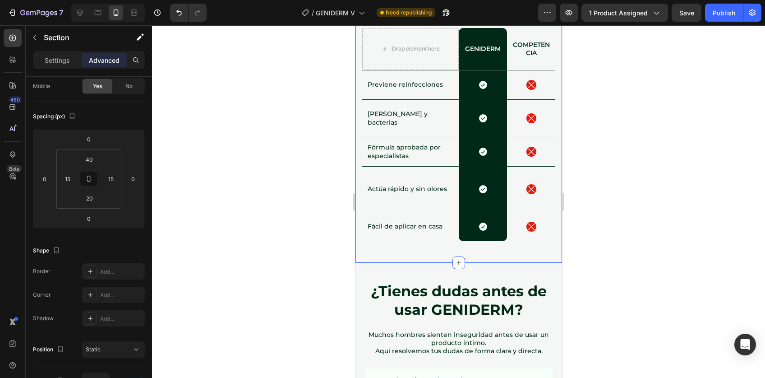
scroll to position [5813, 0]
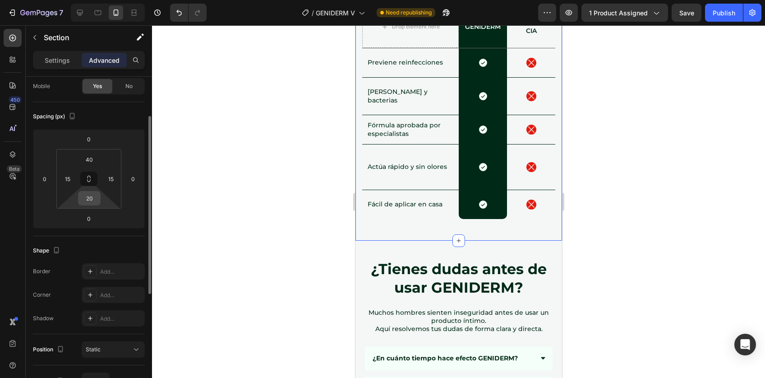
click at [93, 197] on input "20" at bounding box center [89, 198] width 18 height 14
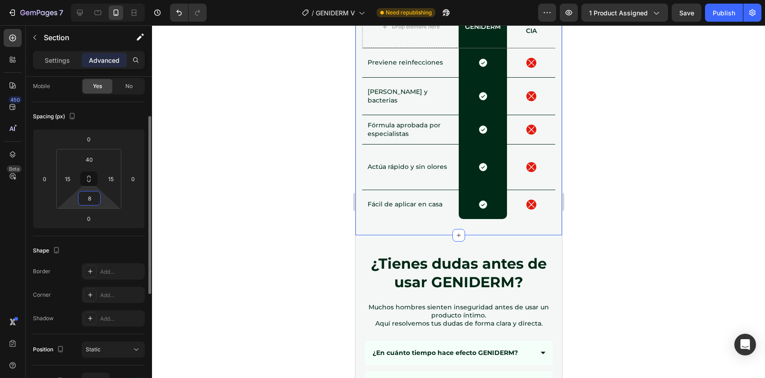
type input "80"
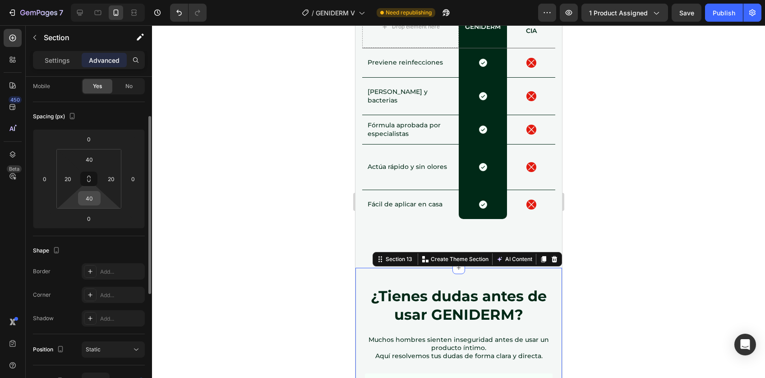
click at [92, 200] on input "40" at bounding box center [89, 198] width 18 height 14
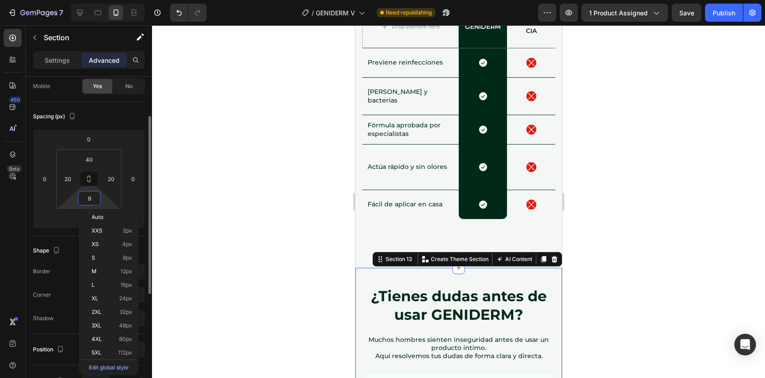
type input "80"
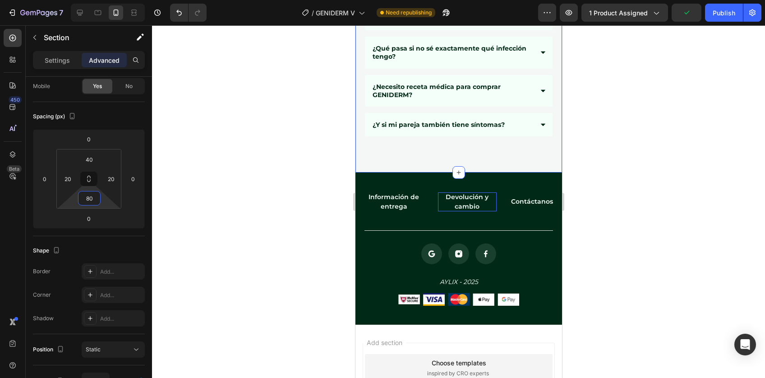
scroll to position [6312, 0]
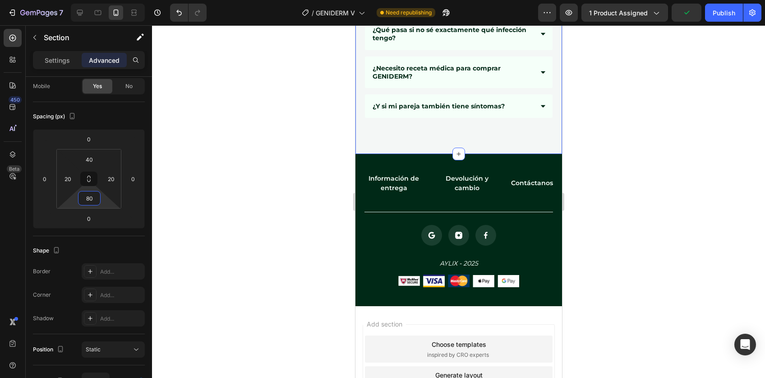
click at [641, 232] on div at bounding box center [458, 201] width 613 height 352
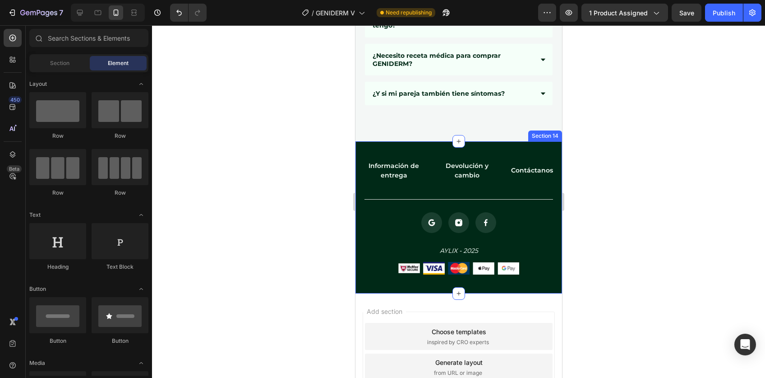
scroll to position [6330, 0]
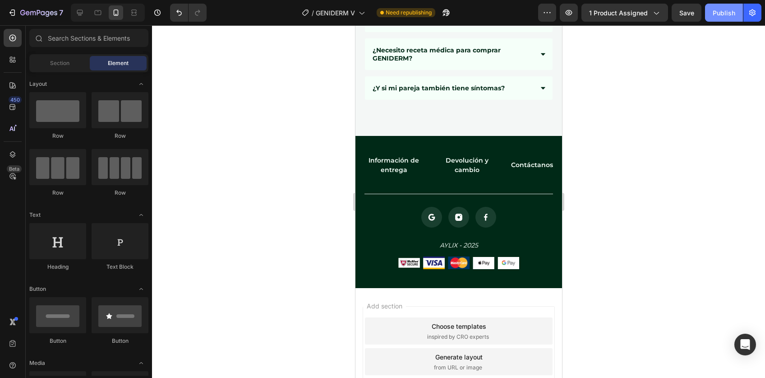
click at [721, 9] on div "Publish" at bounding box center [724, 12] width 23 height 9
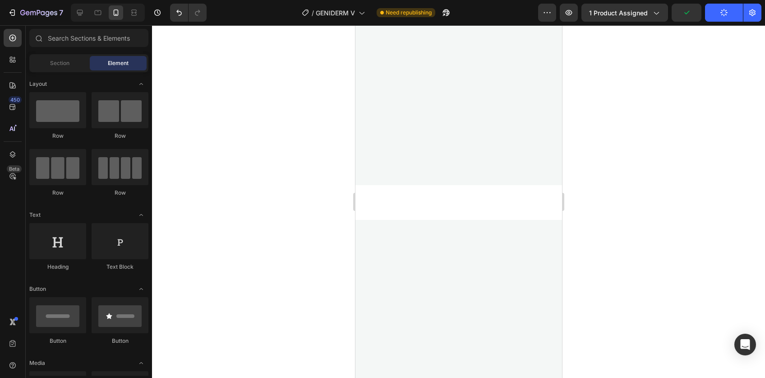
scroll to position [0, 0]
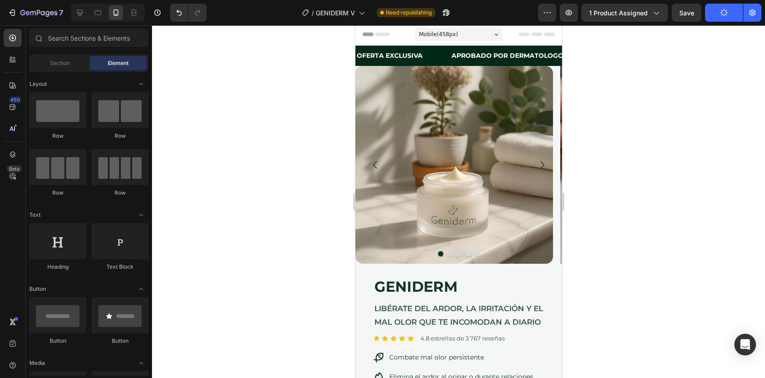
click at [634, 185] on div at bounding box center [458, 201] width 613 height 352
click at [428, 98] on img at bounding box center [454, 165] width 198 height 198
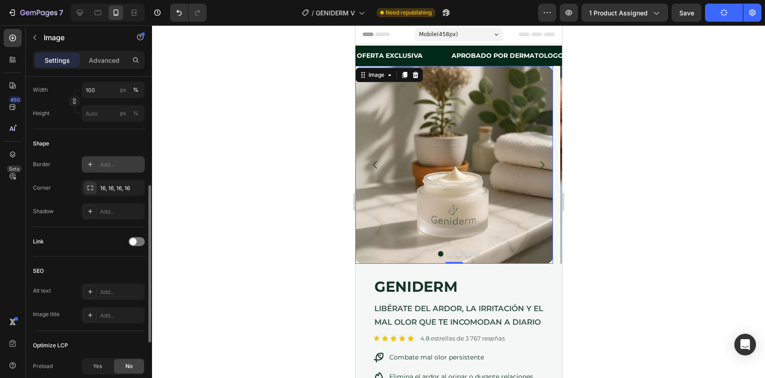
scroll to position [274, 0]
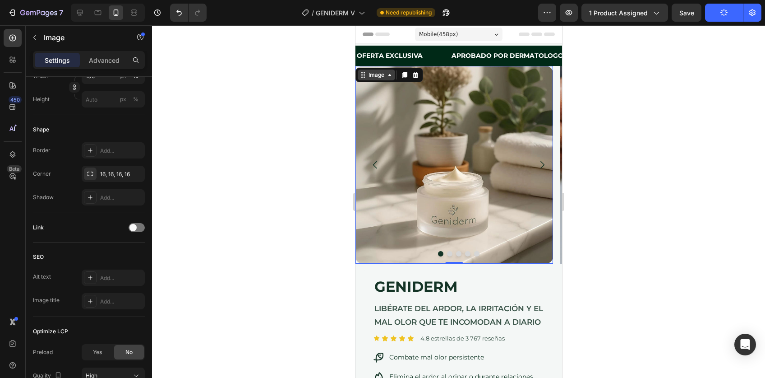
click at [372, 74] on div "Image" at bounding box center [375, 75] width 19 height 8
click at [380, 73] on div "Image" at bounding box center [375, 75] width 19 height 8
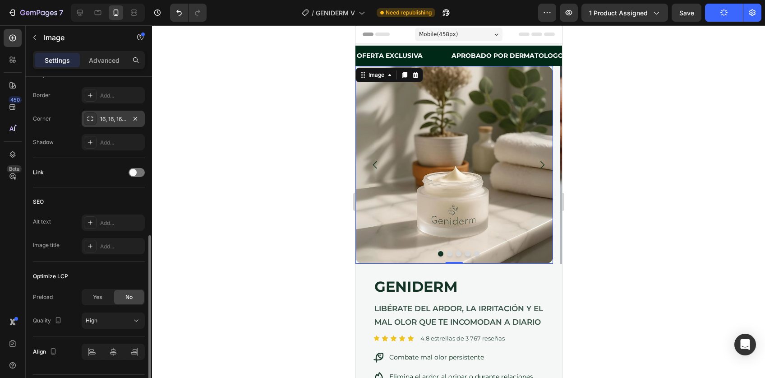
click at [112, 120] on div "16, 16, 16, 16" at bounding box center [113, 119] width 26 height 8
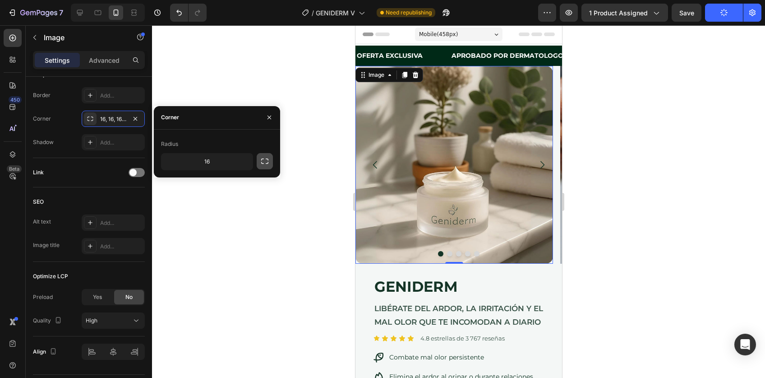
click at [261, 165] on button "button" at bounding box center [265, 161] width 16 height 16
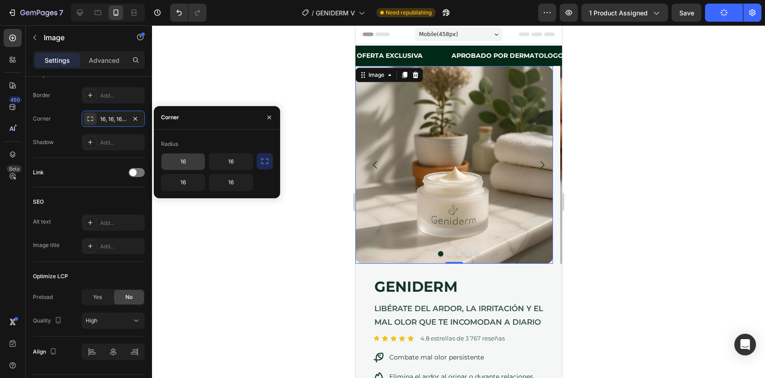
click at [183, 162] on input "16" at bounding box center [183, 161] width 43 height 16
click at [196, 162] on input "06" at bounding box center [183, 161] width 43 height 16
type input "0"
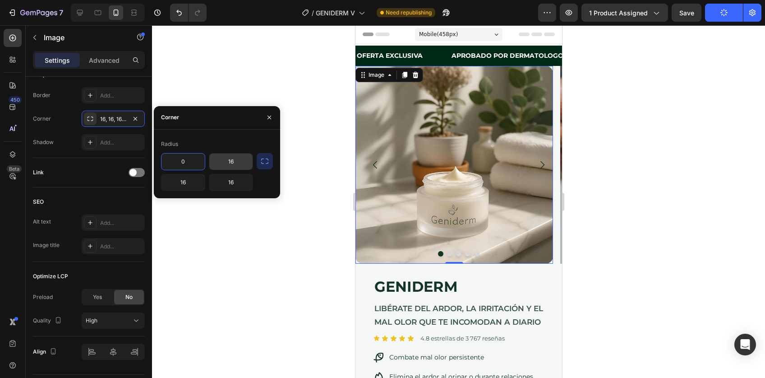
click at [240, 160] on input "16" at bounding box center [230, 161] width 43 height 16
type input "0"
click at [691, 190] on div at bounding box center [458, 201] width 613 height 352
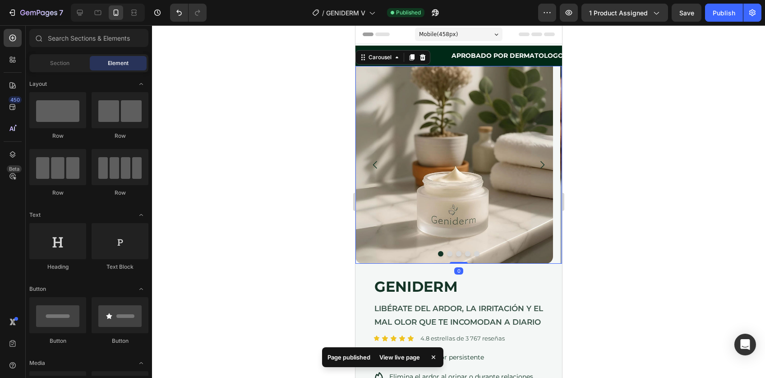
click at [540, 167] on button "Carousel Next Arrow" at bounding box center [541, 164] width 25 height 25
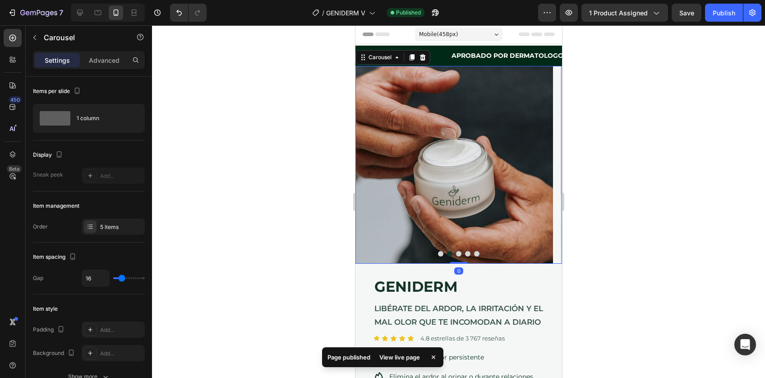
click at [536, 166] on icon "Carousel Next Arrow" at bounding box center [541, 164] width 11 height 11
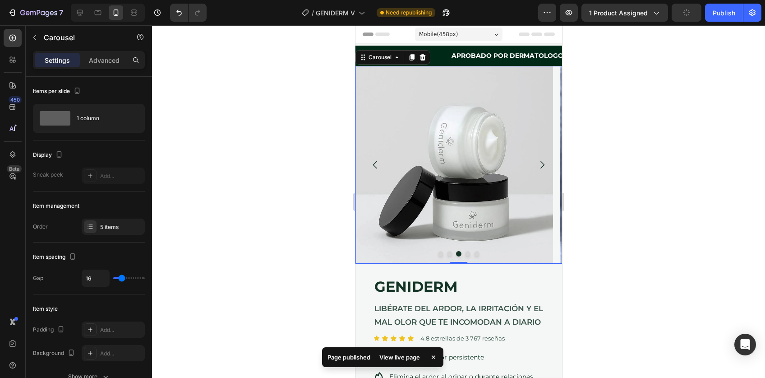
click at [536, 166] on icon "Carousel Next Arrow" at bounding box center [541, 164] width 11 height 11
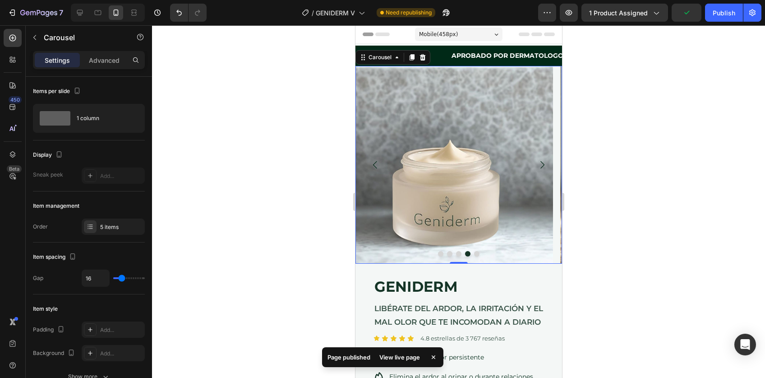
click at [536, 166] on icon "Carousel Next Arrow" at bounding box center [541, 164] width 11 height 11
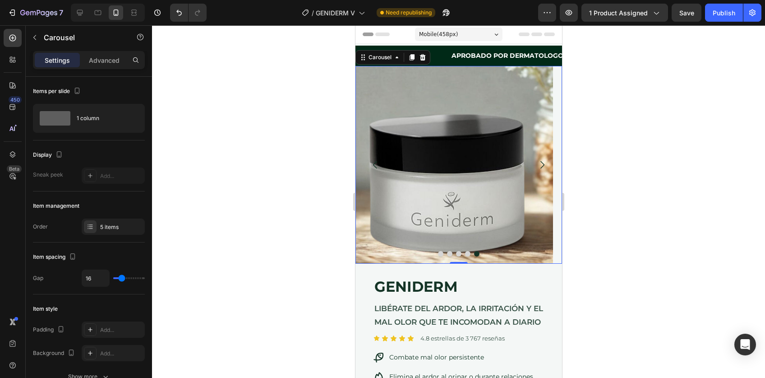
click at [372, 165] on icon "Carousel Back Arrow" at bounding box center [375, 164] width 11 height 11
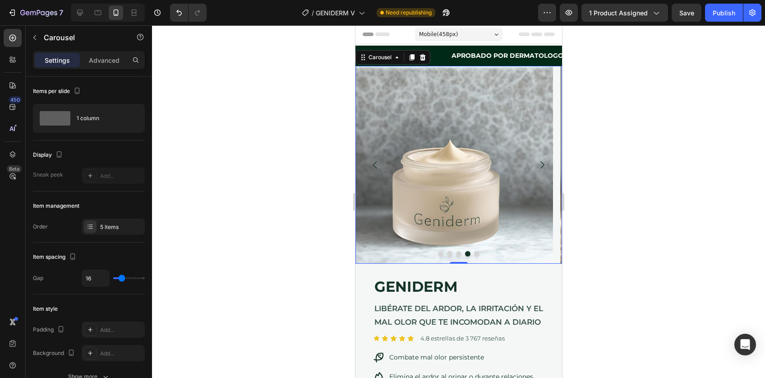
click at [372, 165] on icon "Carousel Back Arrow" at bounding box center [375, 164] width 11 height 11
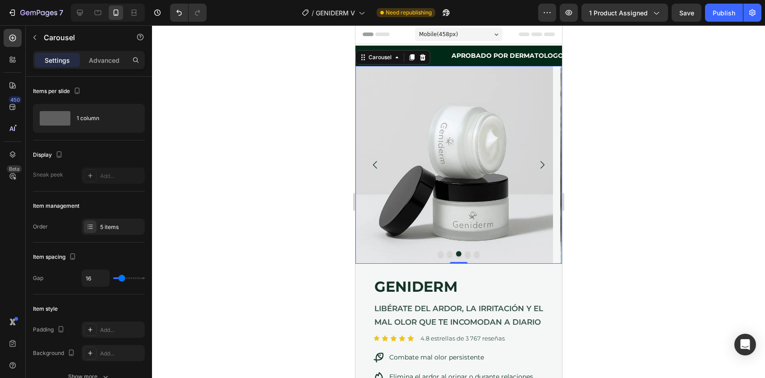
click at [372, 165] on icon "Carousel Back Arrow" at bounding box center [375, 164] width 11 height 11
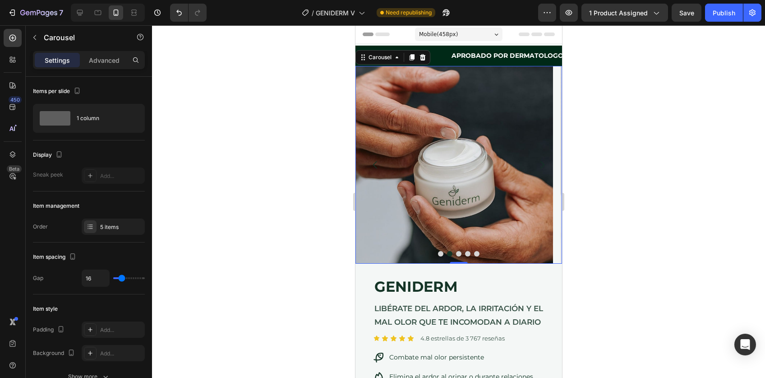
click at [372, 165] on icon "Carousel Back Arrow" at bounding box center [375, 164] width 11 height 11
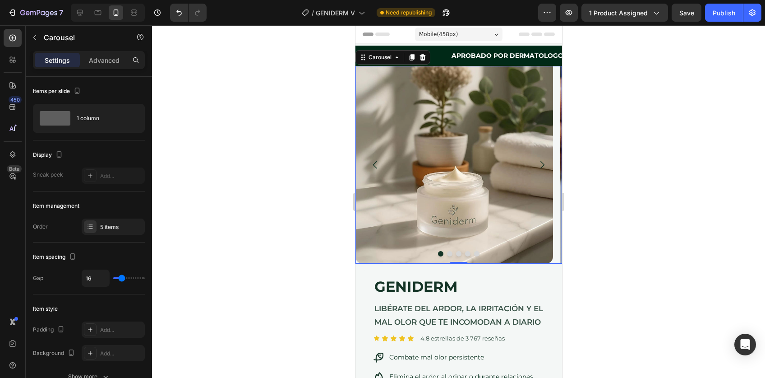
click at [372, 165] on icon "Carousel Back Arrow" at bounding box center [375, 164] width 11 height 11
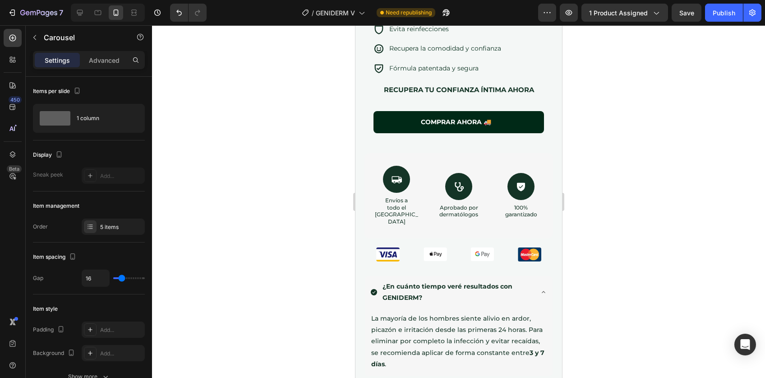
scroll to position [397, 0]
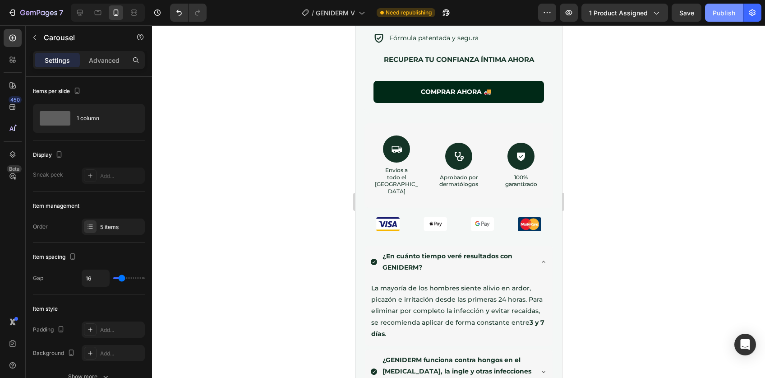
click at [718, 18] on button "Publish" at bounding box center [724, 13] width 38 height 18
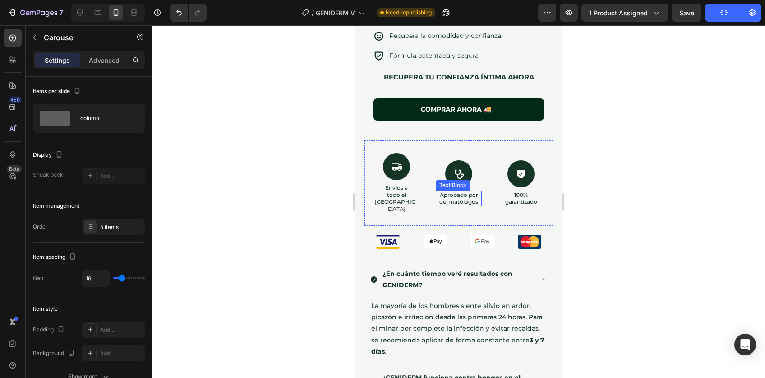
scroll to position [367, 0]
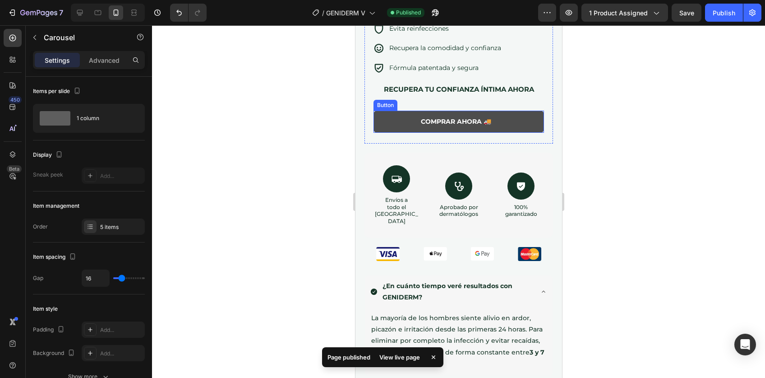
click at [455, 133] on button "COMPRAR AHORA 🚚" at bounding box center [458, 122] width 171 height 22
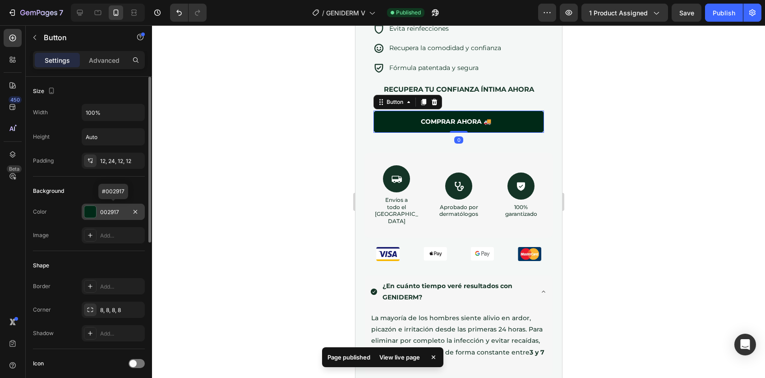
click at [103, 209] on div "002917" at bounding box center [113, 212] width 26 height 8
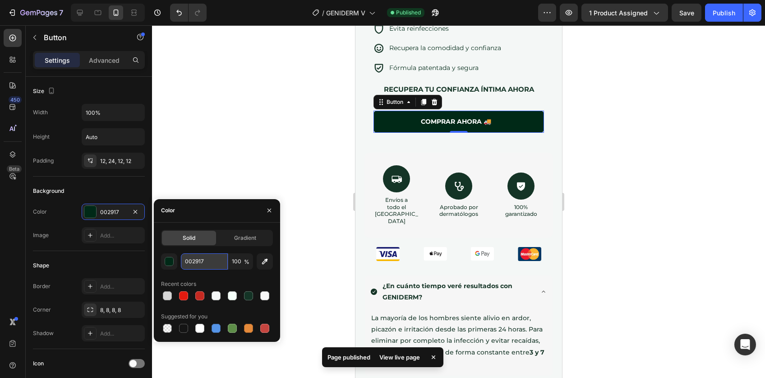
click at [198, 259] on input "002917" at bounding box center [204, 261] width 47 height 16
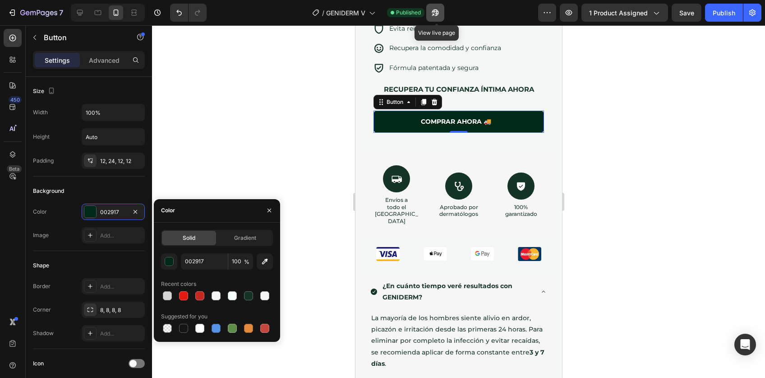
click at [440, 15] on icon "button" at bounding box center [435, 12] width 9 height 9
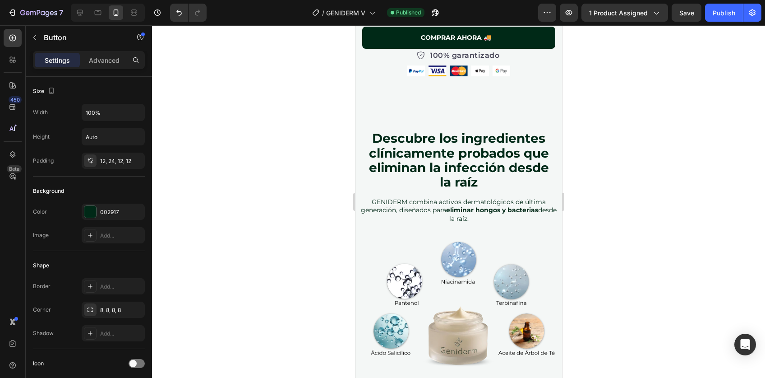
scroll to position [4011, 0]
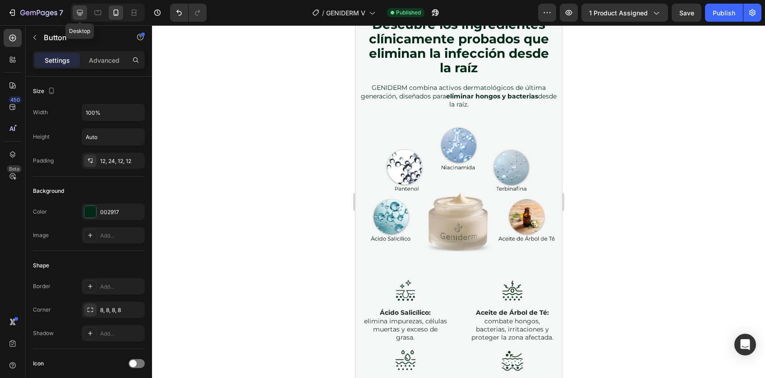
click at [81, 16] on icon at bounding box center [79, 12] width 9 height 9
type input "16"
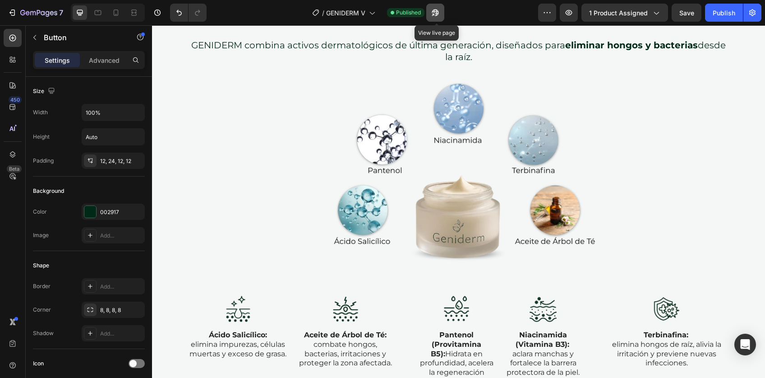
click at [435, 11] on icon "button" at bounding box center [435, 12] width 9 height 9
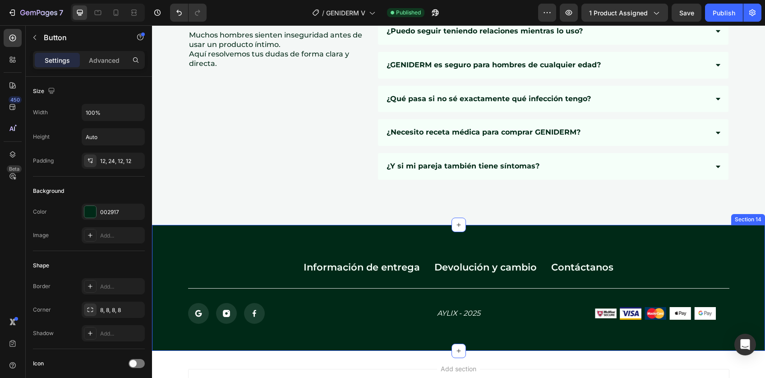
scroll to position [6100, 0]
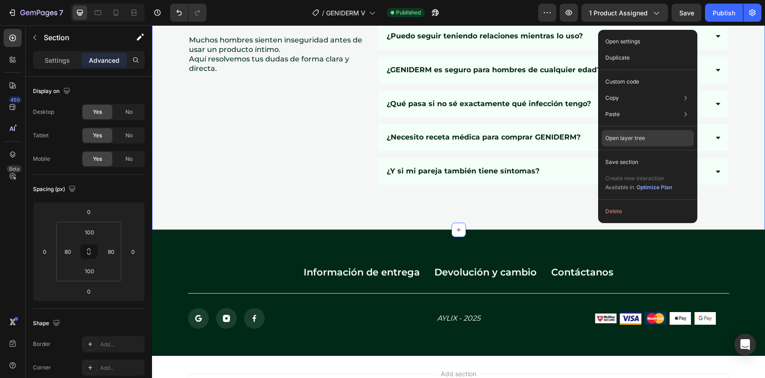
click at [626, 142] on p "Open layer tree" at bounding box center [626, 138] width 40 height 8
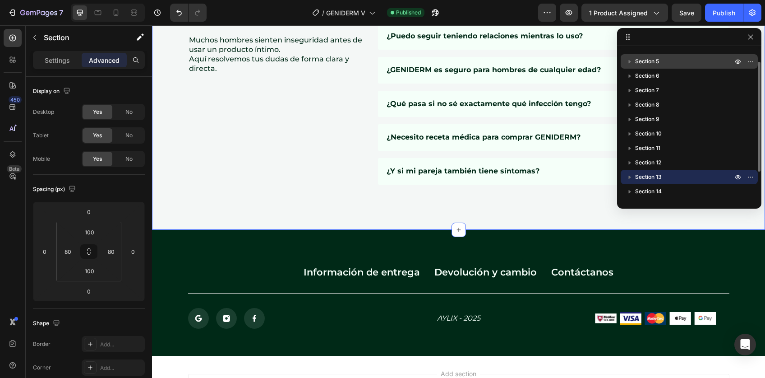
scroll to position [0, 0]
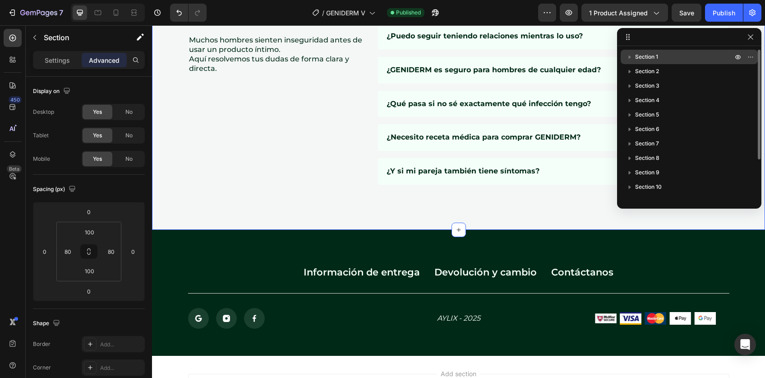
click at [649, 56] on span "Section 1" at bounding box center [646, 56] width 23 height 9
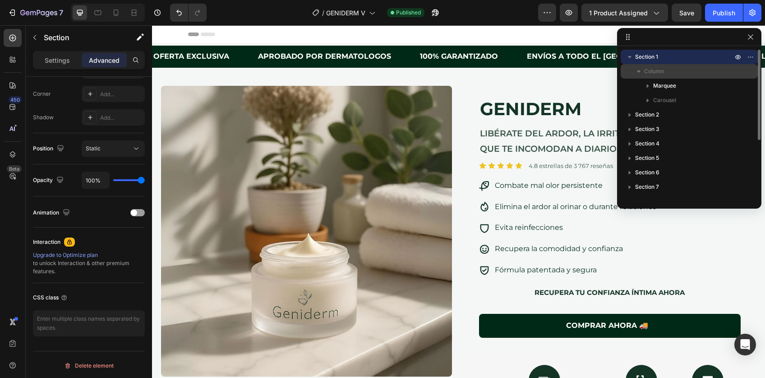
click at [651, 69] on span "Column" at bounding box center [654, 71] width 20 height 9
click at [652, 59] on span "Section 1" at bounding box center [646, 56] width 23 height 9
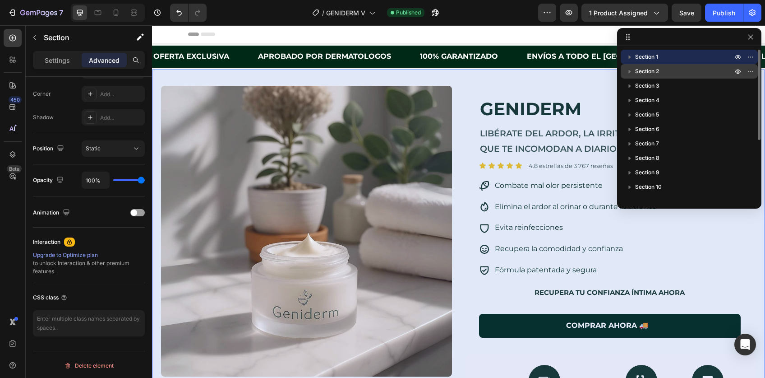
click at [648, 72] on span "Section 2" at bounding box center [647, 71] width 24 height 9
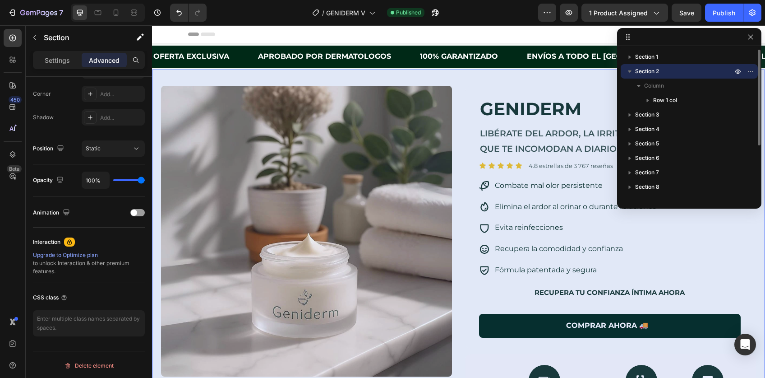
scroll to position [12, 0]
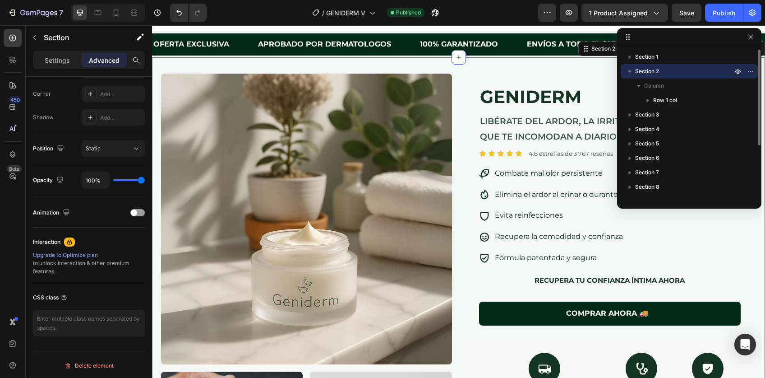
click at [630, 70] on icon "button" at bounding box center [629, 71] width 9 height 9
click at [649, 70] on span "Section 2" at bounding box center [647, 71] width 24 height 9
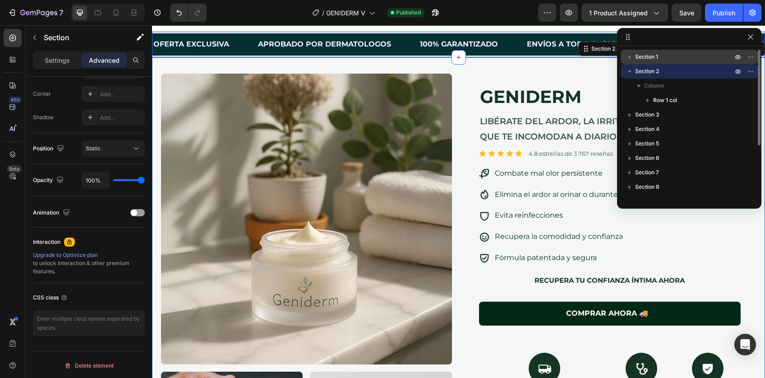
click at [638, 58] on span "Section 1" at bounding box center [646, 56] width 23 height 9
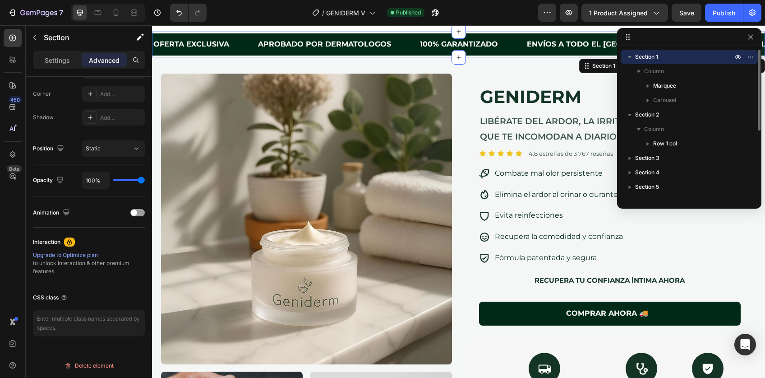
click at [628, 56] on icon "button" at bounding box center [630, 57] width 4 height 2
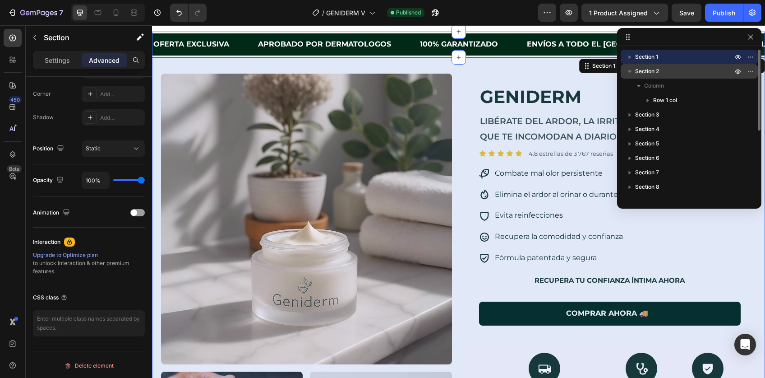
click at [647, 66] on div "Section 2" at bounding box center [689, 71] width 130 height 14
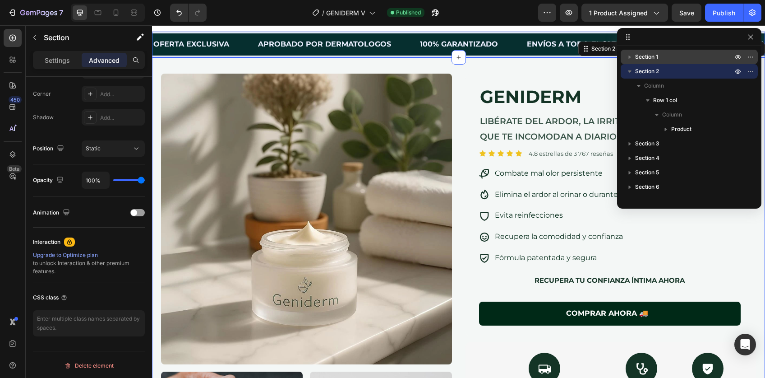
click at [640, 54] on span "Section 1" at bounding box center [646, 56] width 23 height 9
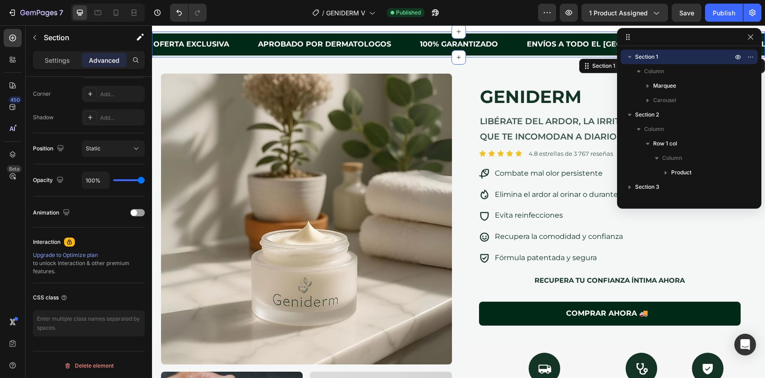
click at [630, 55] on icon "button" at bounding box center [629, 56] width 9 height 9
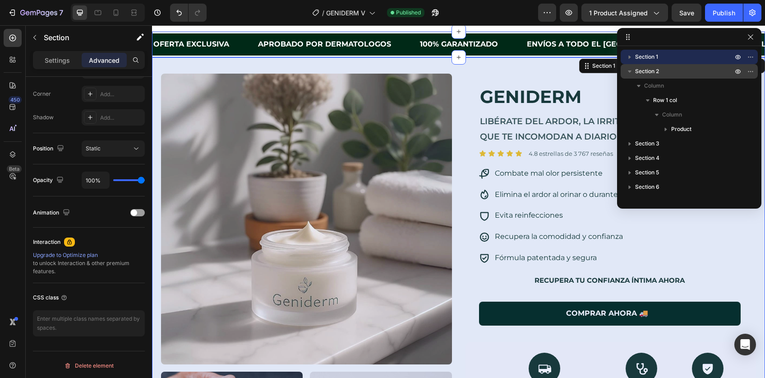
click at [627, 68] on icon "button" at bounding box center [629, 71] width 9 height 9
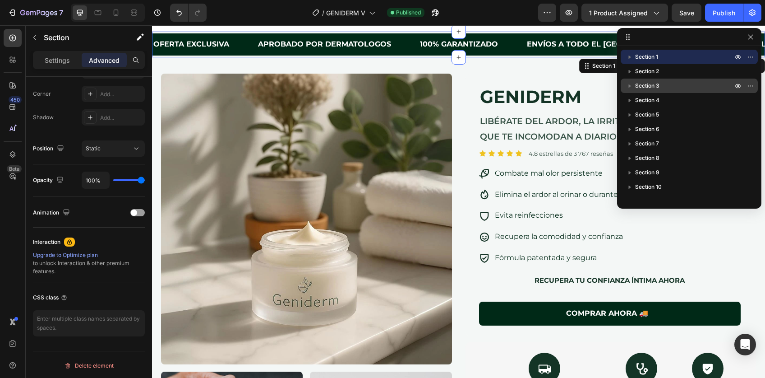
click at [643, 84] on span "Section 3" at bounding box center [647, 85] width 24 height 9
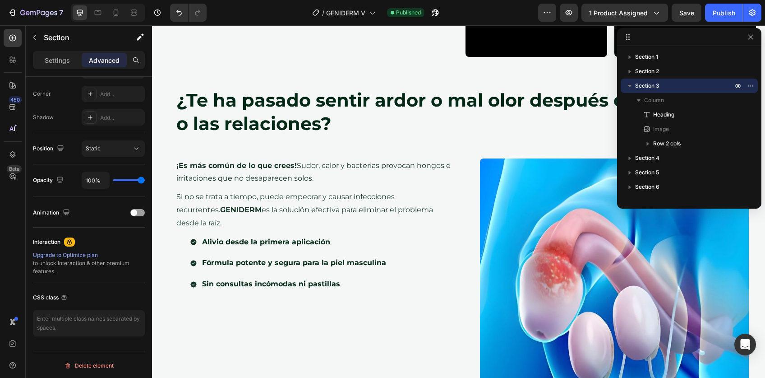
scroll to position [889, 0]
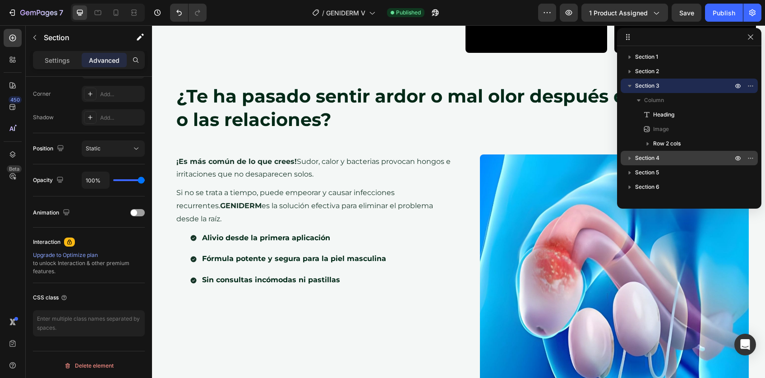
click at [652, 154] on span "Section 4" at bounding box center [647, 157] width 24 height 9
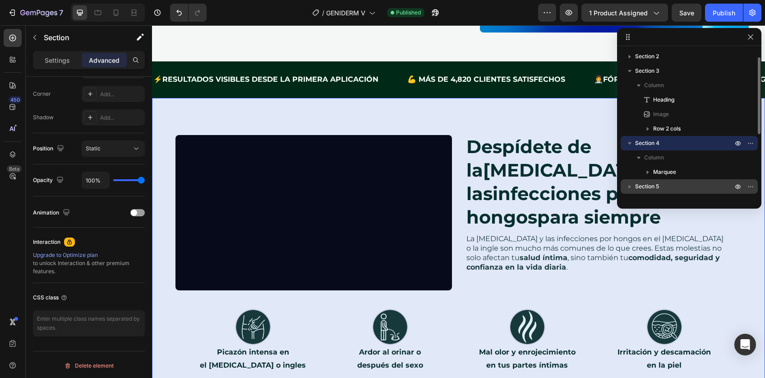
scroll to position [23, 0]
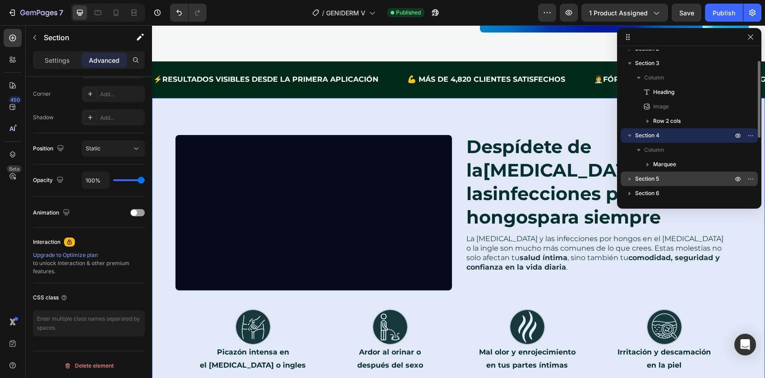
click at [654, 177] on span "Section 5" at bounding box center [647, 178] width 24 height 9
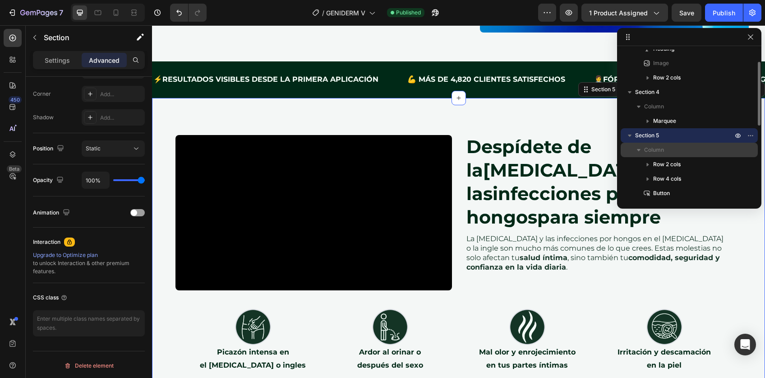
scroll to position [69, 0]
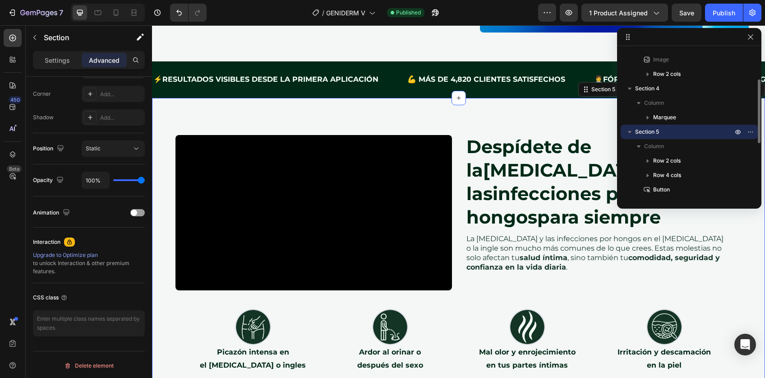
click at [653, 129] on span "Section 5" at bounding box center [647, 131] width 24 height 9
click at [735, 131] on icon "button" at bounding box center [738, 131] width 7 height 7
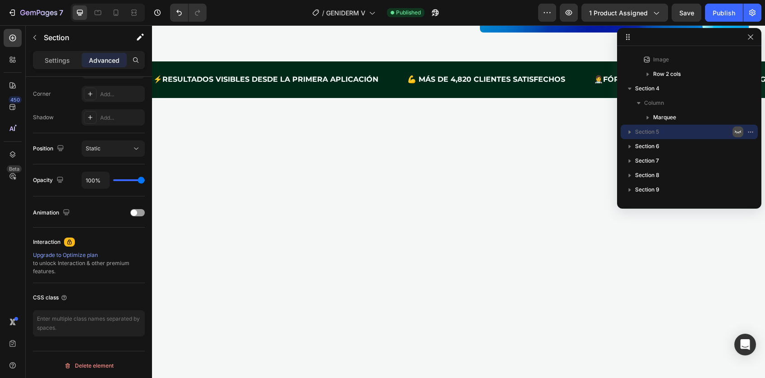
click at [735, 131] on icon "button" at bounding box center [738, 131] width 7 height 7
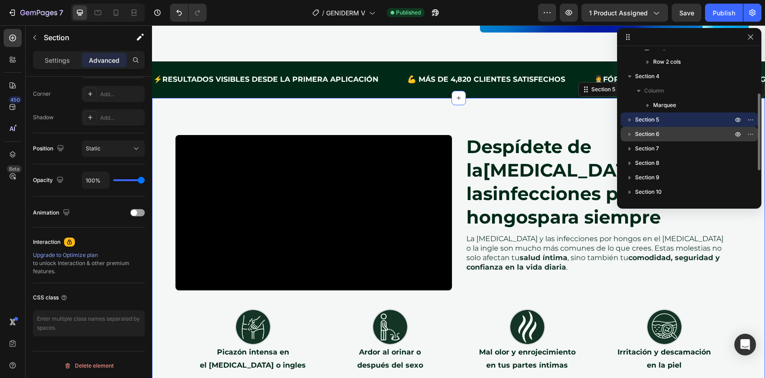
scroll to position [83, 0]
click at [654, 132] on span "Section 6" at bounding box center [647, 132] width 24 height 9
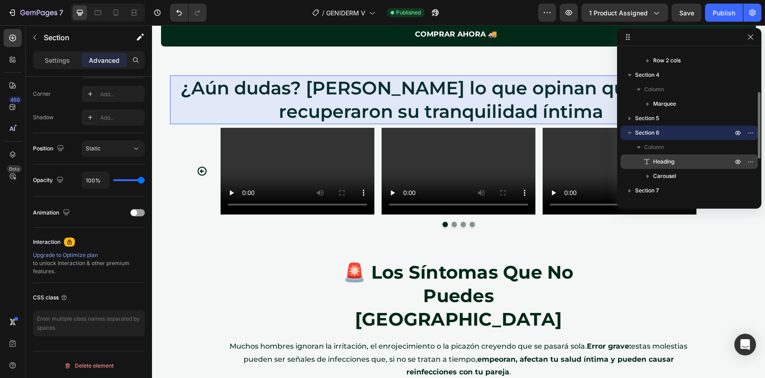
scroll to position [112, 0]
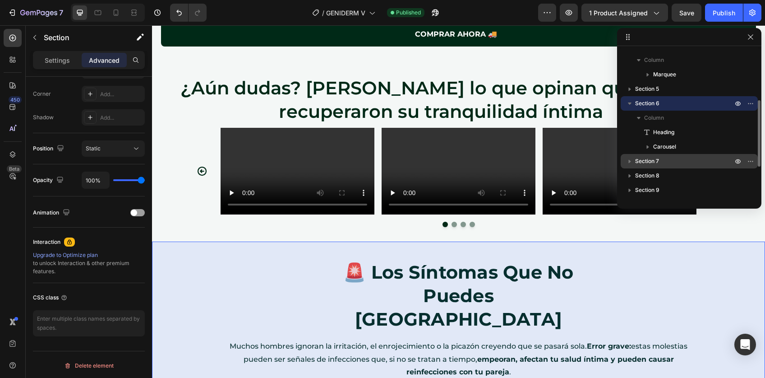
click at [660, 162] on p "Section 7" at bounding box center [684, 161] width 99 height 9
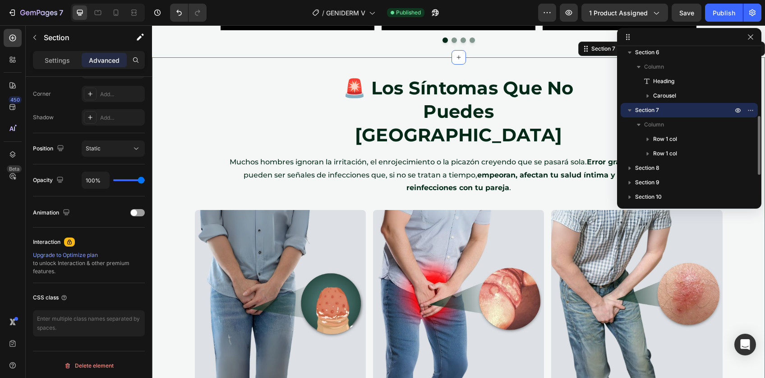
scroll to position [166, 0]
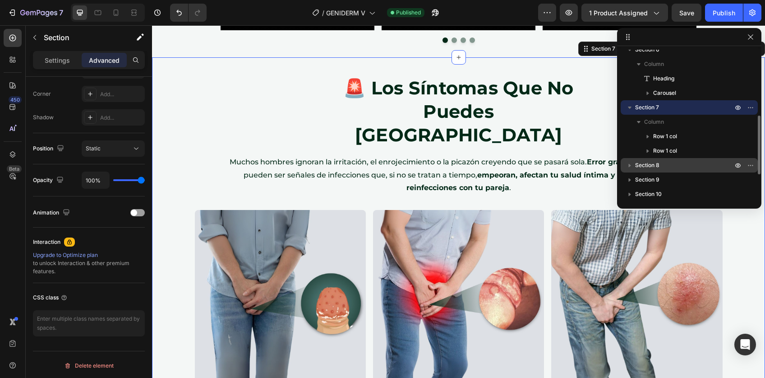
click at [654, 162] on span "Section 8" at bounding box center [647, 165] width 24 height 9
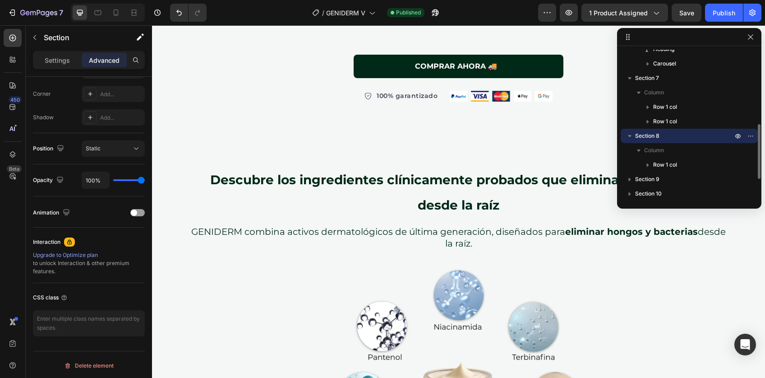
scroll to position [204, 0]
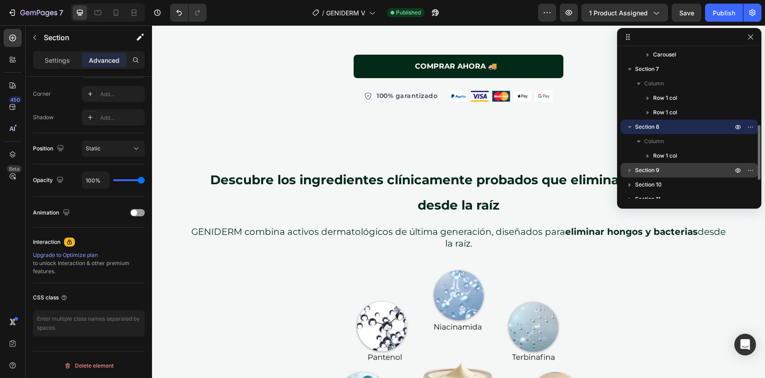
click at [652, 170] on span "Section 9" at bounding box center [647, 170] width 24 height 9
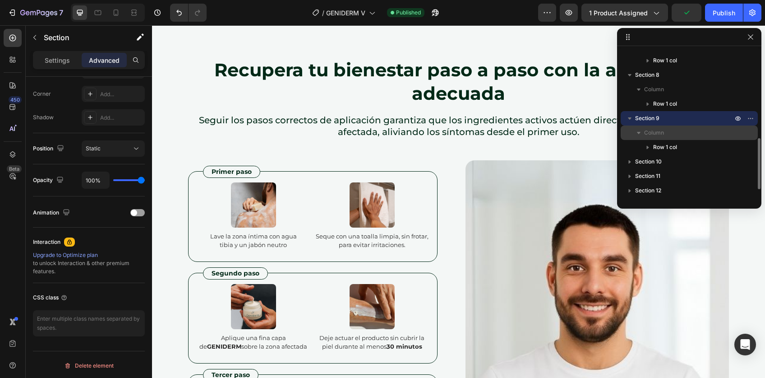
scroll to position [257, 0]
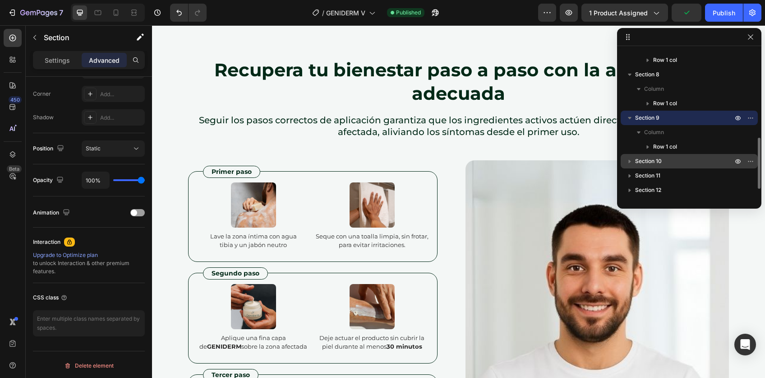
click at [648, 162] on span "Section 10" at bounding box center [648, 161] width 27 height 9
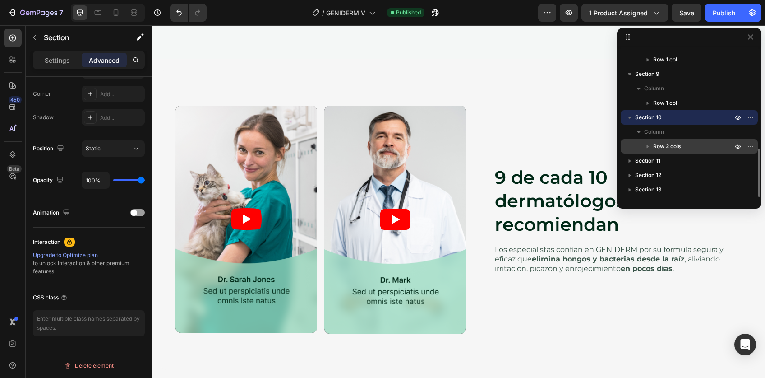
scroll to position [302, 0]
click at [649, 157] on span "Section 11" at bounding box center [647, 158] width 25 height 9
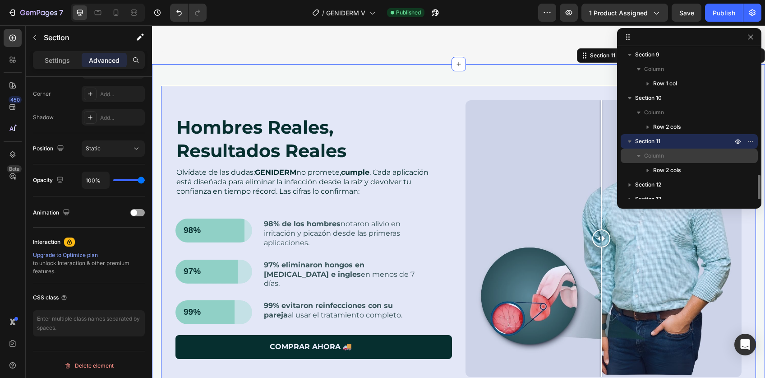
scroll to position [342, 0]
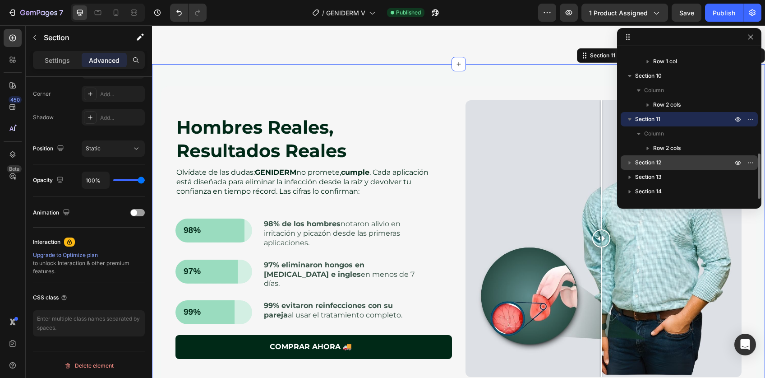
click at [654, 160] on span "Section 12" at bounding box center [648, 162] width 26 height 9
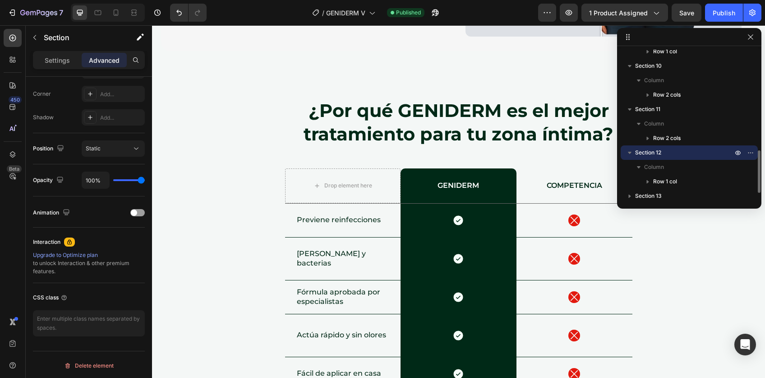
scroll to position [359, 0]
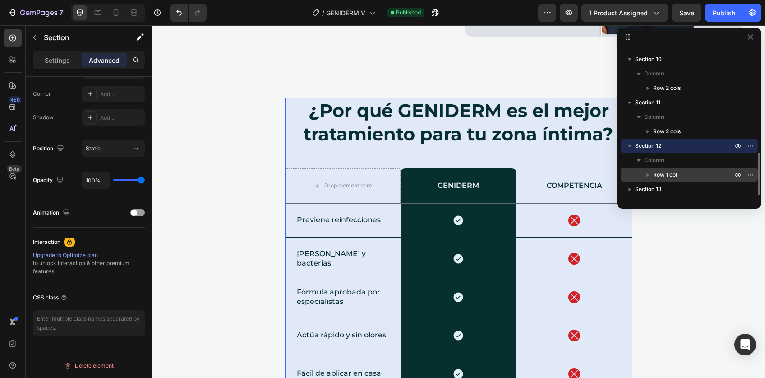
click at [654, 179] on div "Row 1 col" at bounding box center [689, 174] width 130 height 14
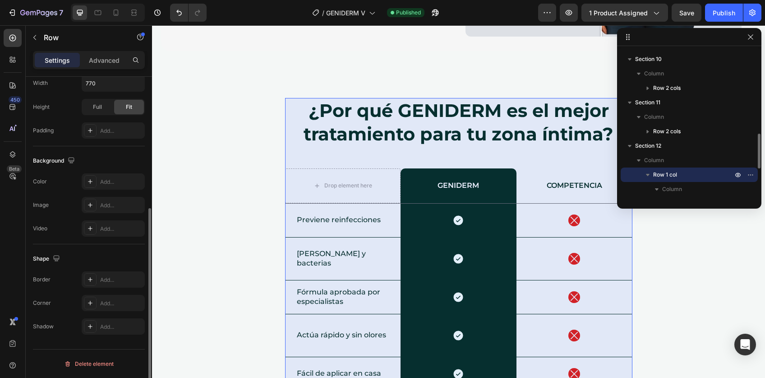
scroll to position [0, 0]
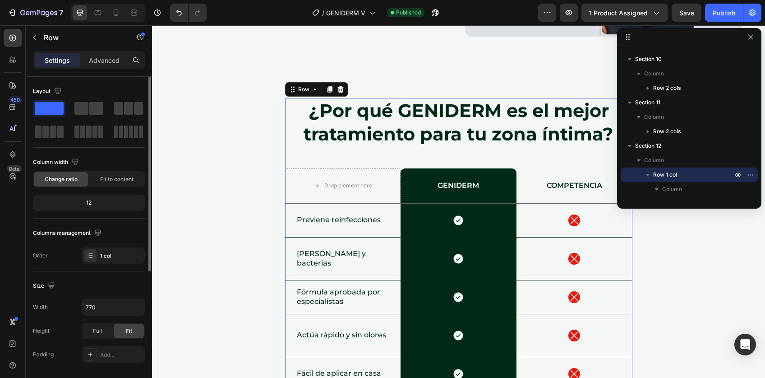
click at [653, 176] on span "Row 1 col" at bounding box center [665, 174] width 24 height 9
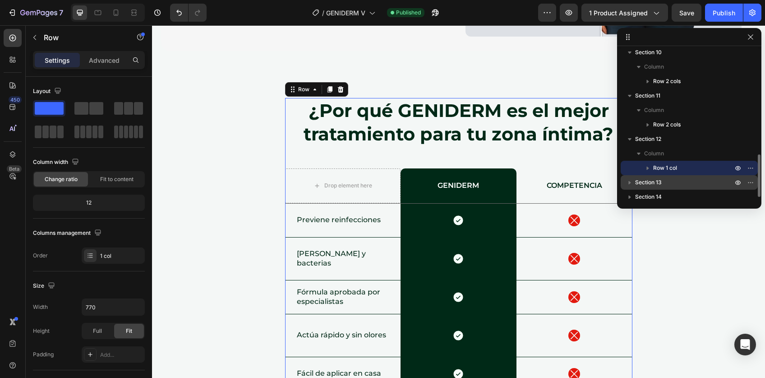
click at [651, 184] on span "Section 13" at bounding box center [648, 182] width 27 height 9
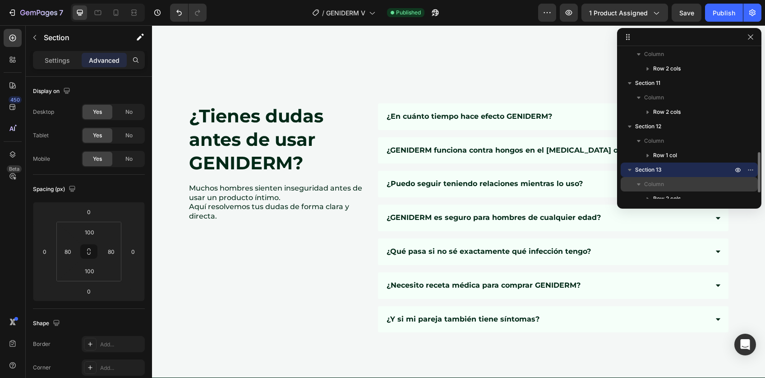
scroll to position [0, 0]
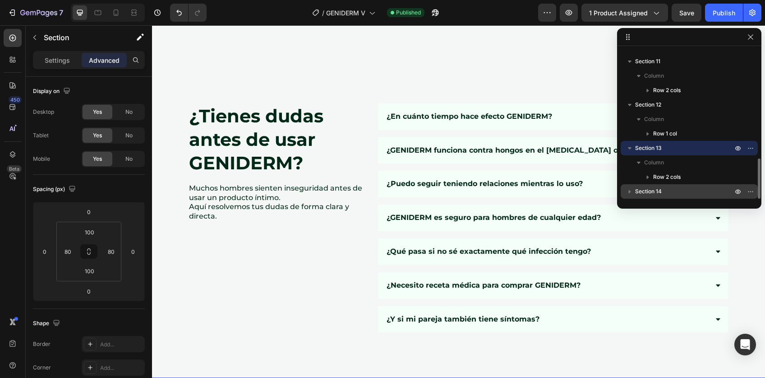
click at [652, 189] on span "Section 14" at bounding box center [648, 191] width 27 height 9
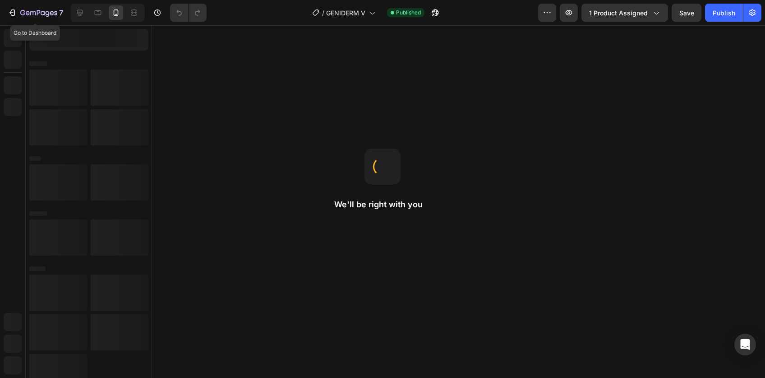
click at [21, 14] on icon "button" at bounding box center [22, 12] width 5 height 5
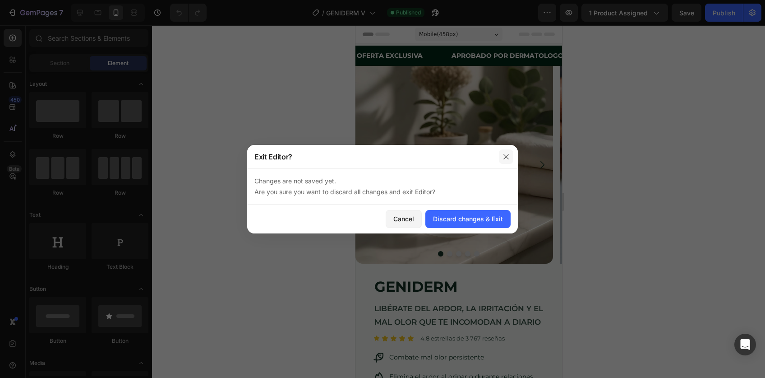
click at [503, 155] on icon "button" at bounding box center [506, 156] width 7 height 7
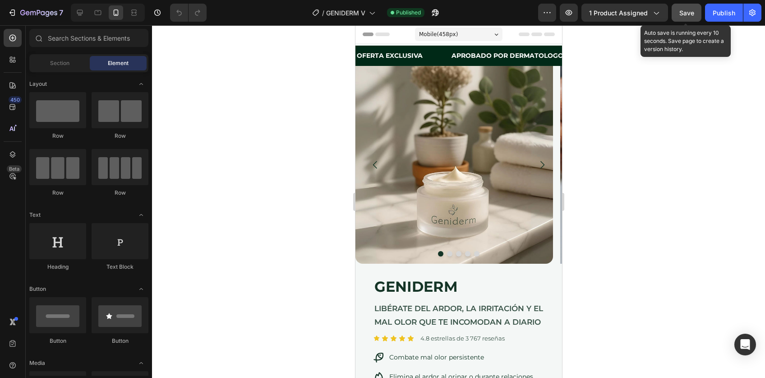
click at [687, 6] on button "Save" at bounding box center [687, 13] width 30 height 18
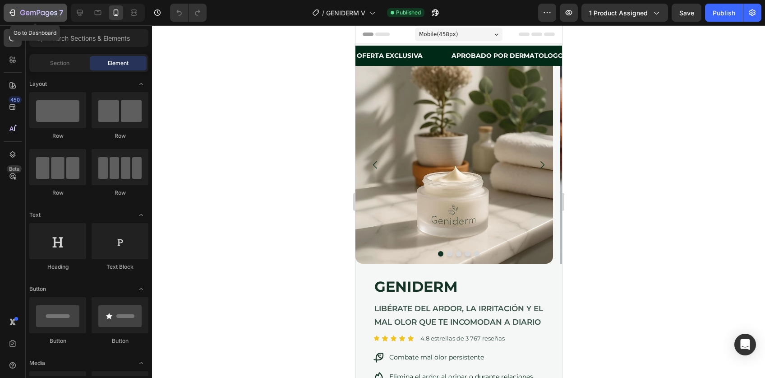
click at [35, 9] on icon "button" at bounding box center [38, 13] width 37 height 8
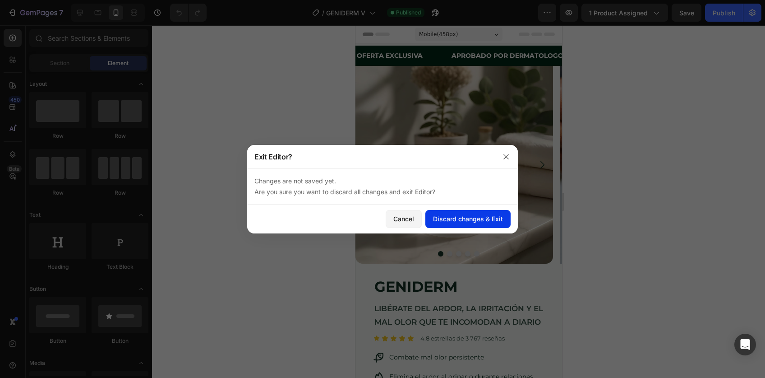
click at [469, 218] on div "Discard changes & Exit" at bounding box center [468, 218] width 70 height 9
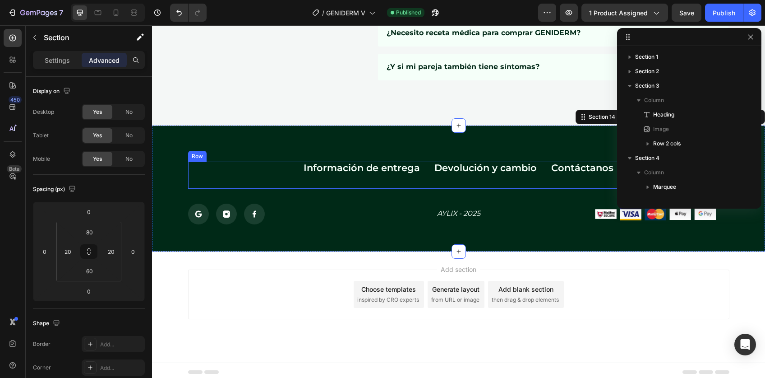
scroll to position [400, 0]
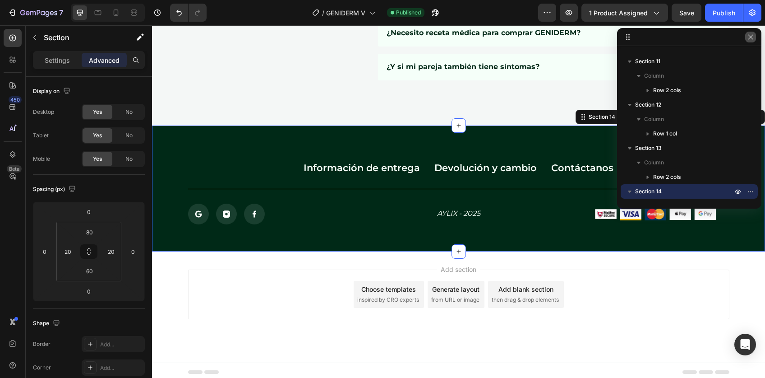
click at [753, 37] on icon "button" at bounding box center [750, 36] width 7 height 7
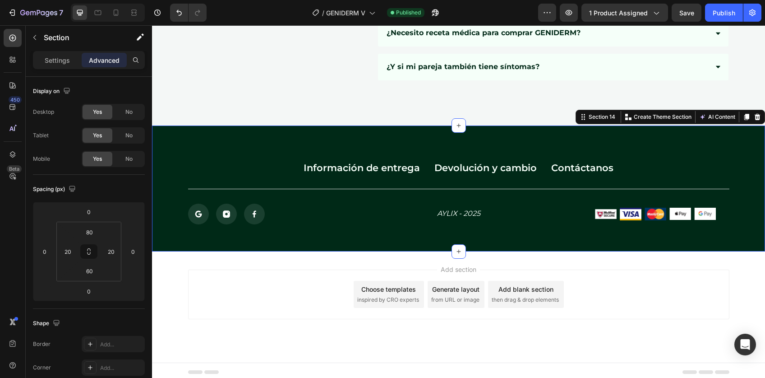
click at [191, 315] on div "Add section Choose templates inspired by CRO experts Generate layout from URL o…" at bounding box center [458, 294] width 541 height 50
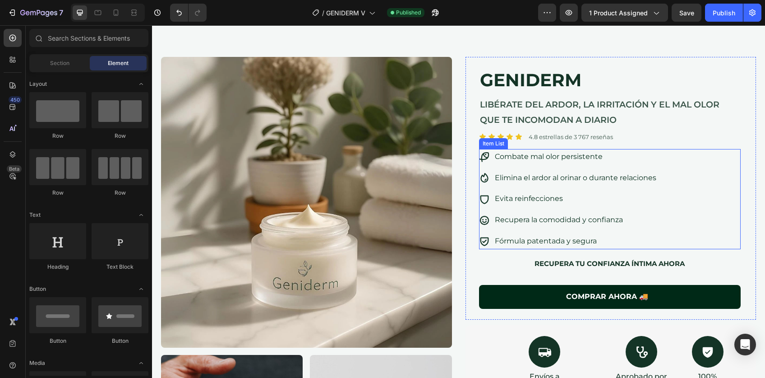
scroll to position [55, 0]
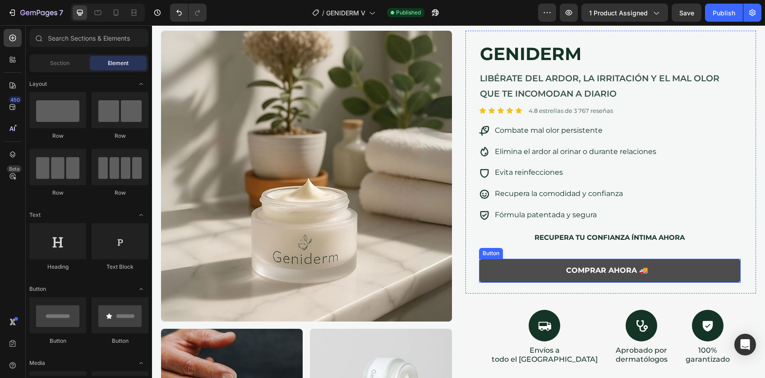
click at [499, 270] on button "COMPRAR AHORA 🚚" at bounding box center [610, 271] width 262 height 24
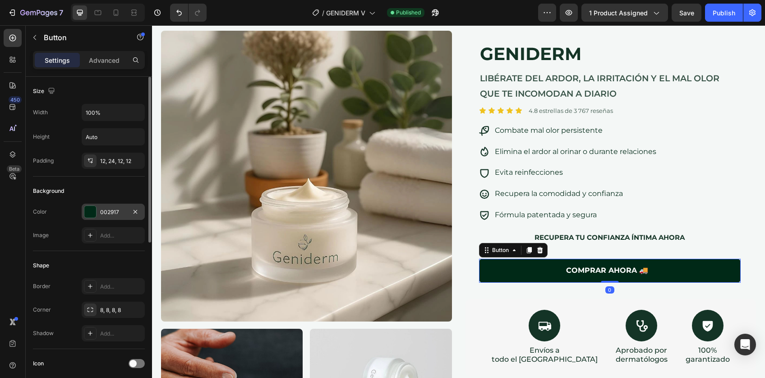
click at [109, 208] on div "002917" at bounding box center [113, 212] width 26 height 8
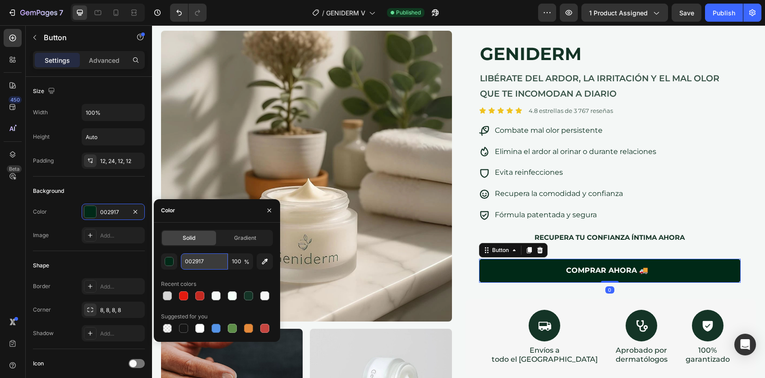
click at [198, 264] on input "002917" at bounding box center [204, 261] width 47 height 16
click at [437, 17] on icon "button" at bounding box center [435, 12] width 9 height 9
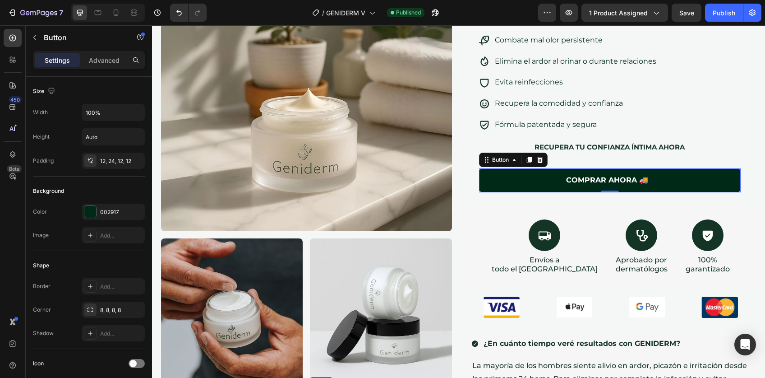
scroll to position [84, 0]
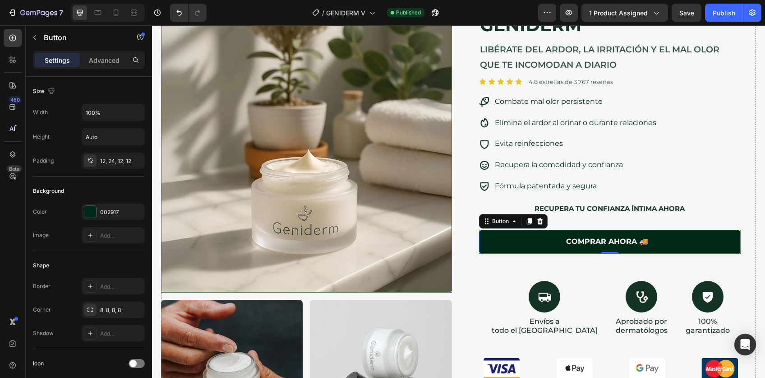
click at [341, 144] on img at bounding box center [306, 147] width 291 height 291
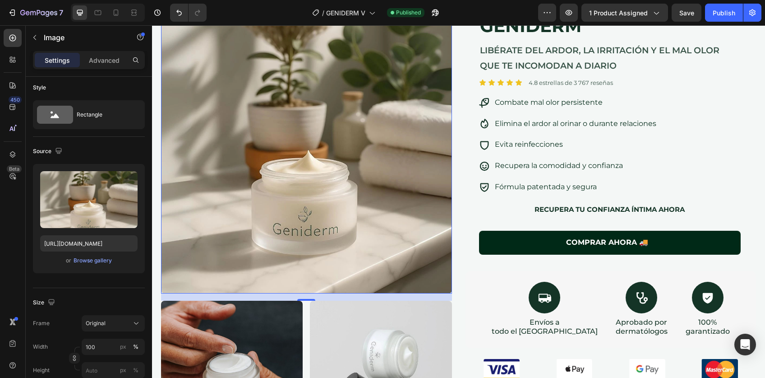
scroll to position [199, 0]
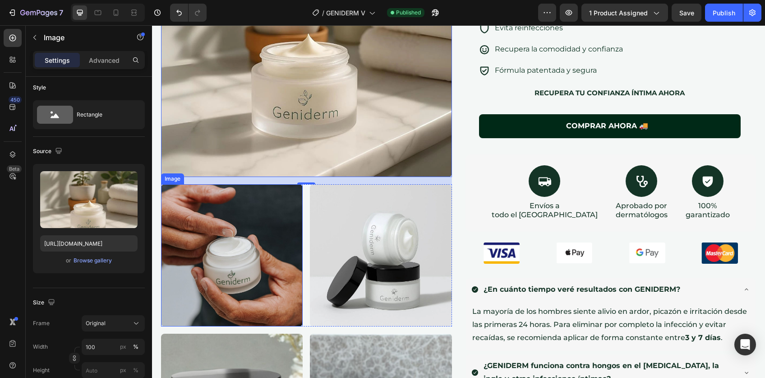
click at [236, 227] on img at bounding box center [232, 255] width 142 height 142
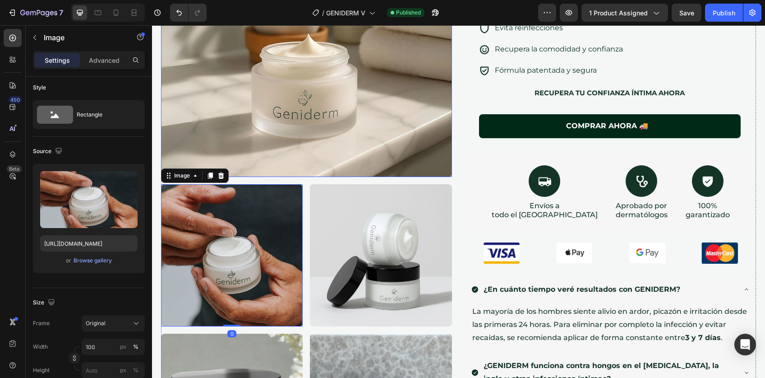
click at [239, 126] on img at bounding box center [306, 31] width 291 height 291
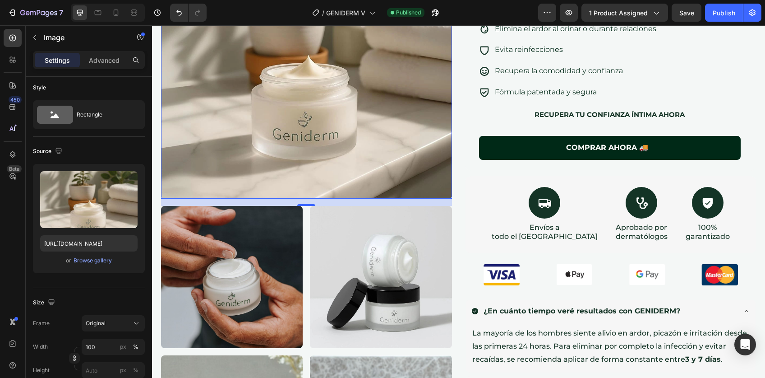
scroll to position [173, 0]
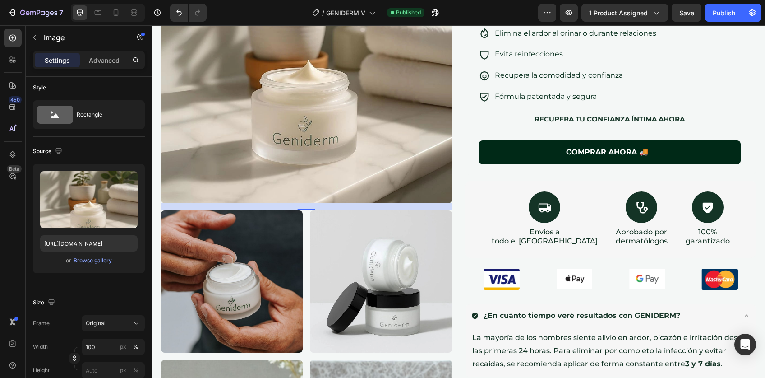
click at [290, 140] on img at bounding box center [306, 57] width 291 height 291
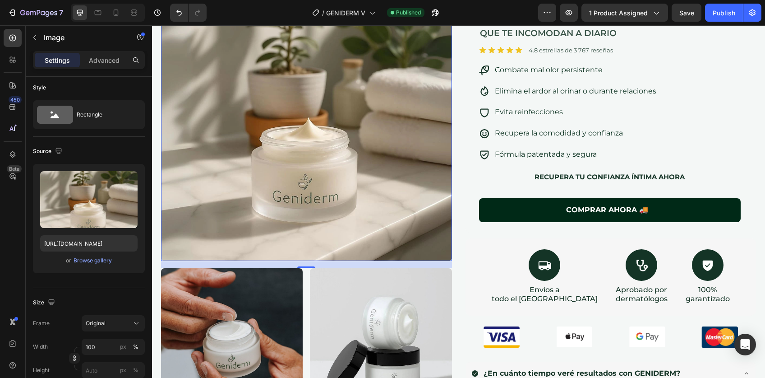
scroll to position [0, 0]
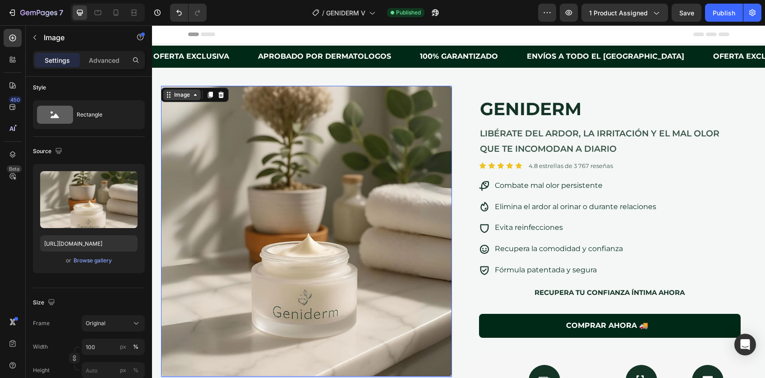
click at [193, 93] on icon at bounding box center [195, 94] width 7 height 7
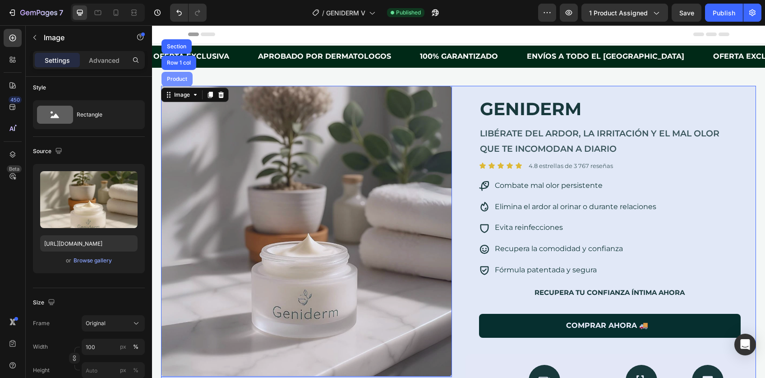
click at [184, 83] on div "Product" at bounding box center [177, 79] width 31 height 14
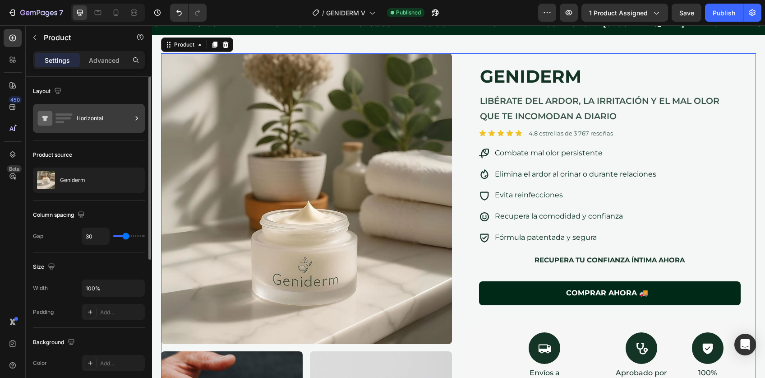
click at [87, 123] on div "Horizontal" at bounding box center [104, 118] width 55 height 21
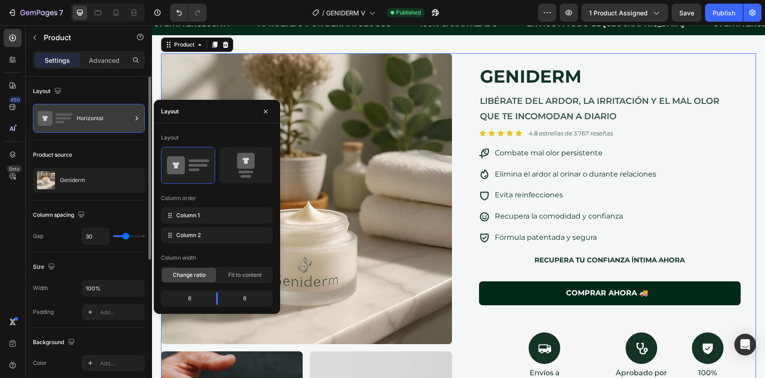
click at [87, 123] on div "Horizontal" at bounding box center [104, 118] width 55 height 21
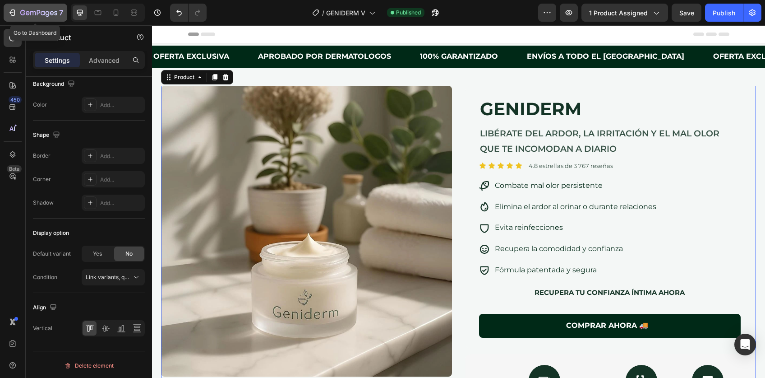
click at [54, 11] on icon "button" at bounding box center [38, 13] width 37 height 8
